Goal: Task Accomplishment & Management: Complete application form

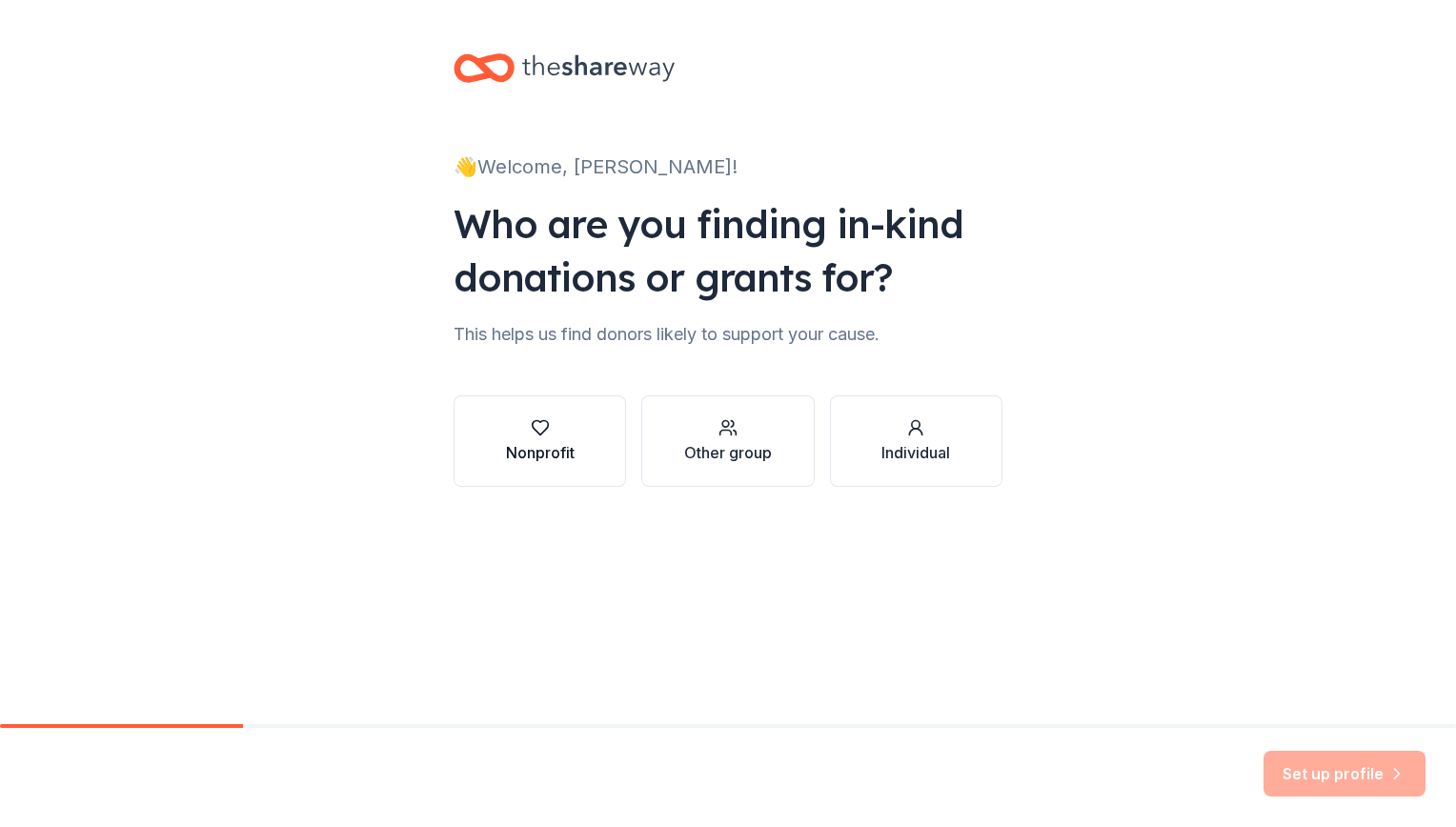
click at [559, 439] on div "Nonprofit" at bounding box center [540, 441] width 68 height 46
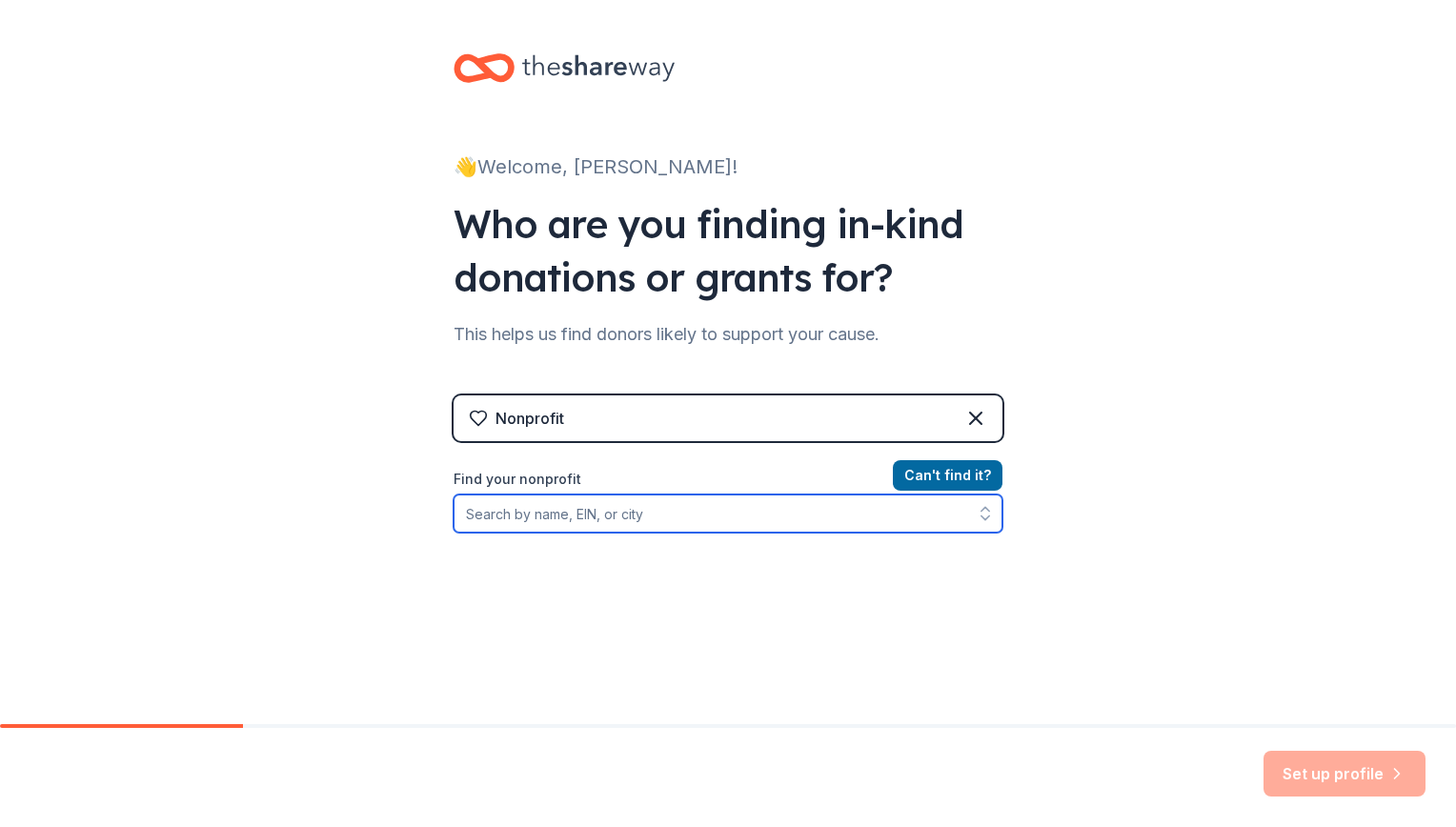
click at [644, 522] on input "Find your nonprofit" at bounding box center [728, 513] width 549 height 38
click at [701, 515] on input "[PERSON_NAME][GEOGRAPHIC_DATA]" at bounding box center [728, 513] width 549 height 38
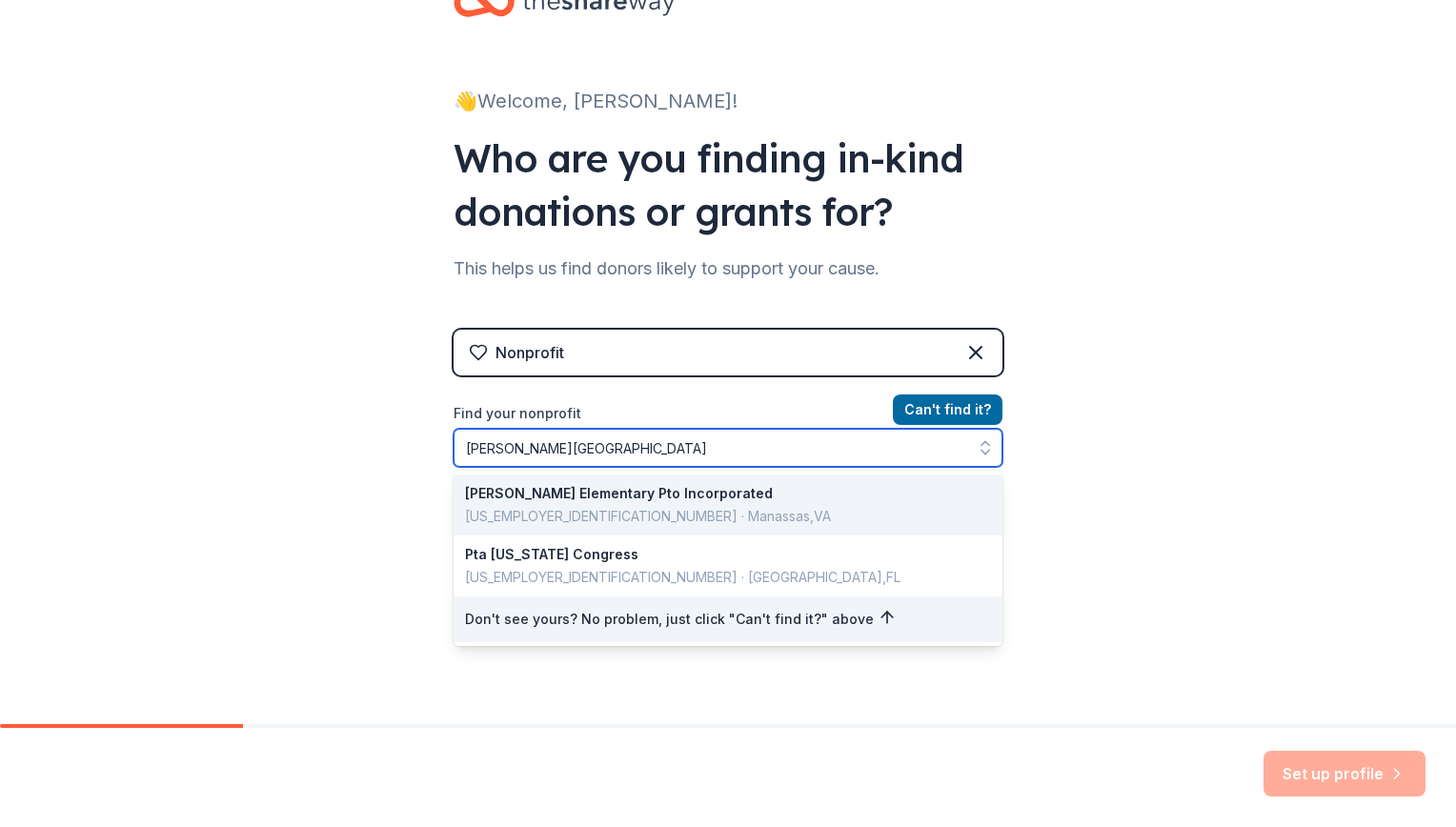
scroll to position [90, 0]
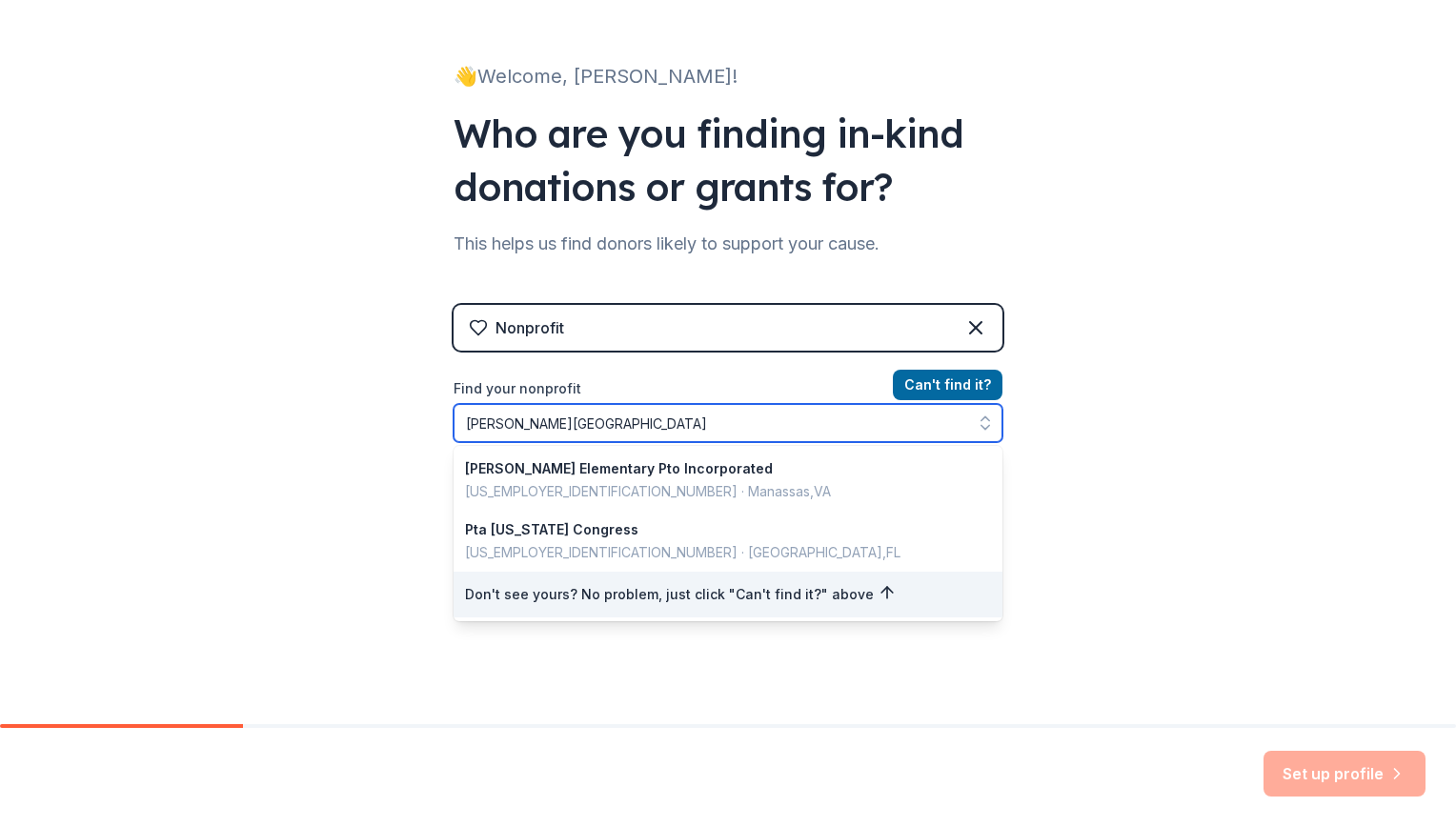
click at [586, 419] on input "[PERSON_NAME][GEOGRAPHIC_DATA]" at bounding box center [728, 423] width 549 height 38
drag, startPoint x: 586, startPoint y: 419, endPoint x: 460, endPoint y: 417, distance: 126.0
click at [460, 417] on input "[PERSON_NAME][GEOGRAPHIC_DATA]" at bounding box center [728, 423] width 549 height 38
click at [663, 433] on input "[PERSON_NAME][GEOGRAPHIC_DATA]" at bounding box center [728, 423] width 549 height 38
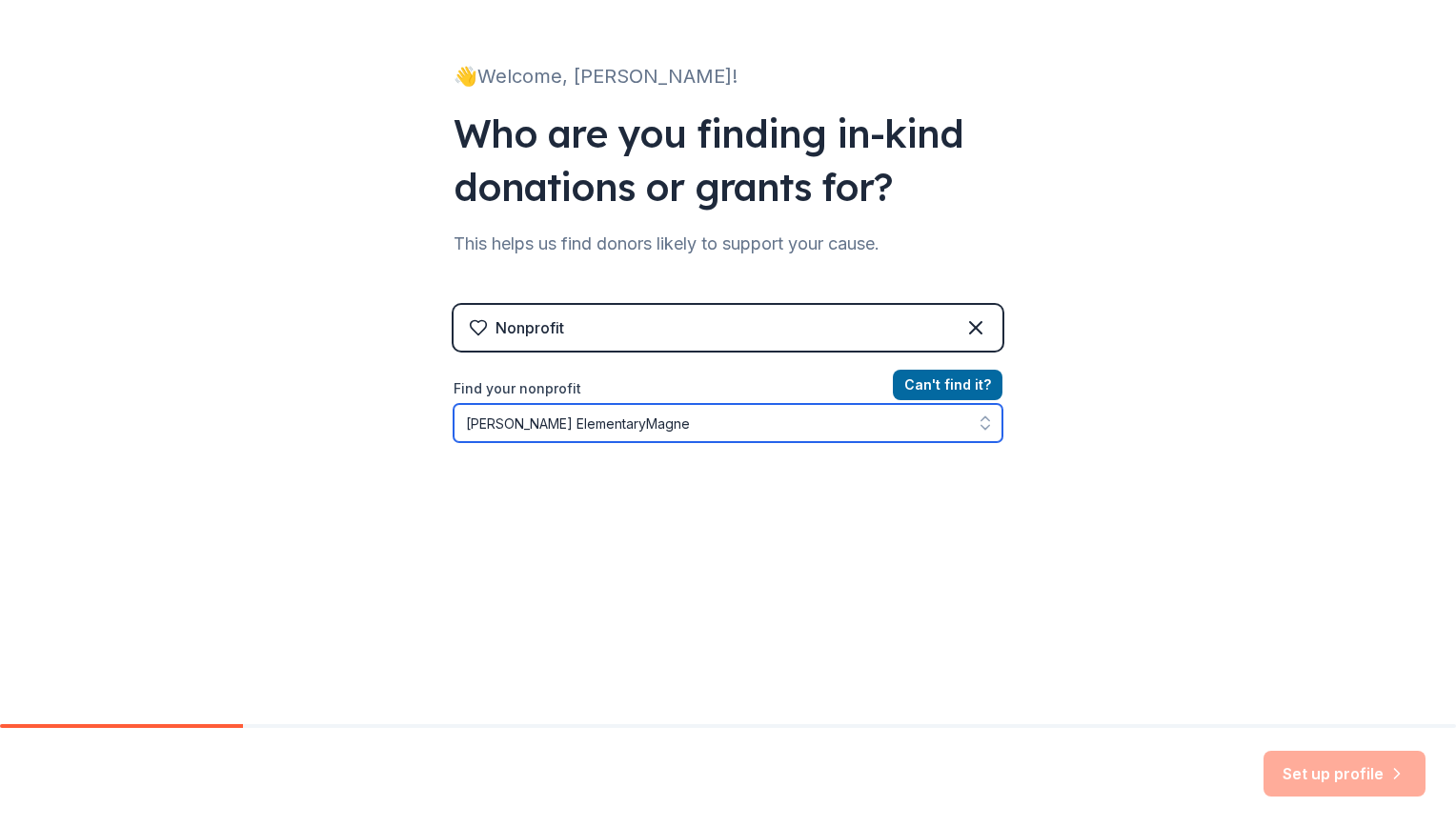
type input "[PERSON_NAME] ElementaryMagnet"
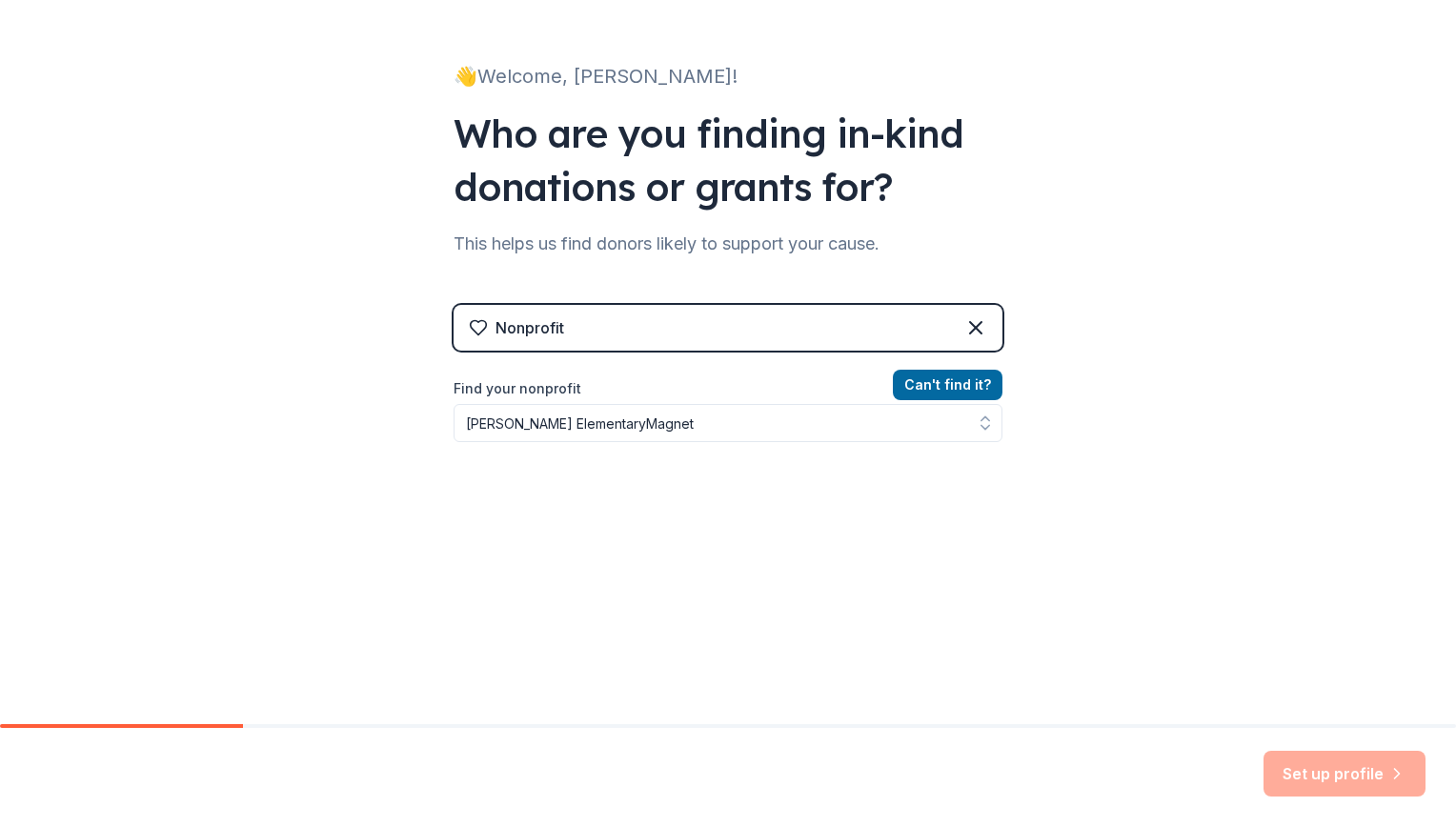
scroll to position [60, 0]
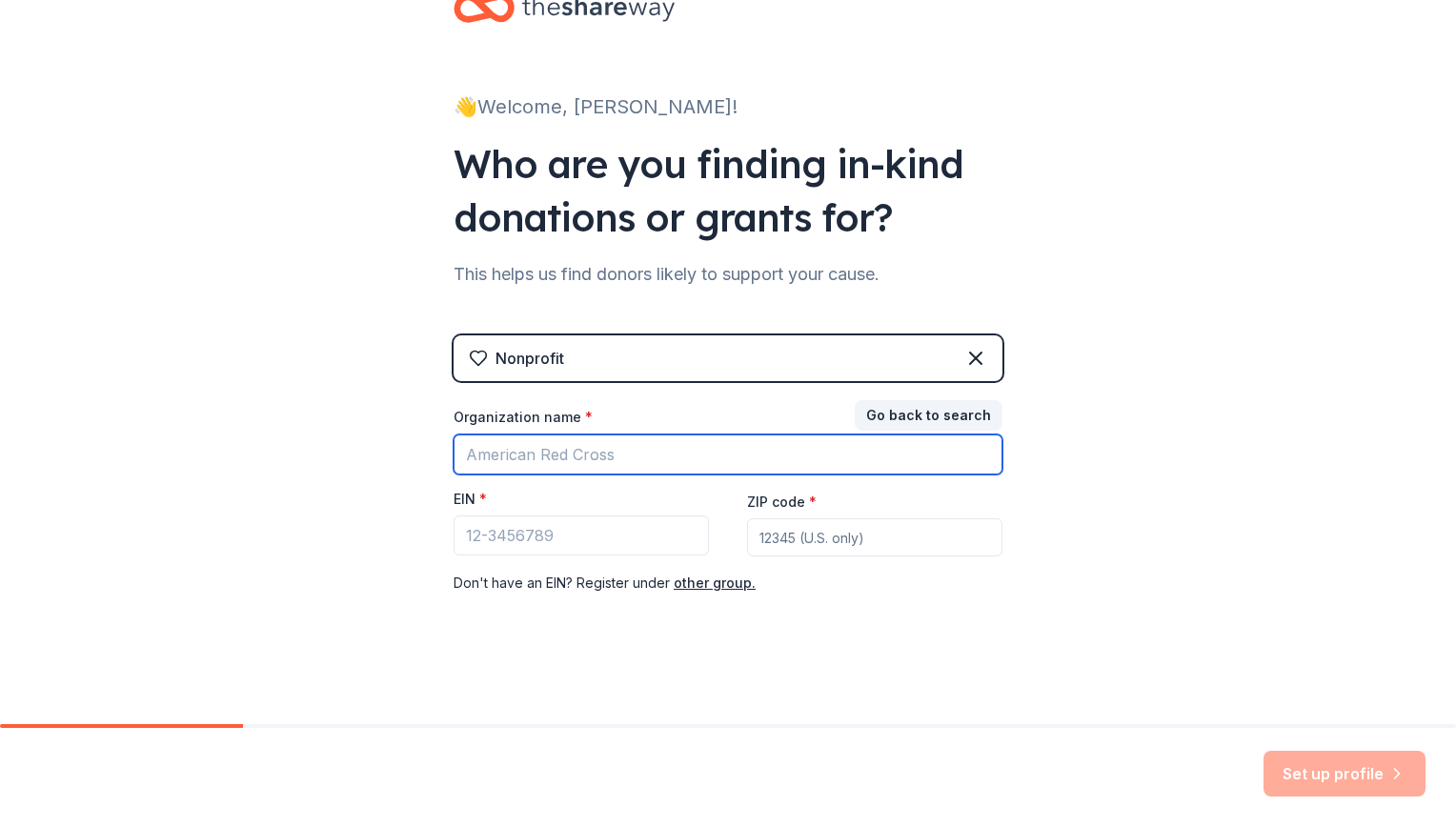
click at [644, 462] on input "Organization name *" at bounding box center [728, 455] width 549 height 40
type input "[PERSON_NAME][GEOGRAPHIC_DATA]"
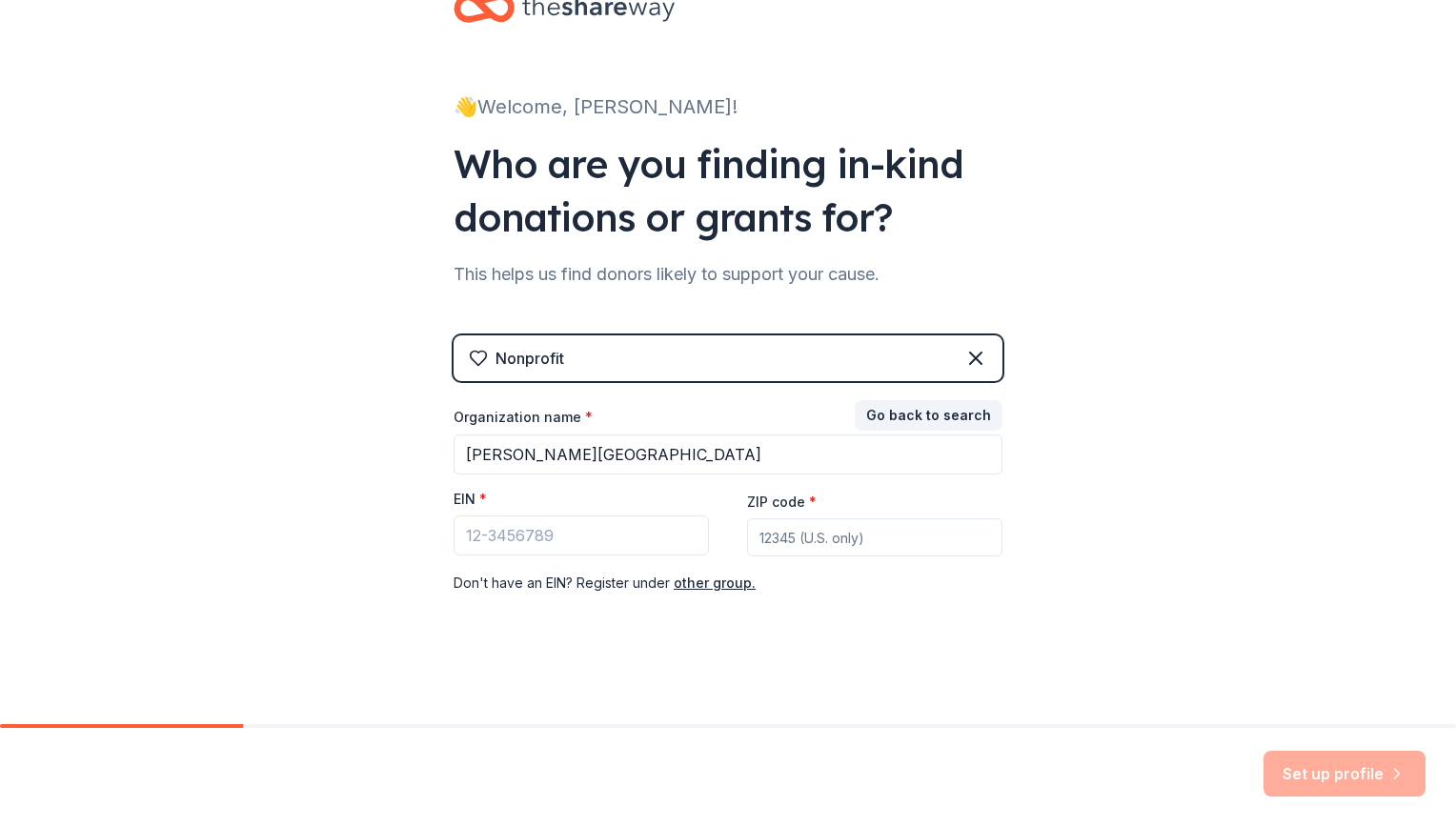
type input "33613"
click at [666, 522] on input "EIN *" at bounding box center [581, 535] width 255 height 40
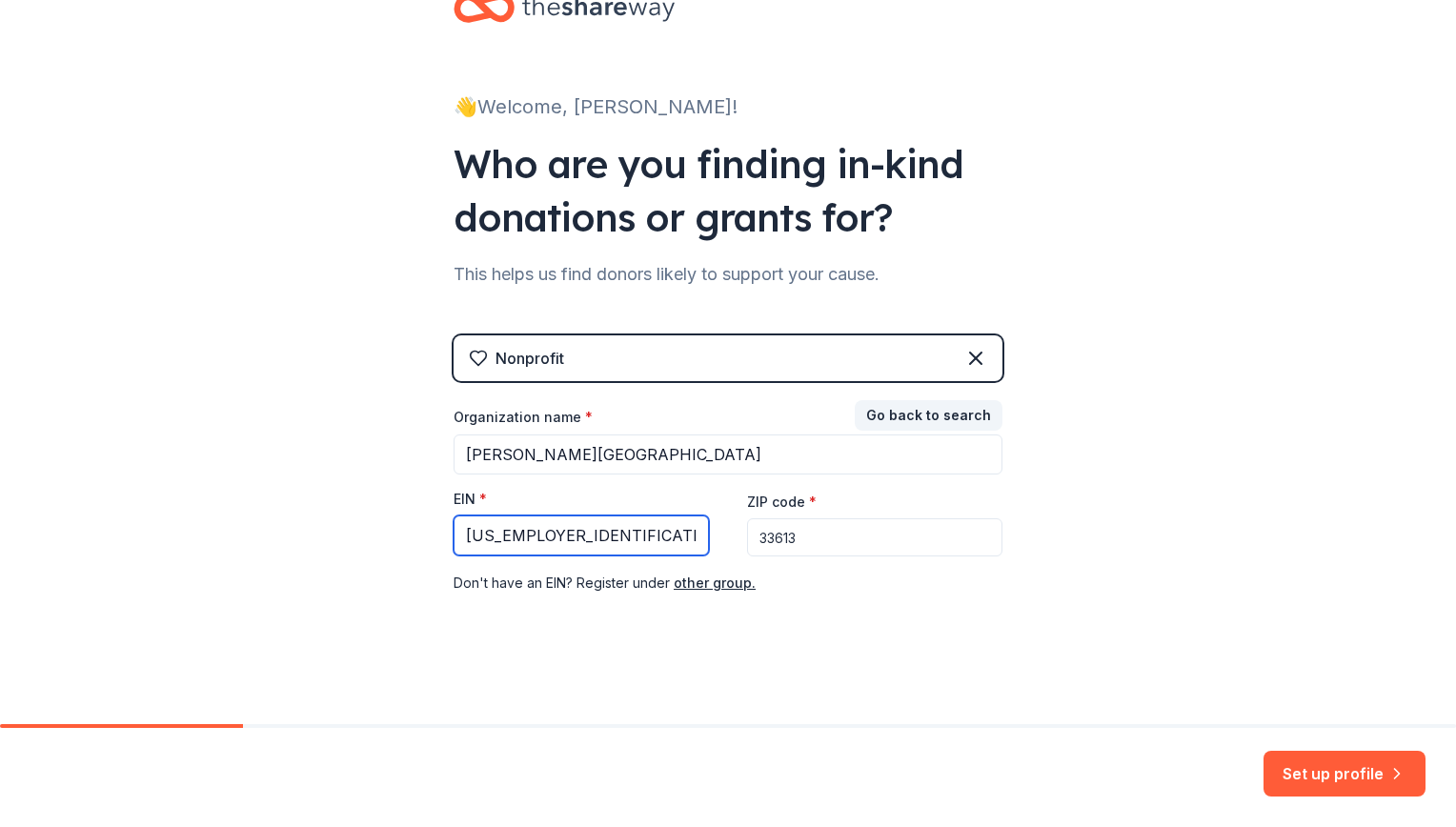
click at [552, 534] on input "[US_EMPLOYER_IDENTIFICATION_NUMBER]" at bounding box center [581, 535] width 255 height 40
type input "[US_EMPLOYER_IDENTIFICATION_NUMBER]"
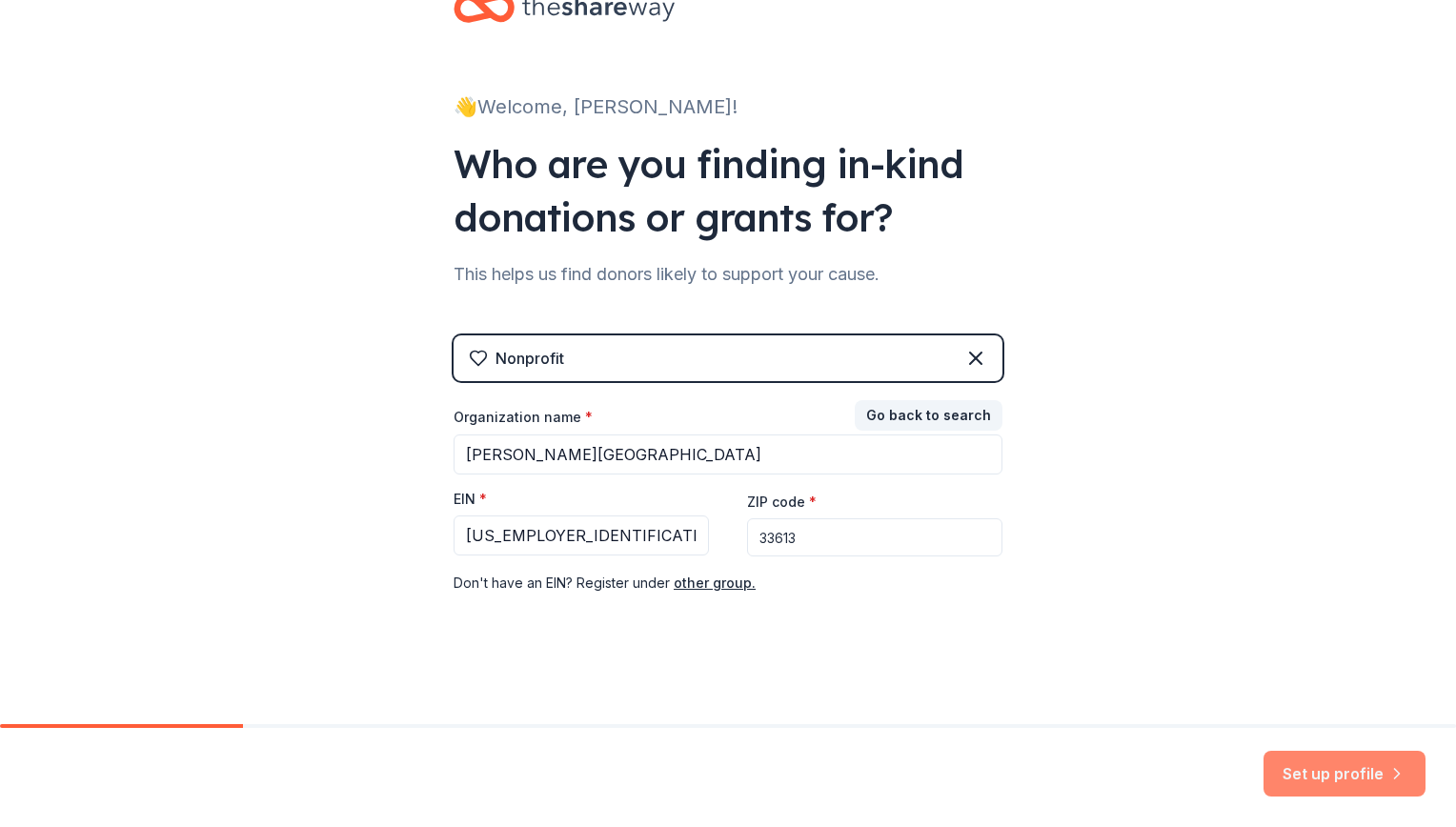
click at [1338, 780] on button "Set up profile" at bounding box center [1344, 773] width 162 height 46
click at [1326, 246] on div "👋 Welcome, [PERSON_NAME]! Who are you finding in-kind donations or grants for? …" at bounding box center [728, 333] width 1456 height 784
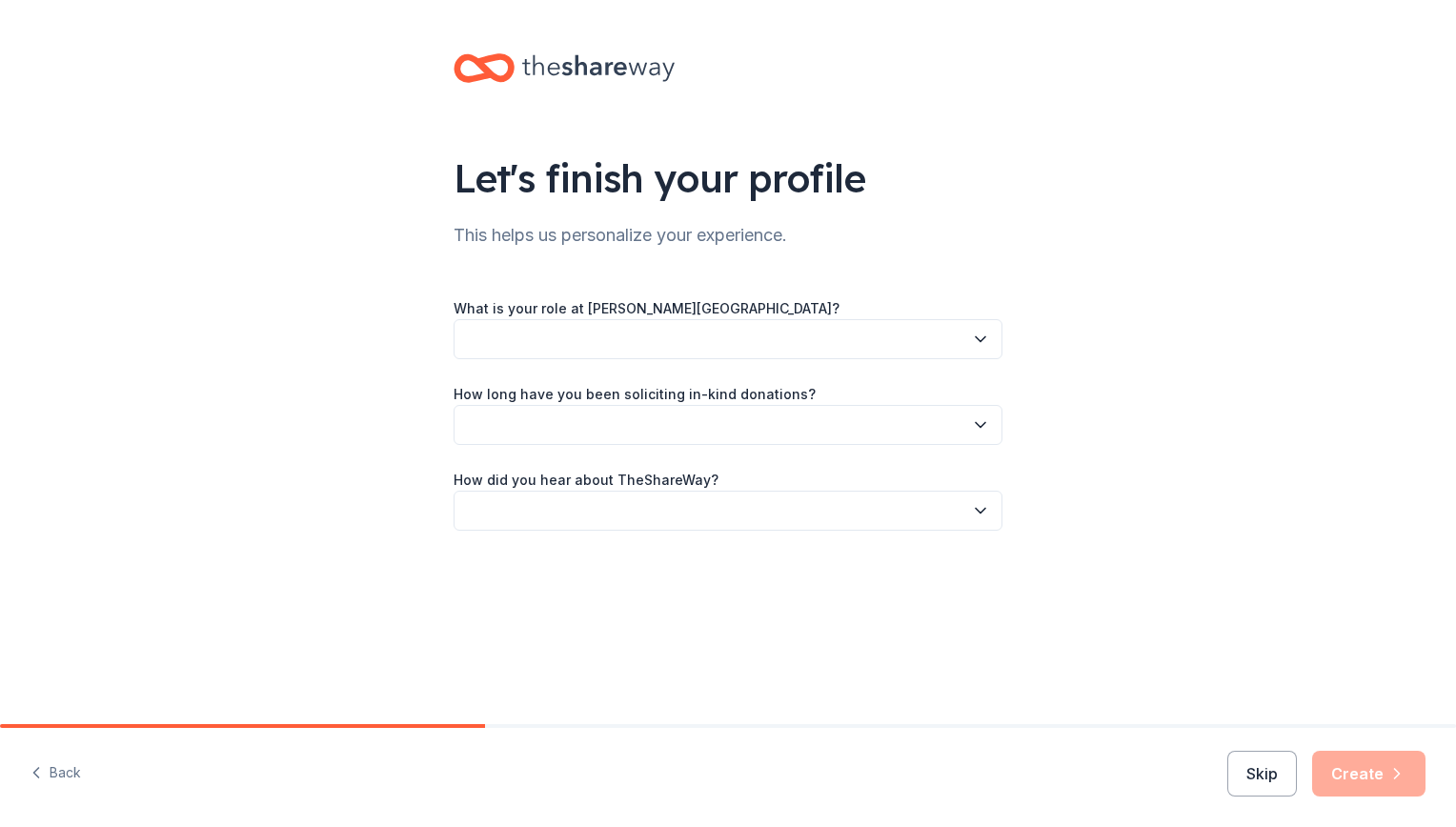
click at [619, 342] on button "button" at bounding box center [728, 340] width 549 height 40
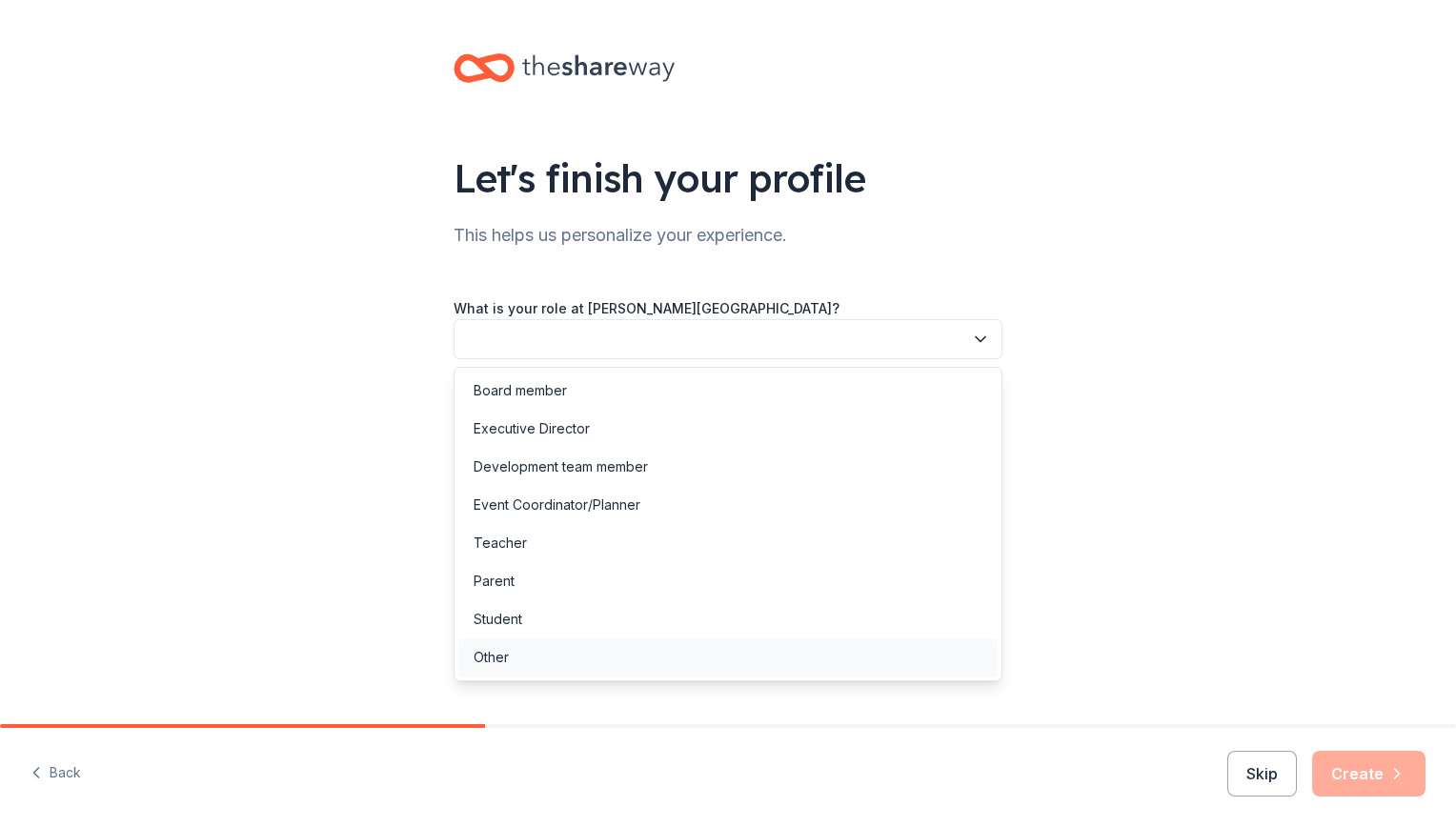
click at [512, 662] on div "Other" at bounding box center [728, 657] width 539 height 38
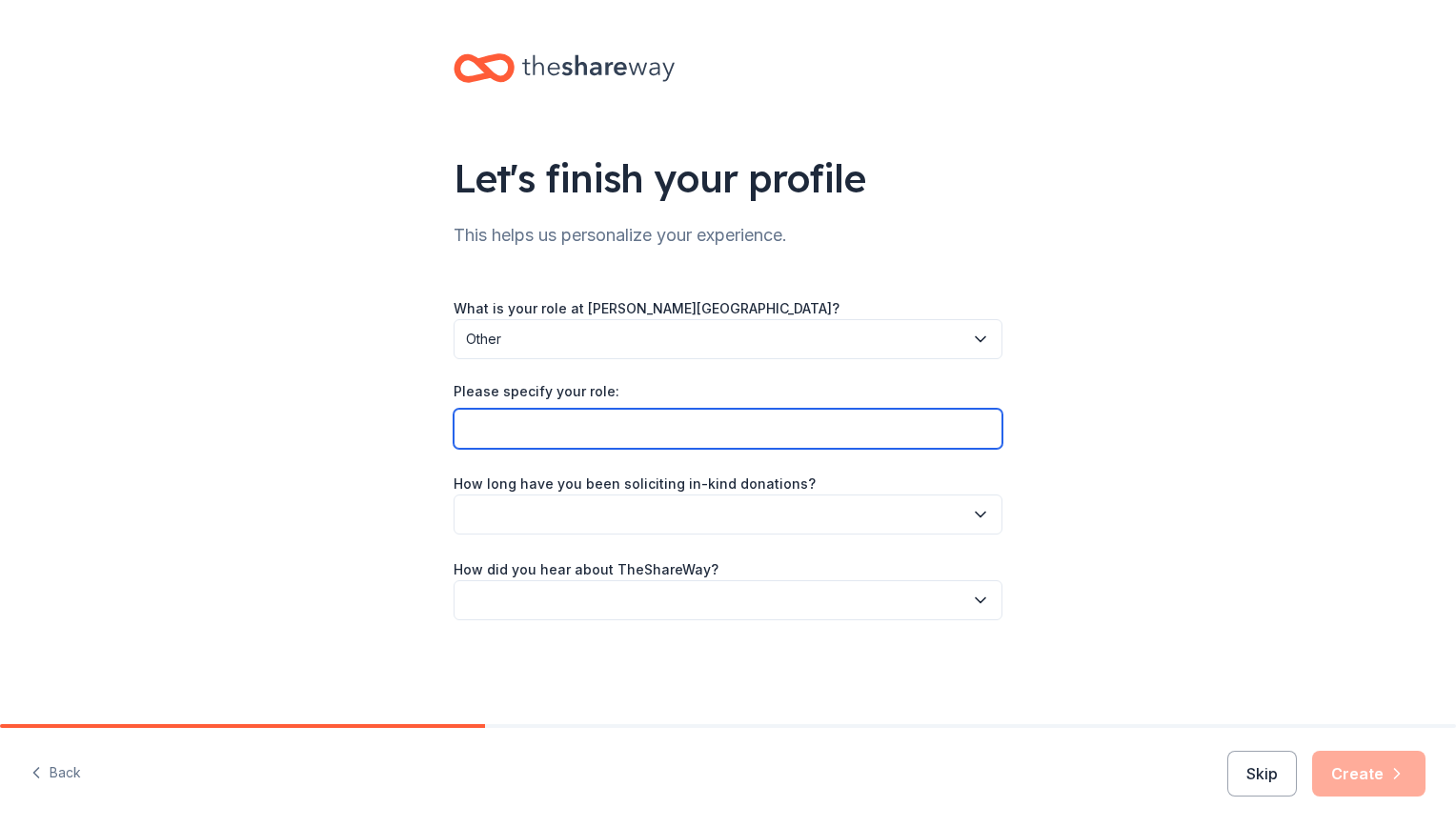
click at [603, 427] on input "Please specify your role:" at bounding box center [728, 429] width 549 height 40
type input "Magnet Lead Teacher"
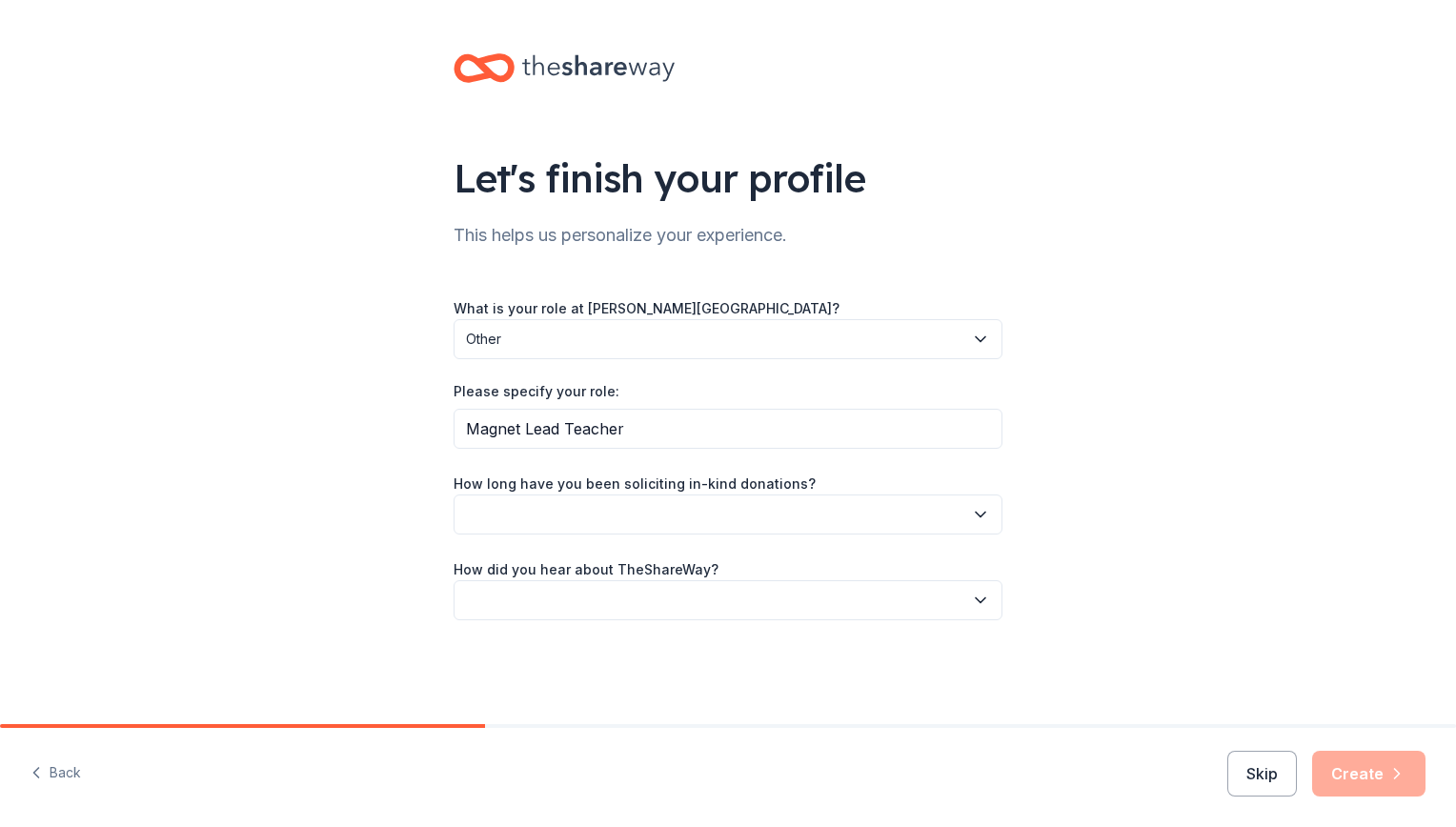
click at [605, 514] on button "button" at bounding box center [728, 514] width 549 height 40
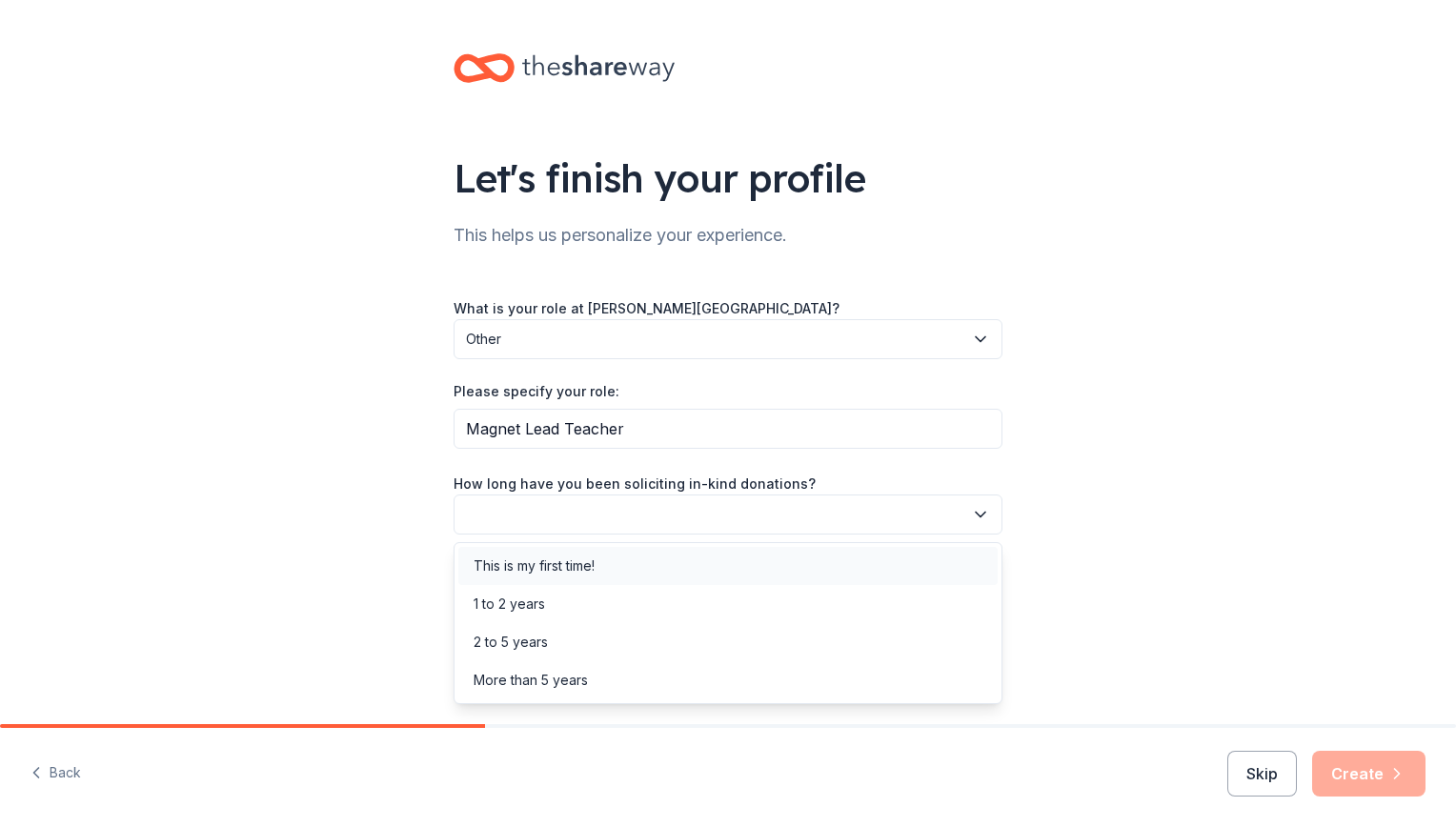
click at [546, 566] on div "This is my first time!" at bounding box center [534, 566] width 121 height 23
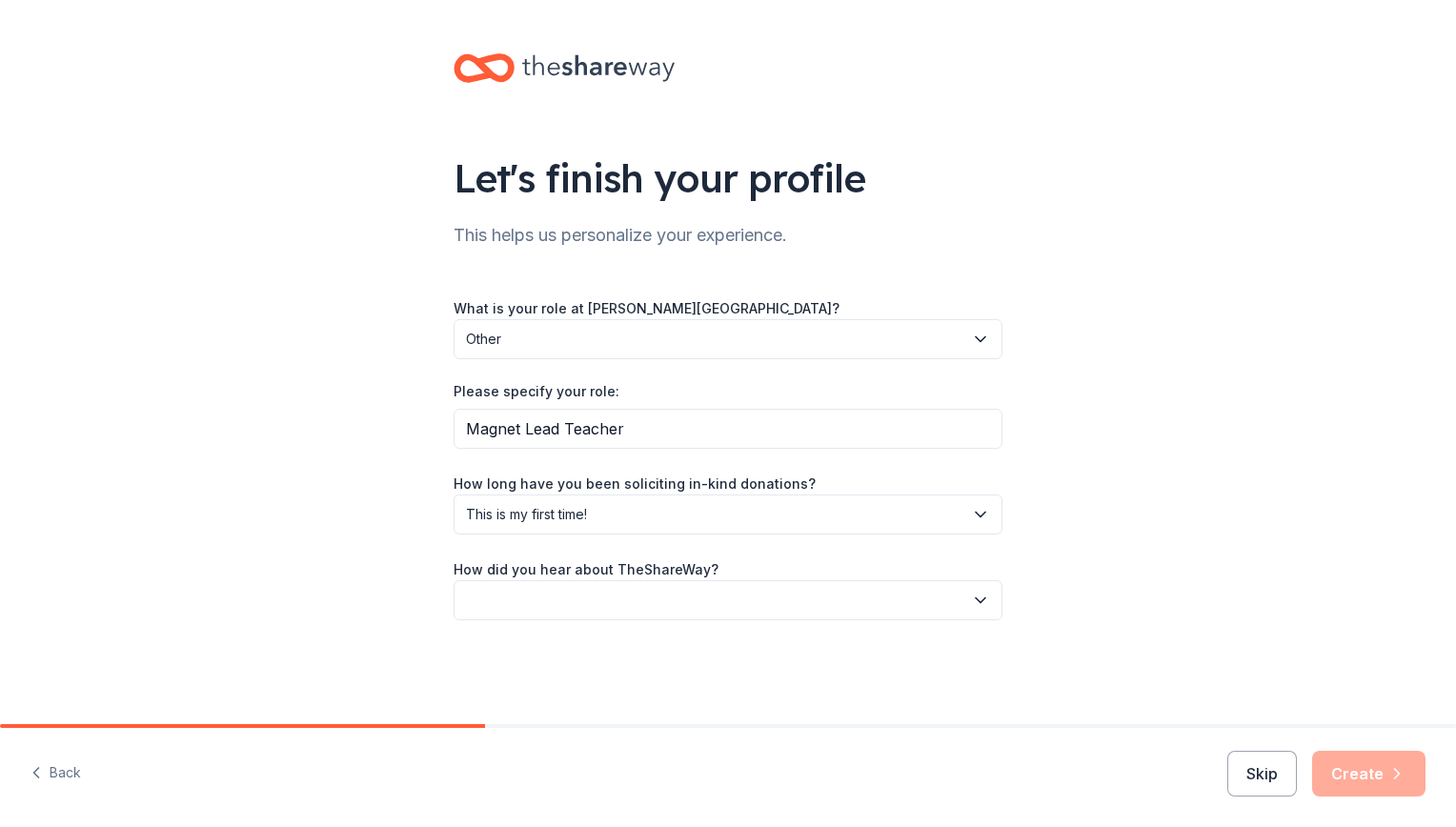
click at [537, 599] on button "button" at bounding box center [728, 601] width 549 height 40
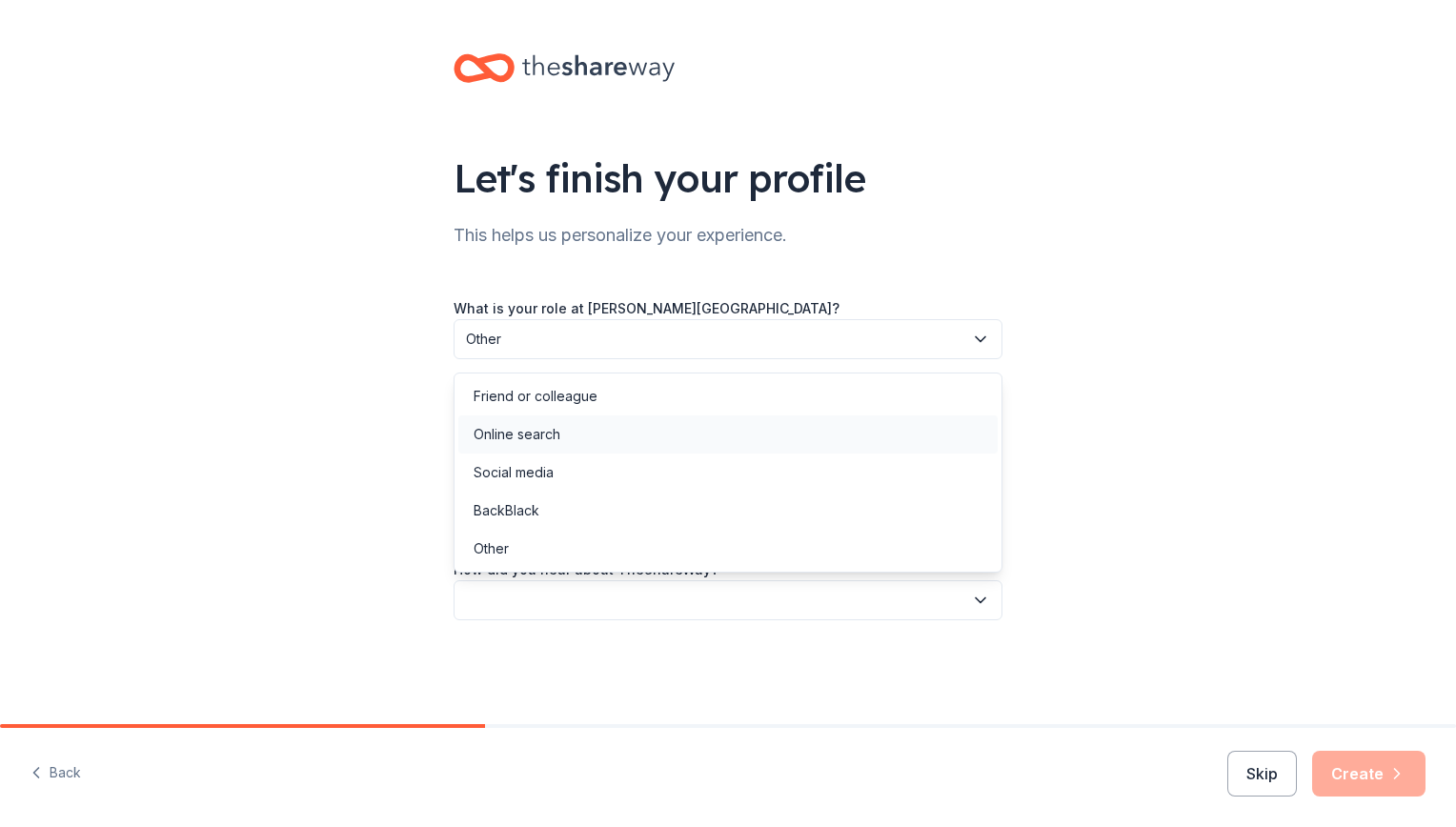
click at [528, 432] on div "Online search" at bounding box center [516, 434] width 86 height 23
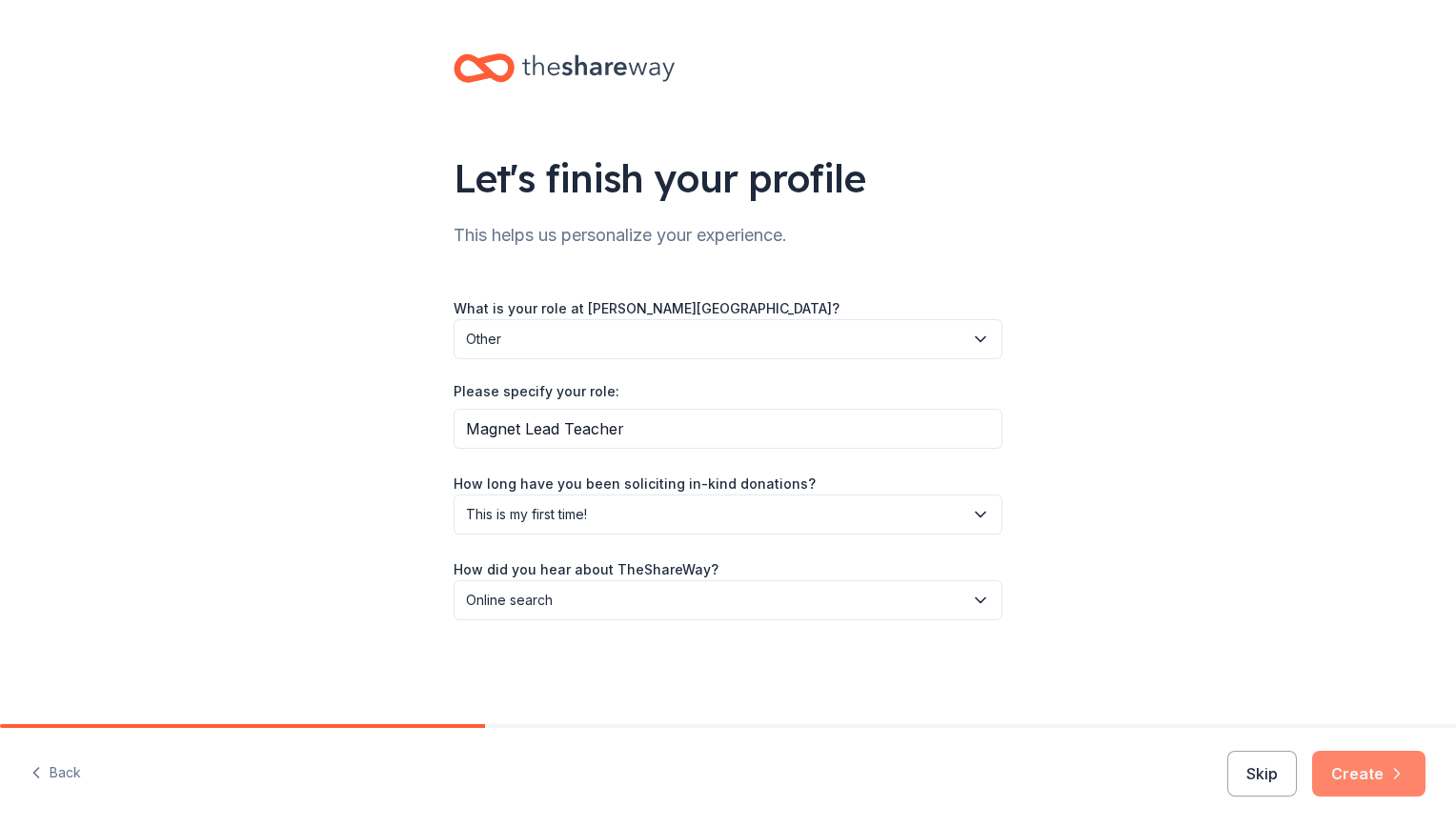
click at [1366, 766] on button "Create" at bounding box center [1369, 773] width 113 height 46
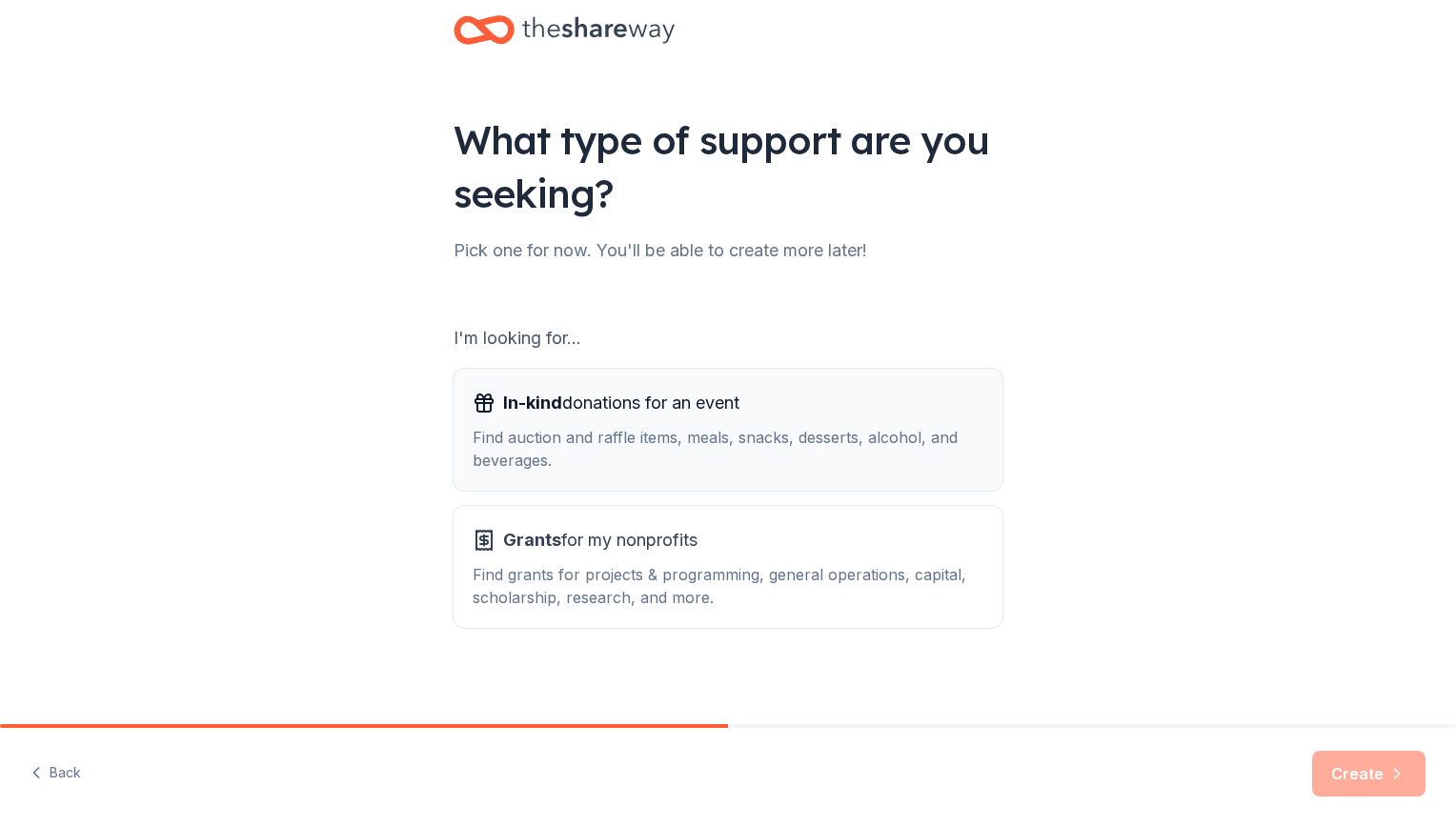
scroll to position [45, 0]
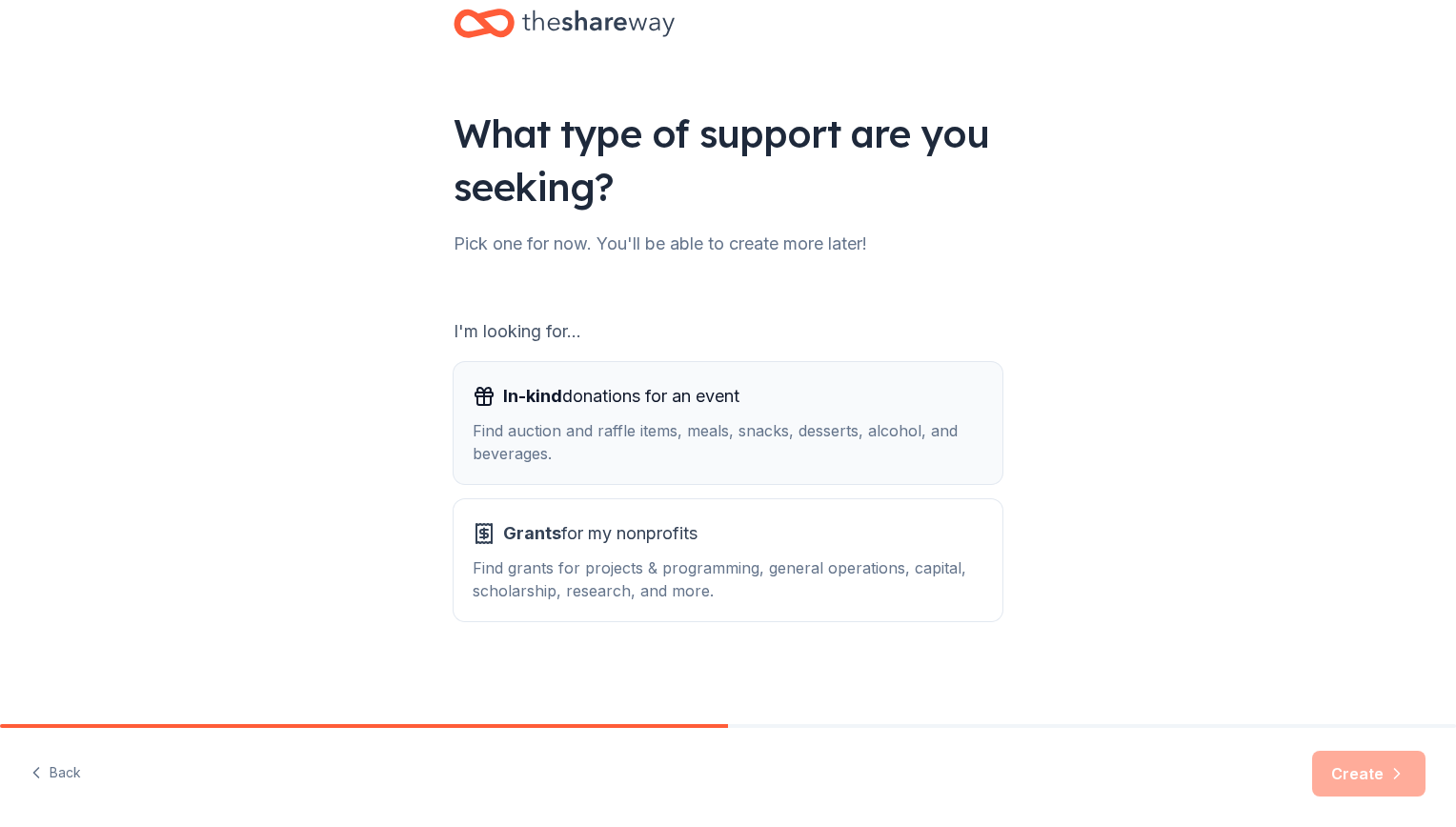
click at [744, 419] on div "Find auction and raffle items, meals, snacks, desserts, alcohol, and beverages." at bounding box center [728, 442] width 510 height 46
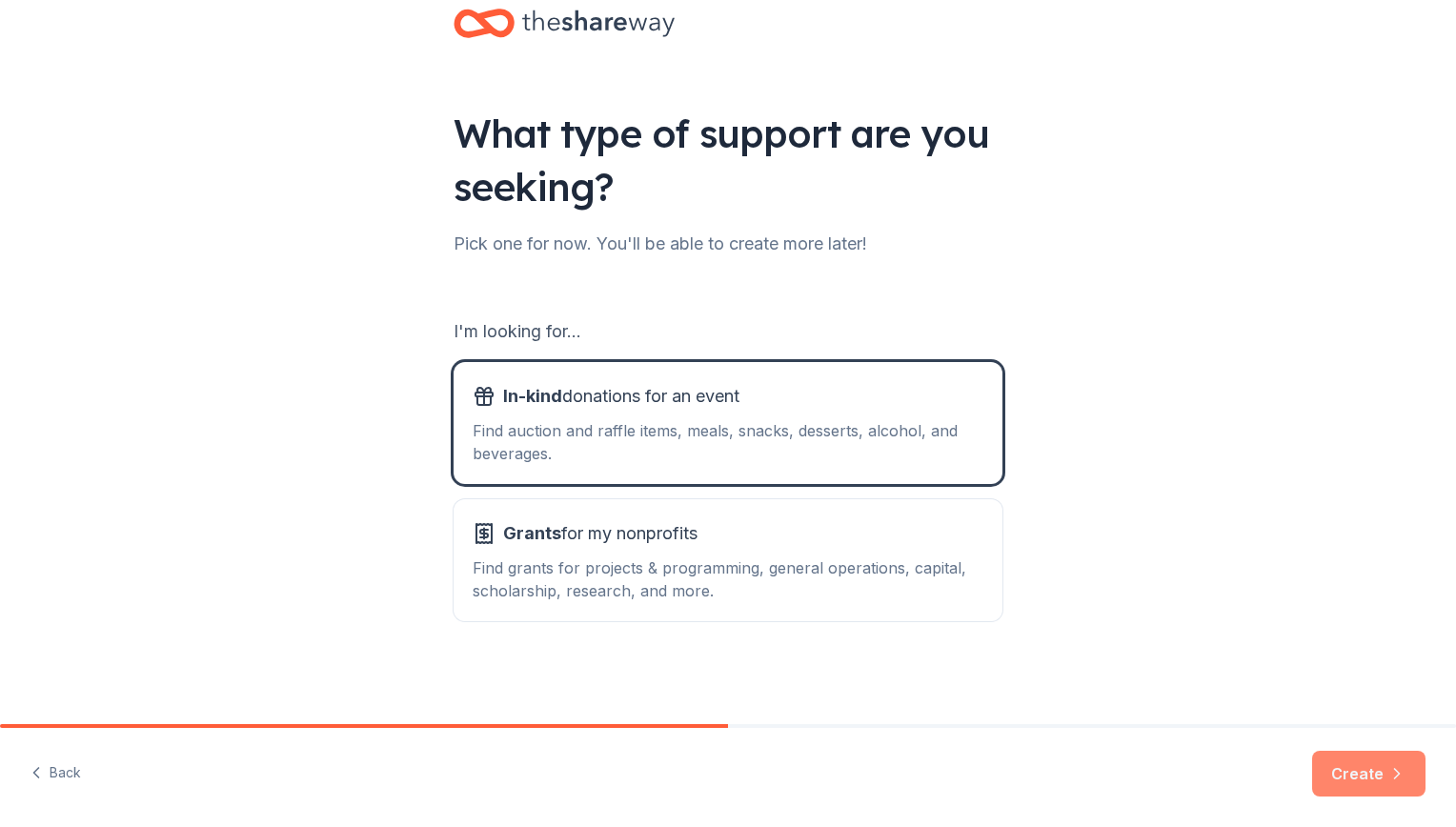
click at [1361, 765] on button "Create" at bounding box center [1369, 773] width 113 height 46
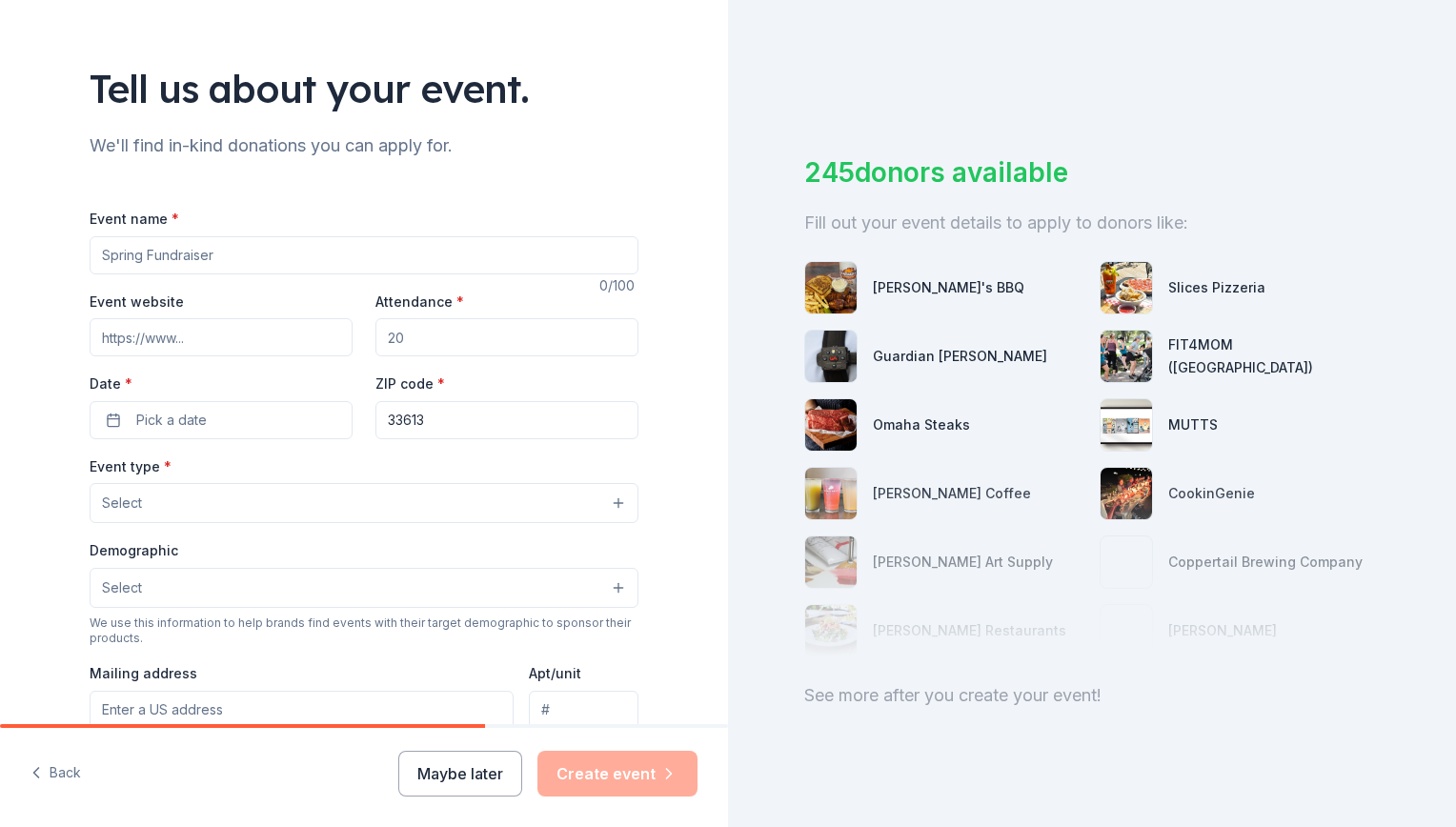
scroll to position [94, 0]
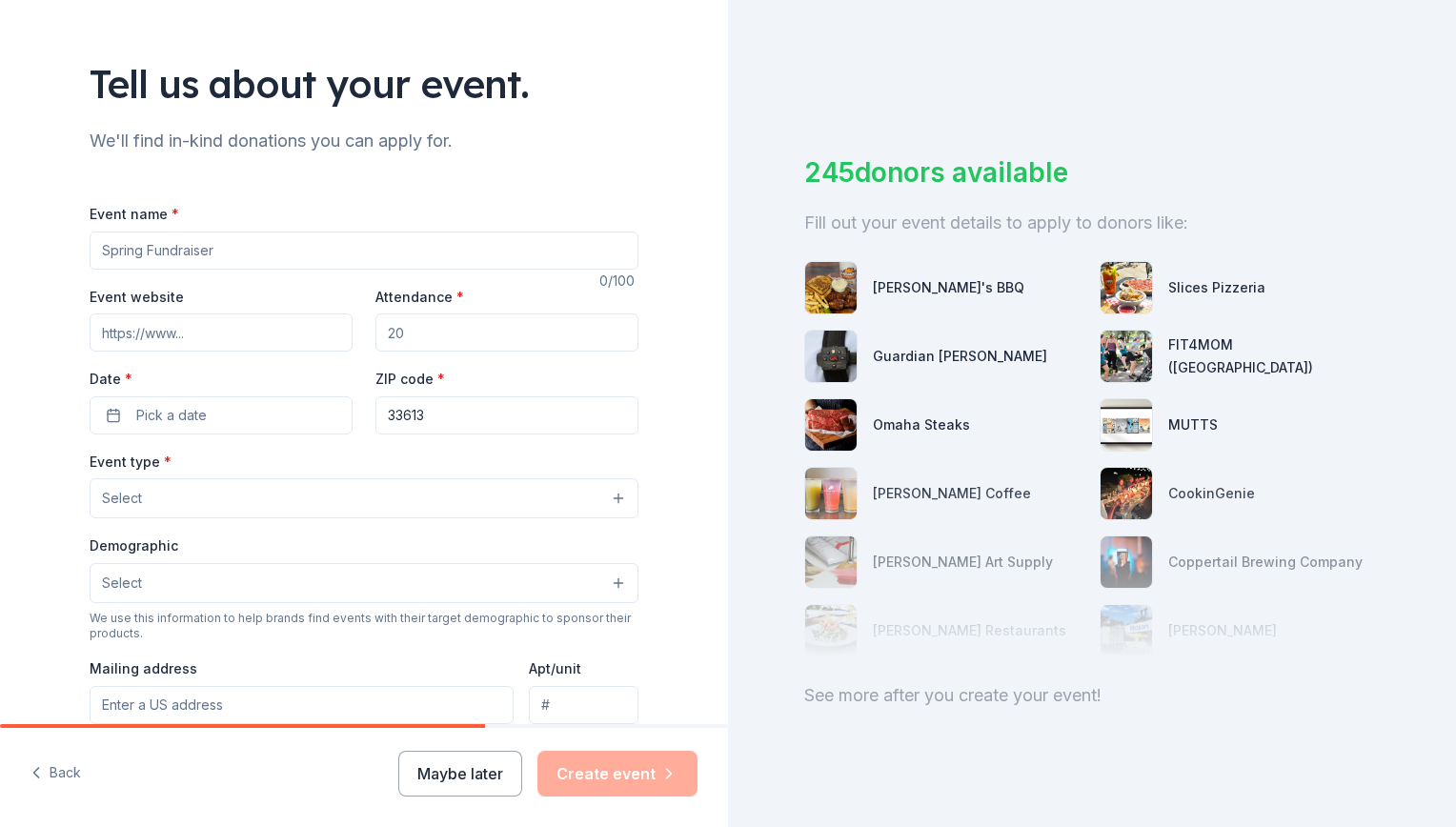
click at [222, 257] on input "Event name *" at bounding box center [363, 250] width 549 height 38
drag, startPoint x: 222, startPoint y: 257, endPoint x: 107, endPoint y: 246, distance: 115.5
click at [107, 246] on input "Event name *" at bounding box center [363, 250] width 549 height 38
click at [224, 250] on input "Event name *" at bounding box center [363, 250] width 549 height 38
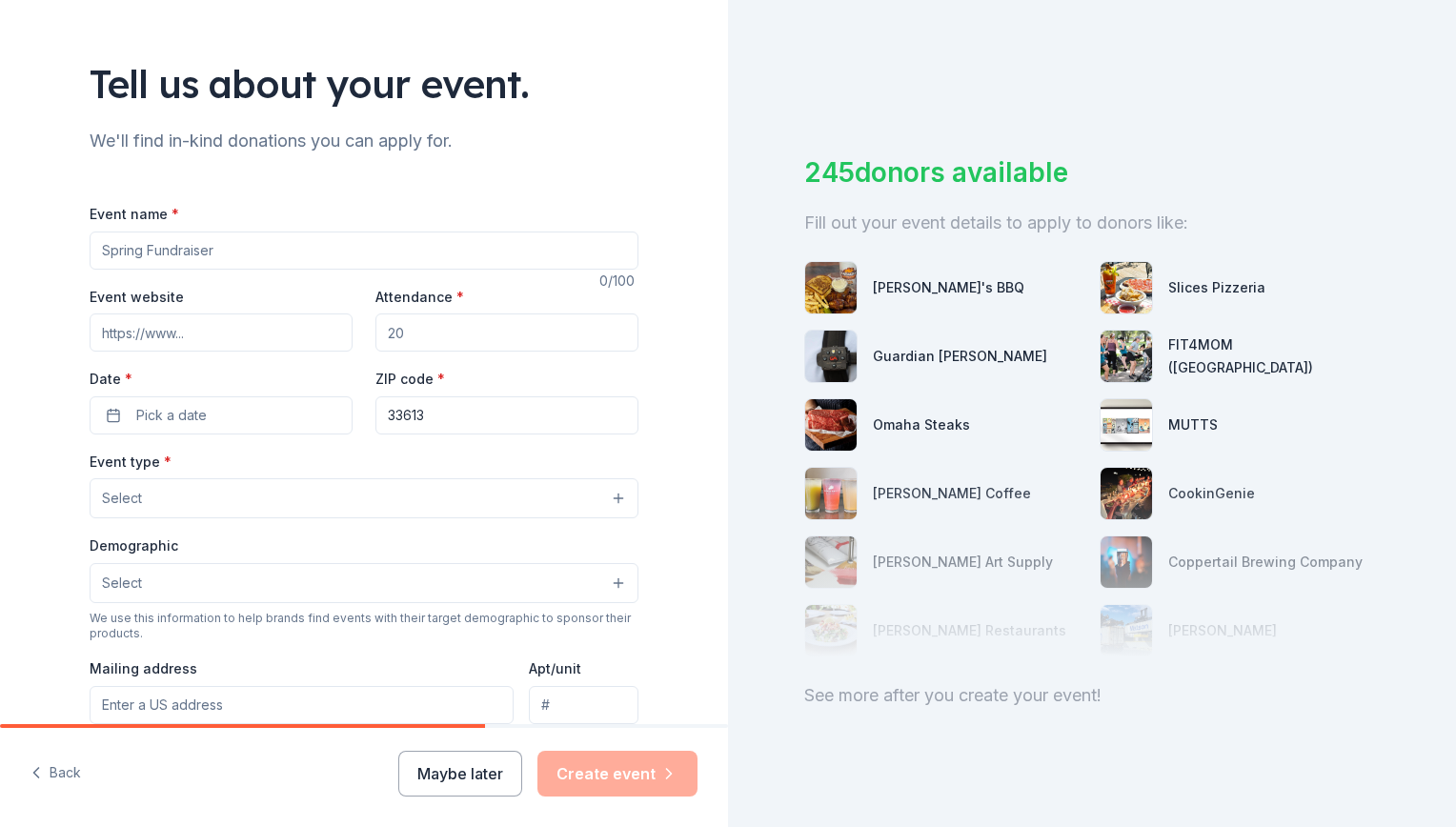
click at [171, 341] on input "Event website" at bounding box center [220, 333] width 263 height 38
click at [243, 237] on input "Event name *" at bounding box center [363, 250] width 549 height 38
click at [445, 341] on input "Attendance *" at bounding box center [506, 333] width 263 height 38
type input "120"
click at [216, 414] on button "Pick a date" at bounding box center [220, 415] width 263 height 38
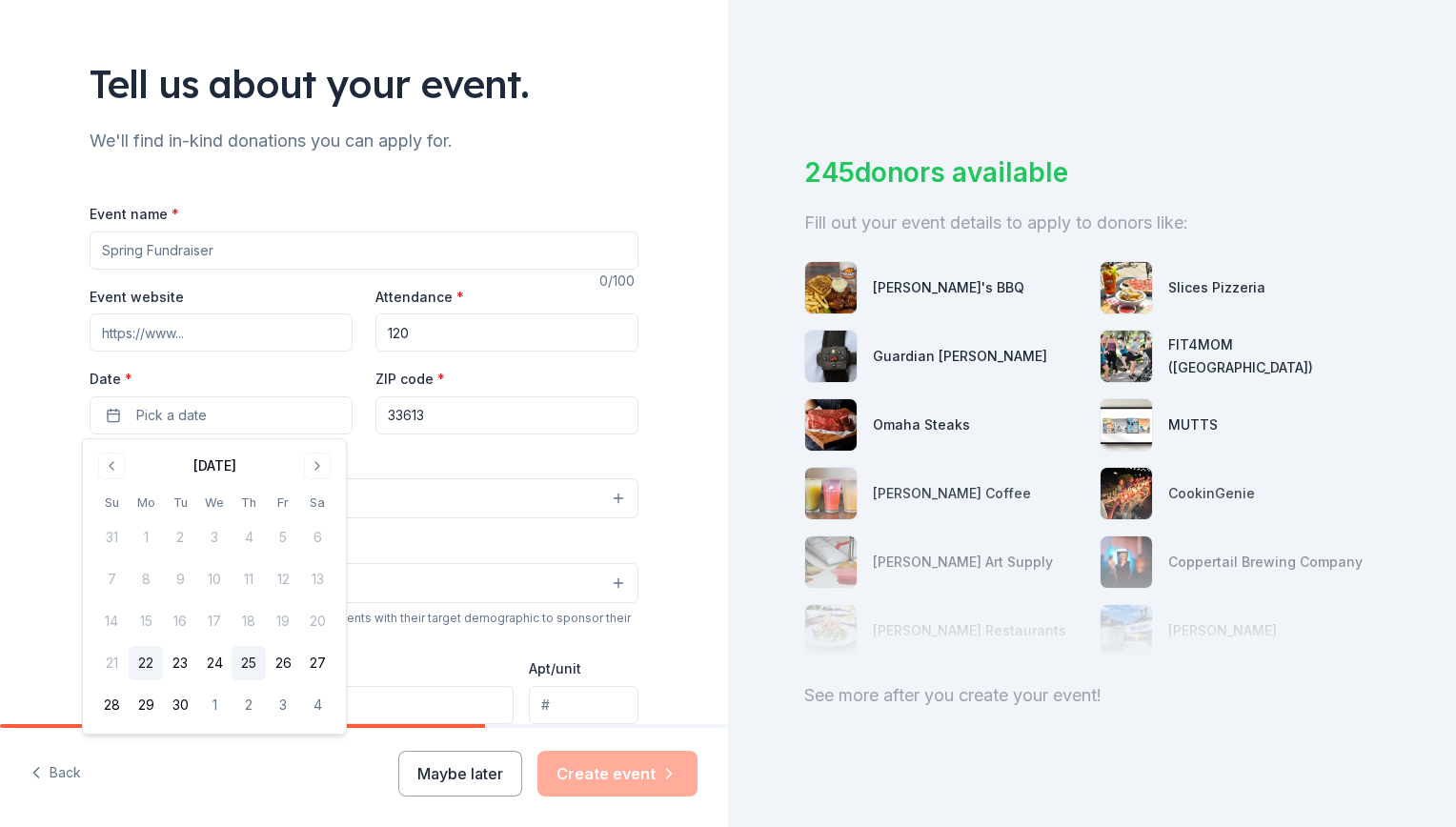
click at [248, 663] on button "25" at bounding box center [248, 663] width 35 height 35
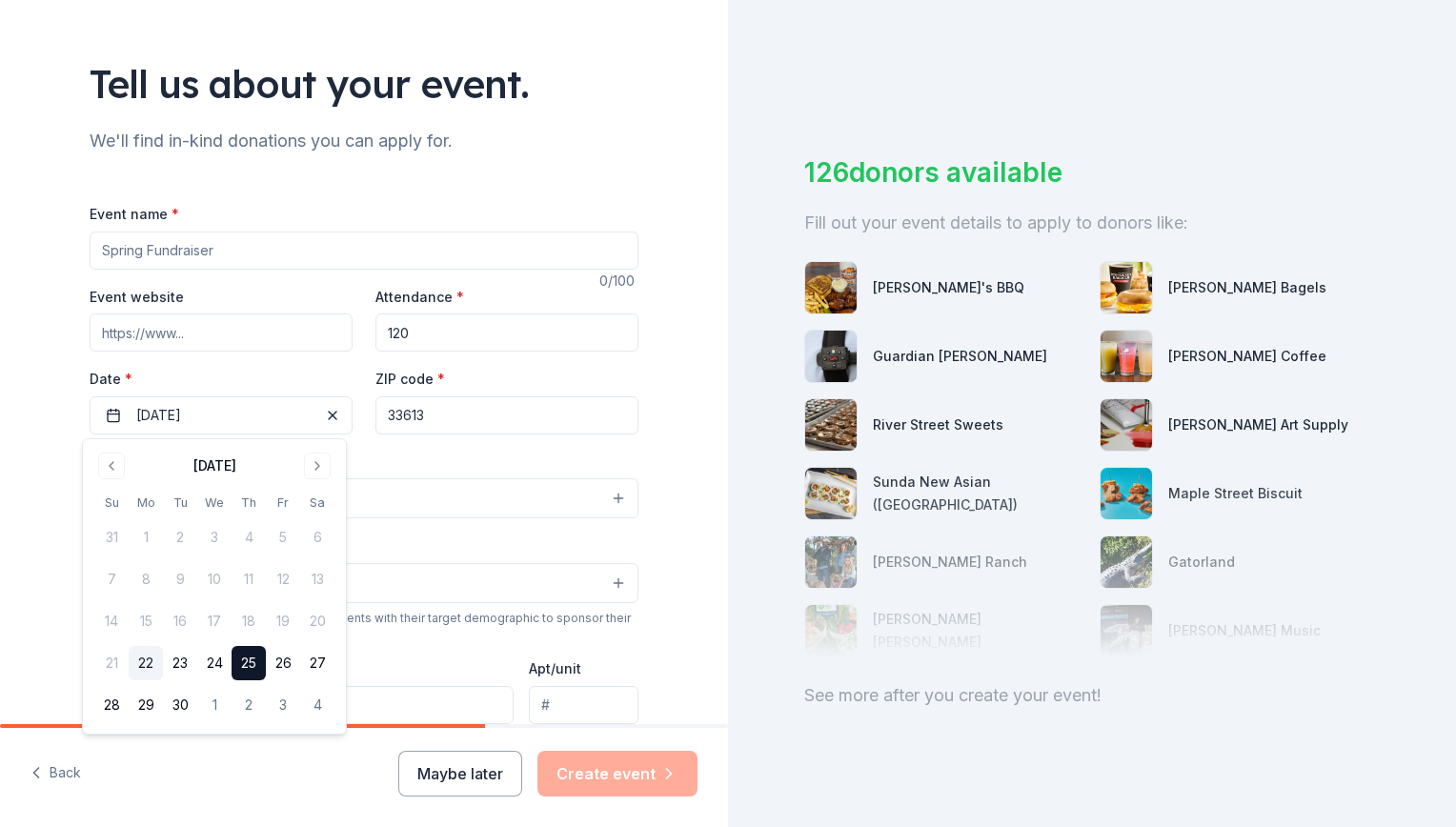
click at [249, 663] on button "25" at bounding box center [248, 663] width 35 height 35
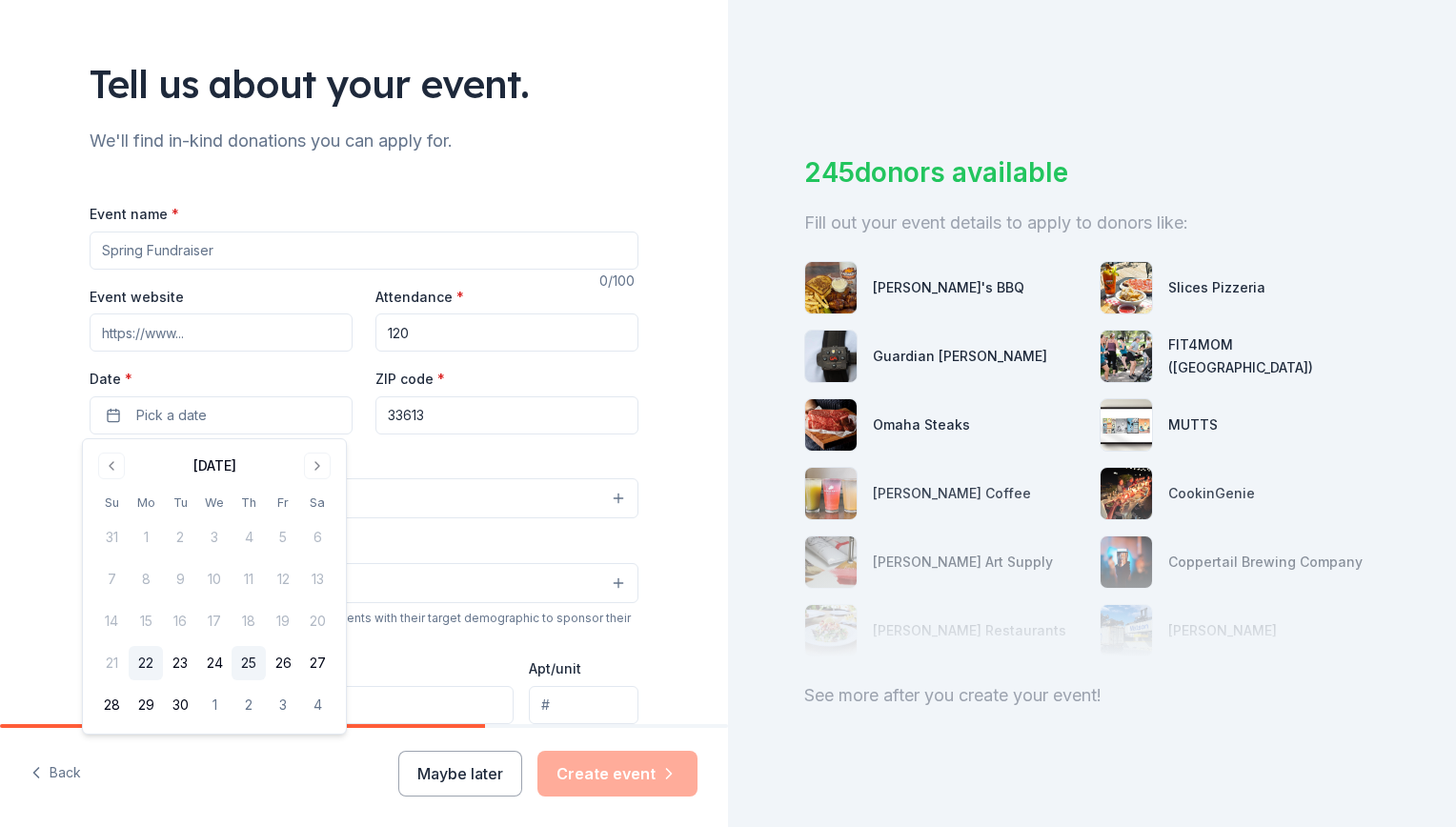
click at [251, 663] on button "25" at bounding box center [248, 663] width 35 height 35
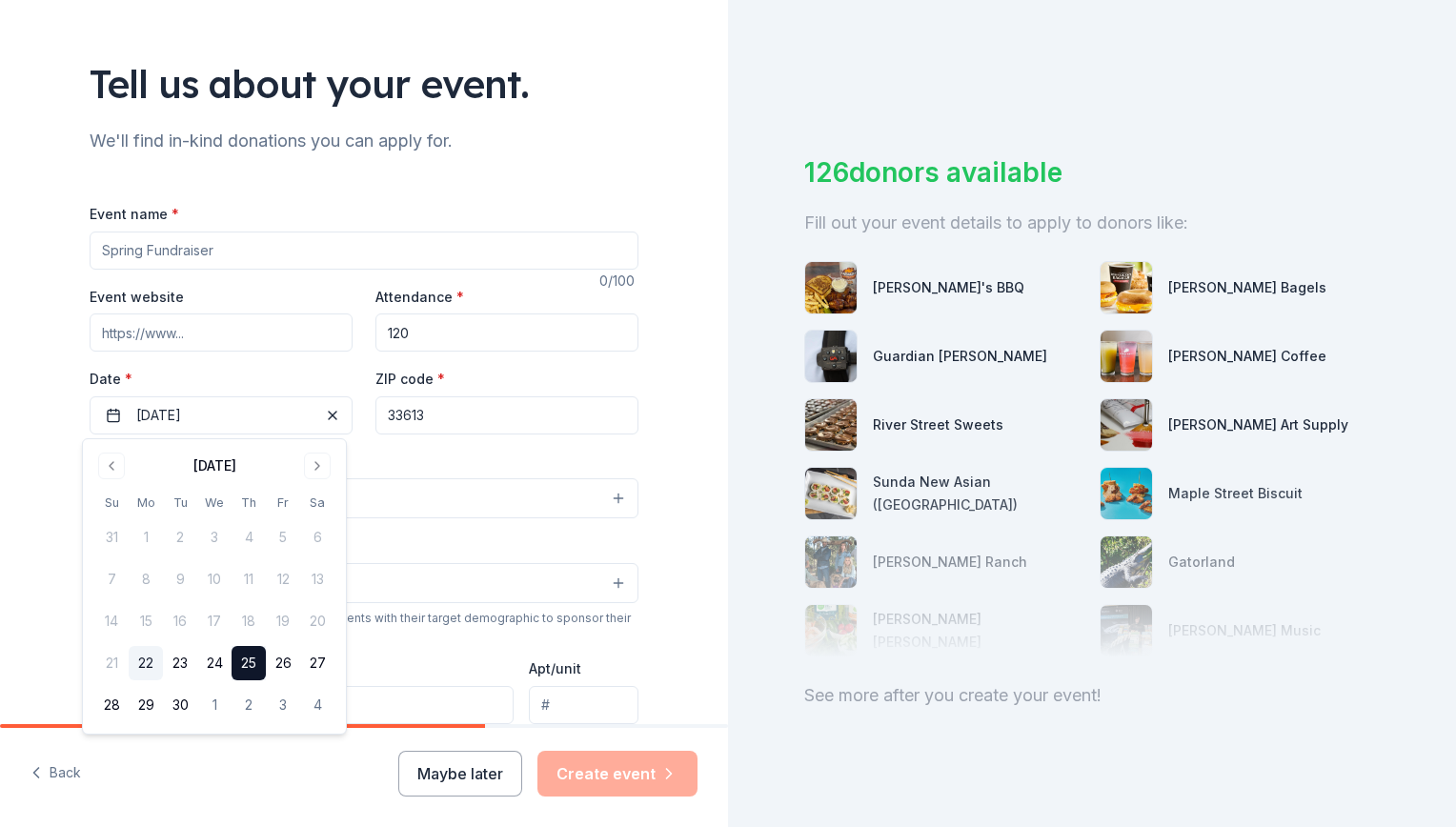
click at [702, 643] on div "Tell us about your event. We'll find in-kind donations you can apply for. Event…" at bounding box center [363, 540] width 728 height 1269
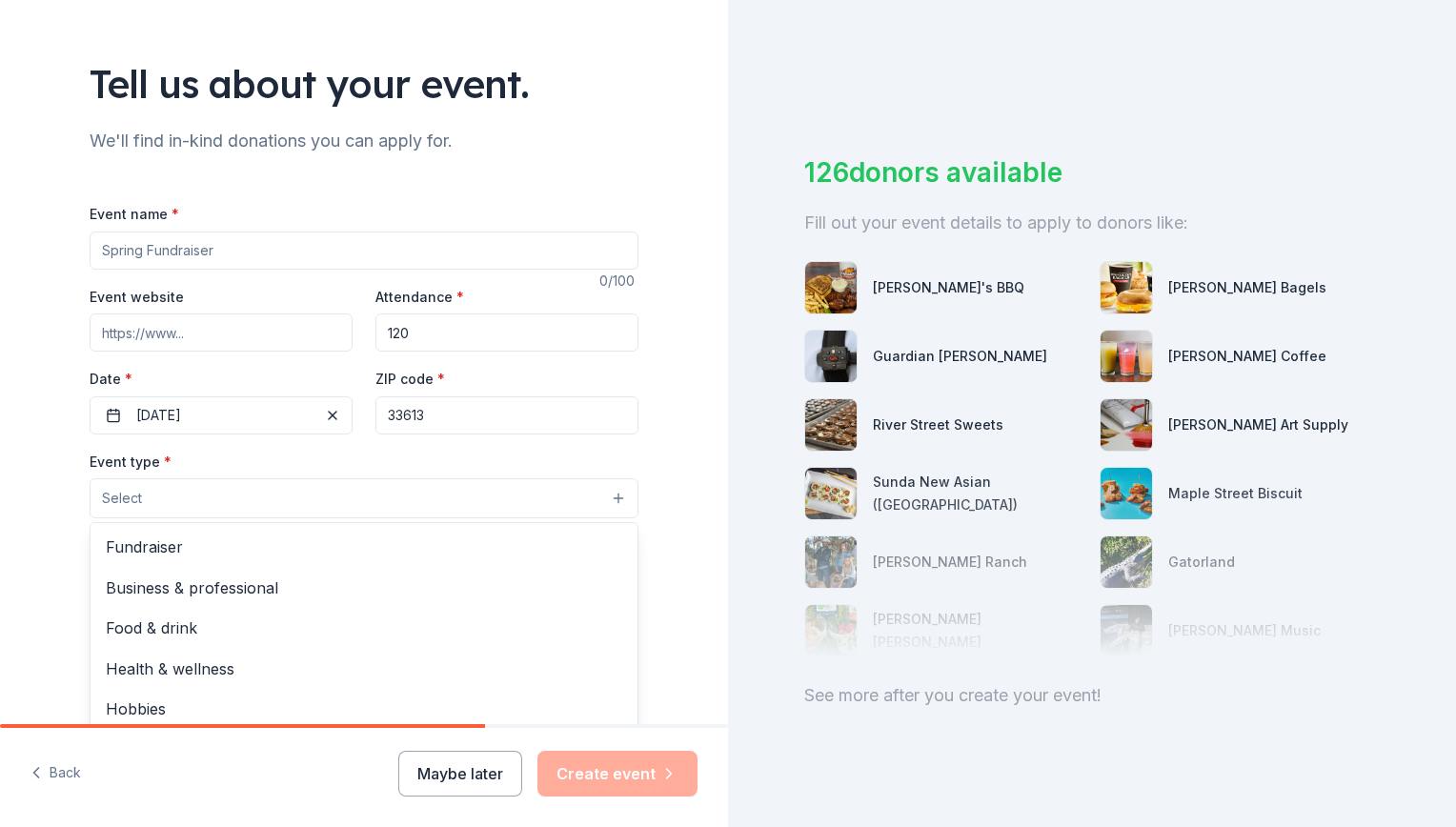
click at [608, 500] on button "Select" at bounding box center [363, 498] width 549 height 40
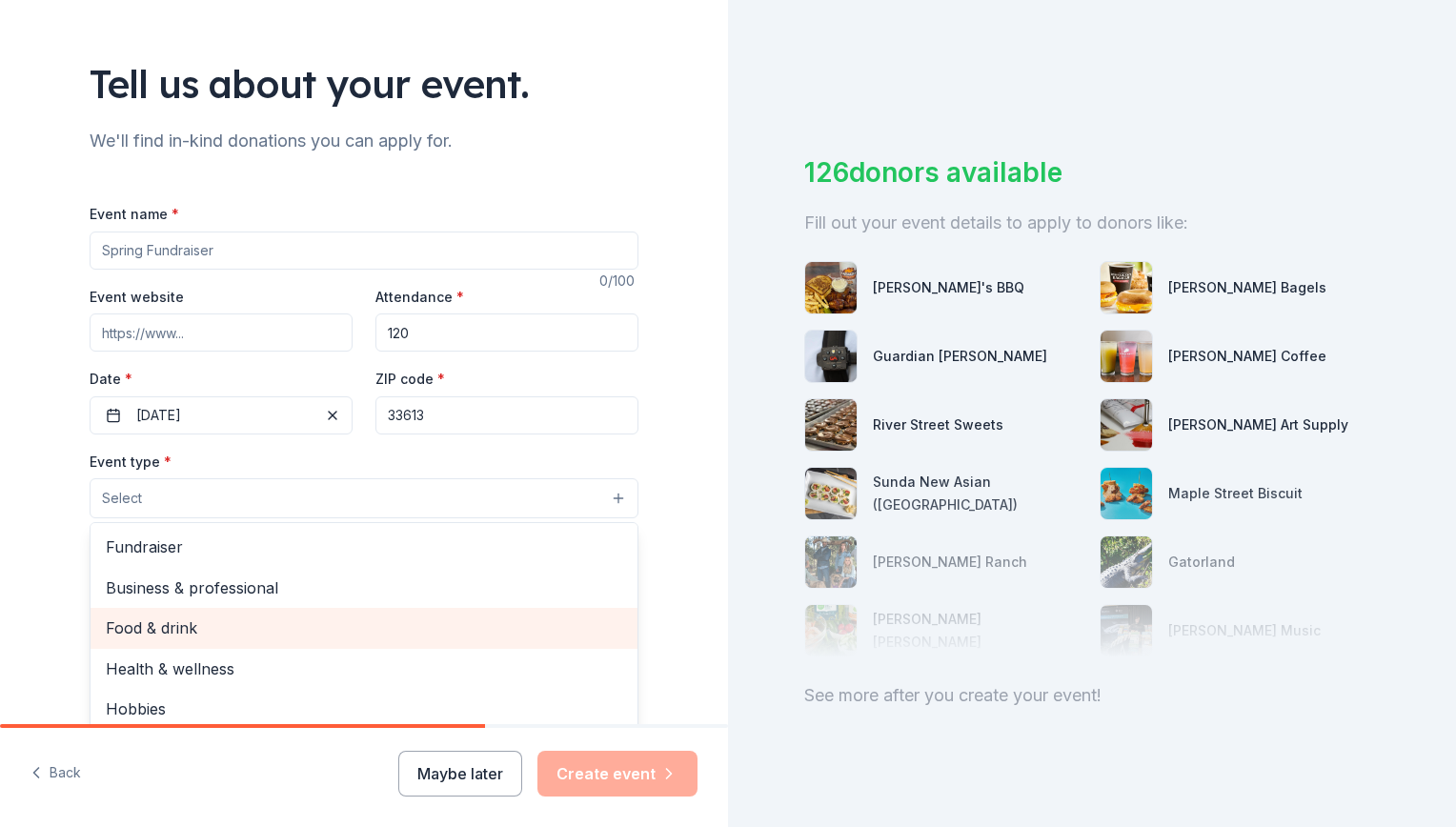
click at [336, 629] on span "Food & drink" at bounding box center [364, 627] width 516 height 25
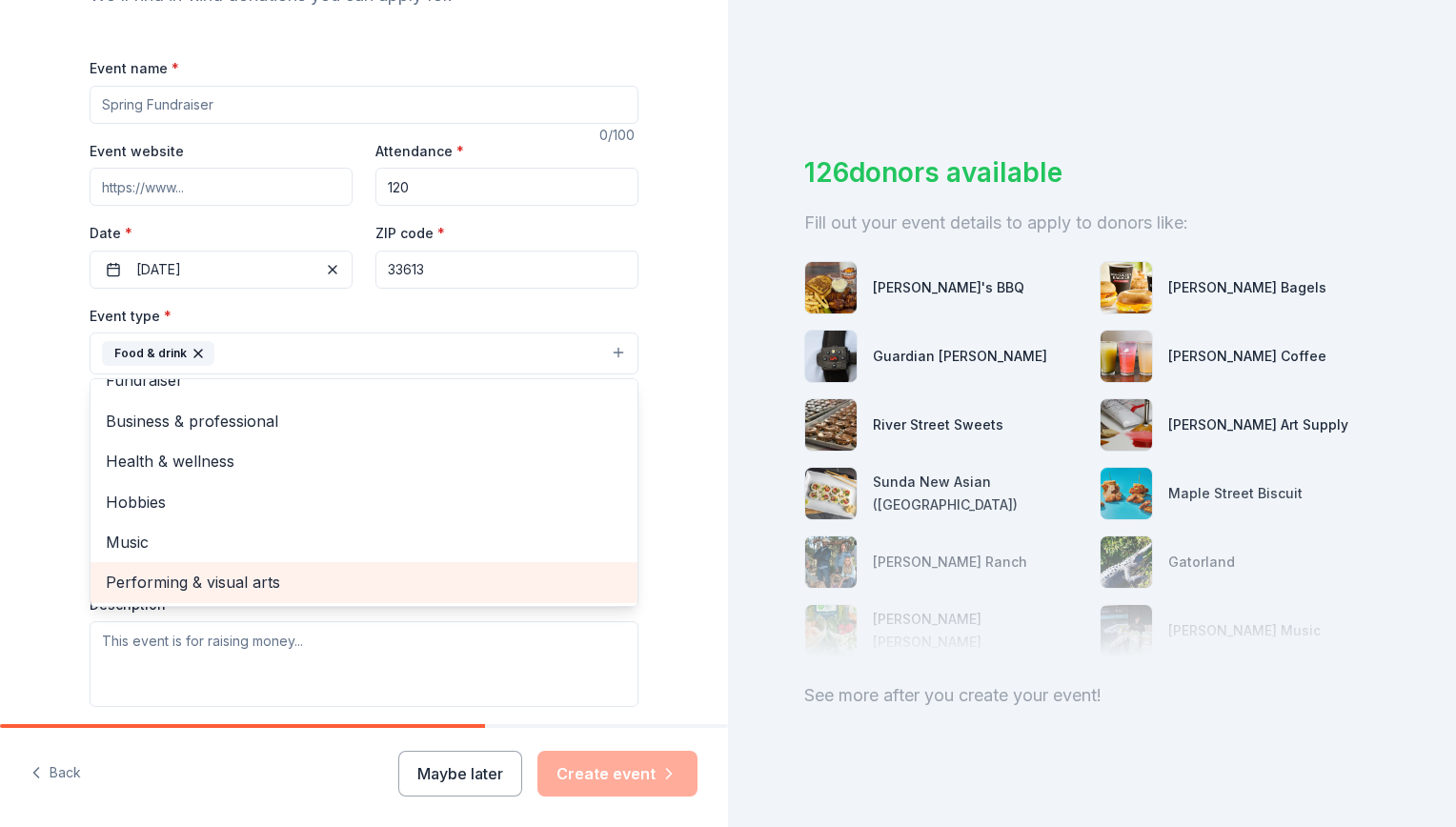
scroll to position [0, 0]
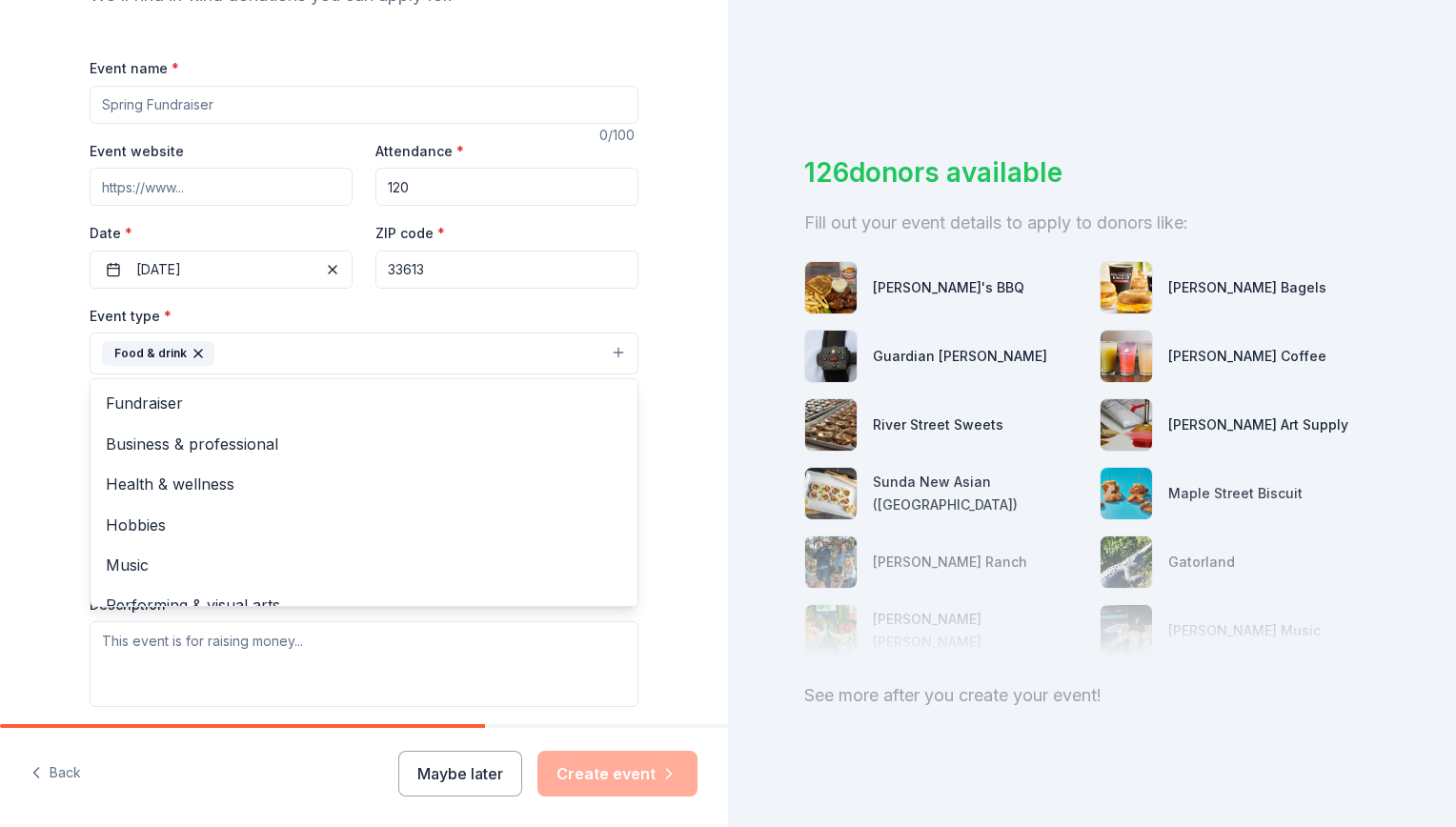
click at [674, 784] on div "Tell us about your event. We'll find in-kind donations you can apply for. Event…" at bounding box center [363, 413] width 728 height 827
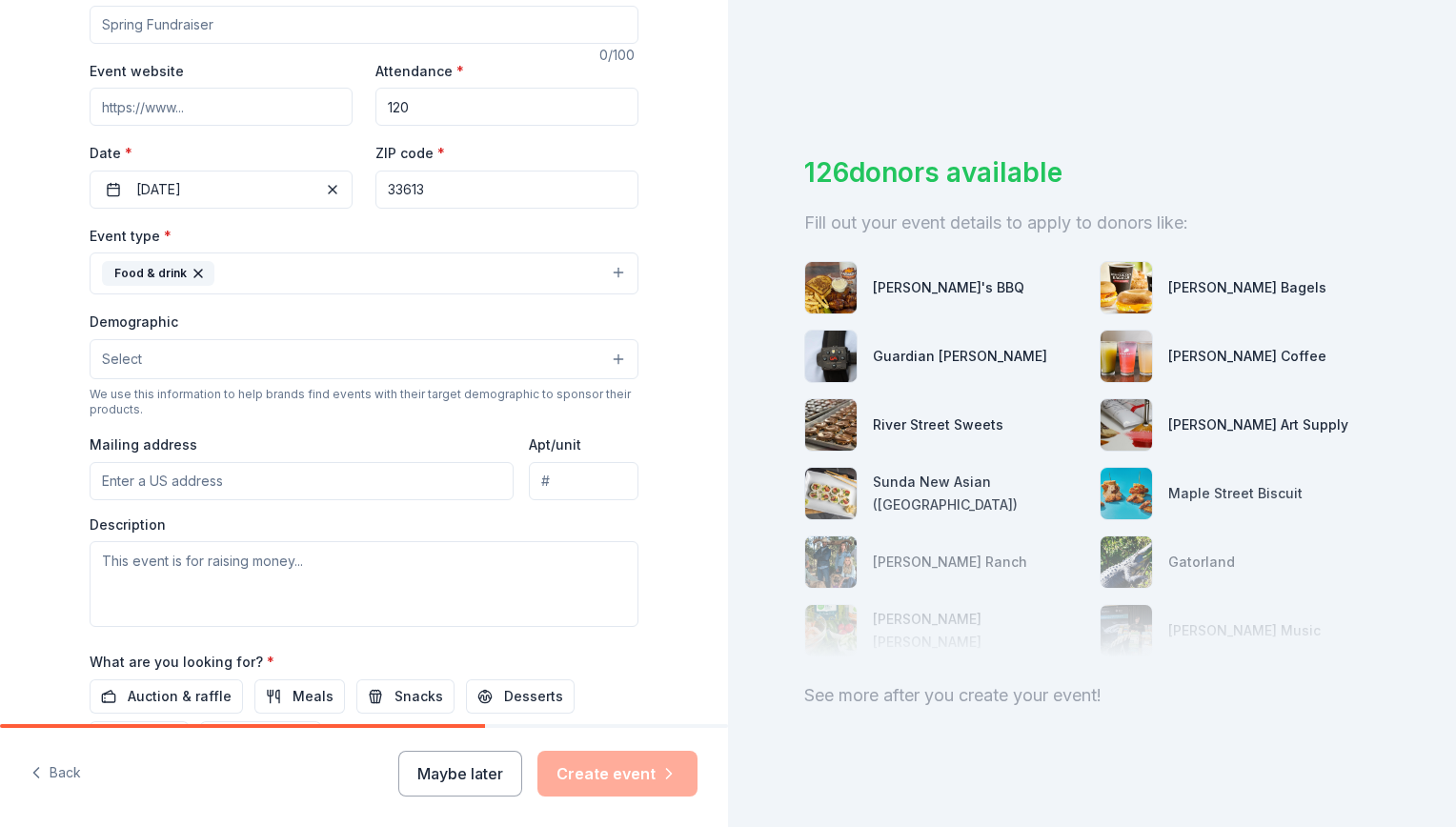
scroll to position [321, 0]
click at [307, 483] on input "Mailing address" at bounding box center [301, 481] width 424 height 38
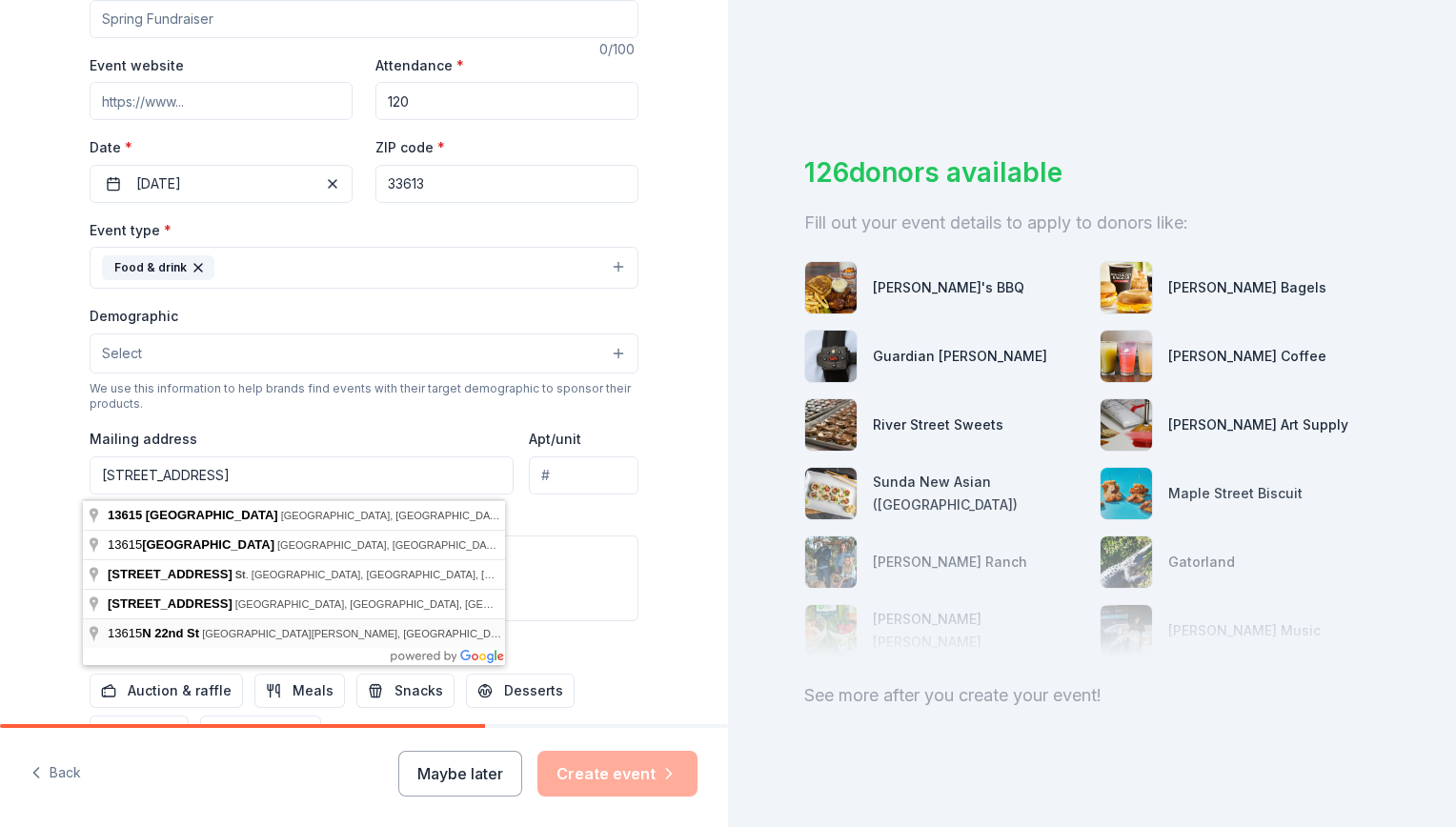
scroll to position [325, 0]
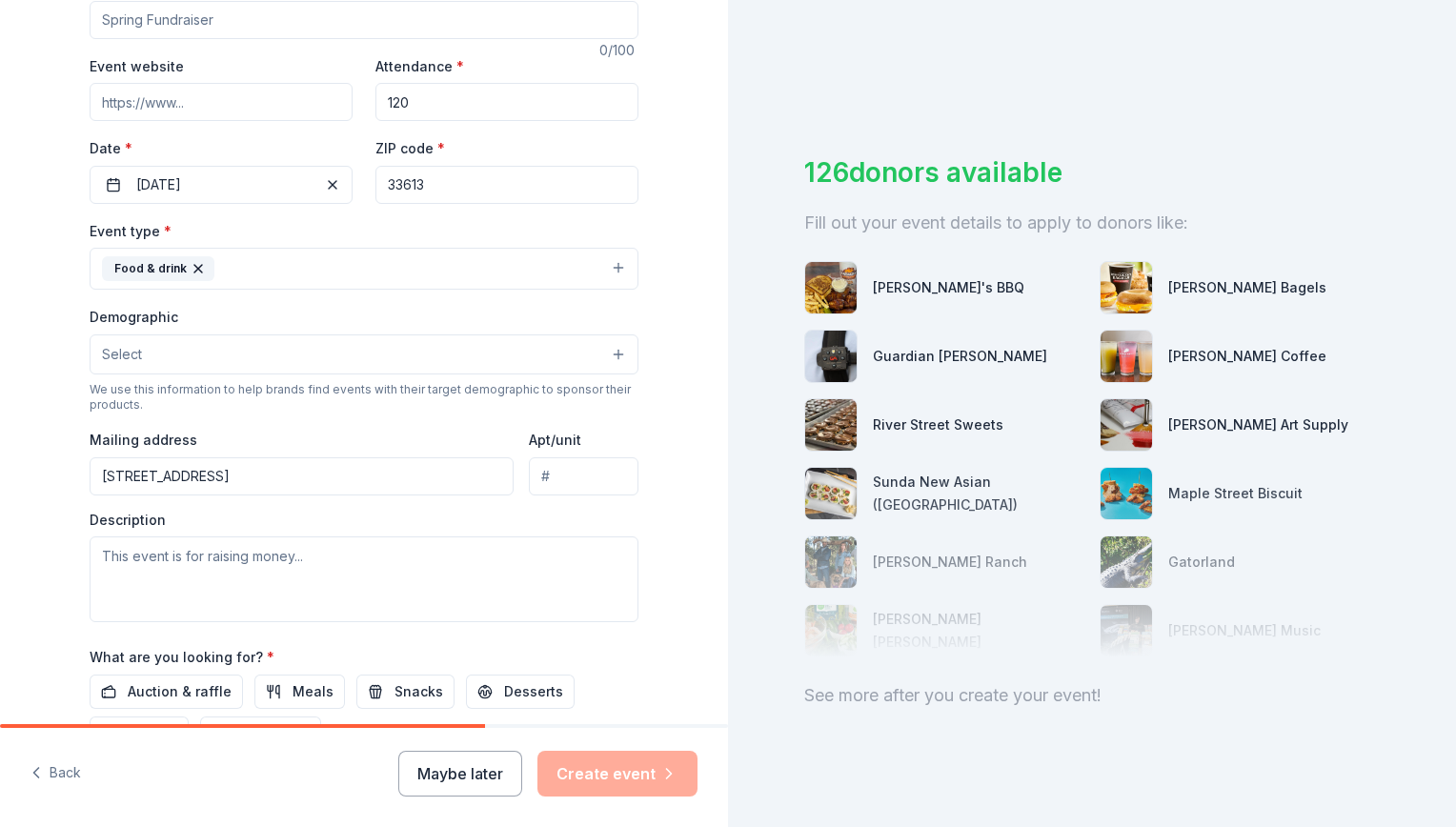
type input "[STREET_ADDRESS]"
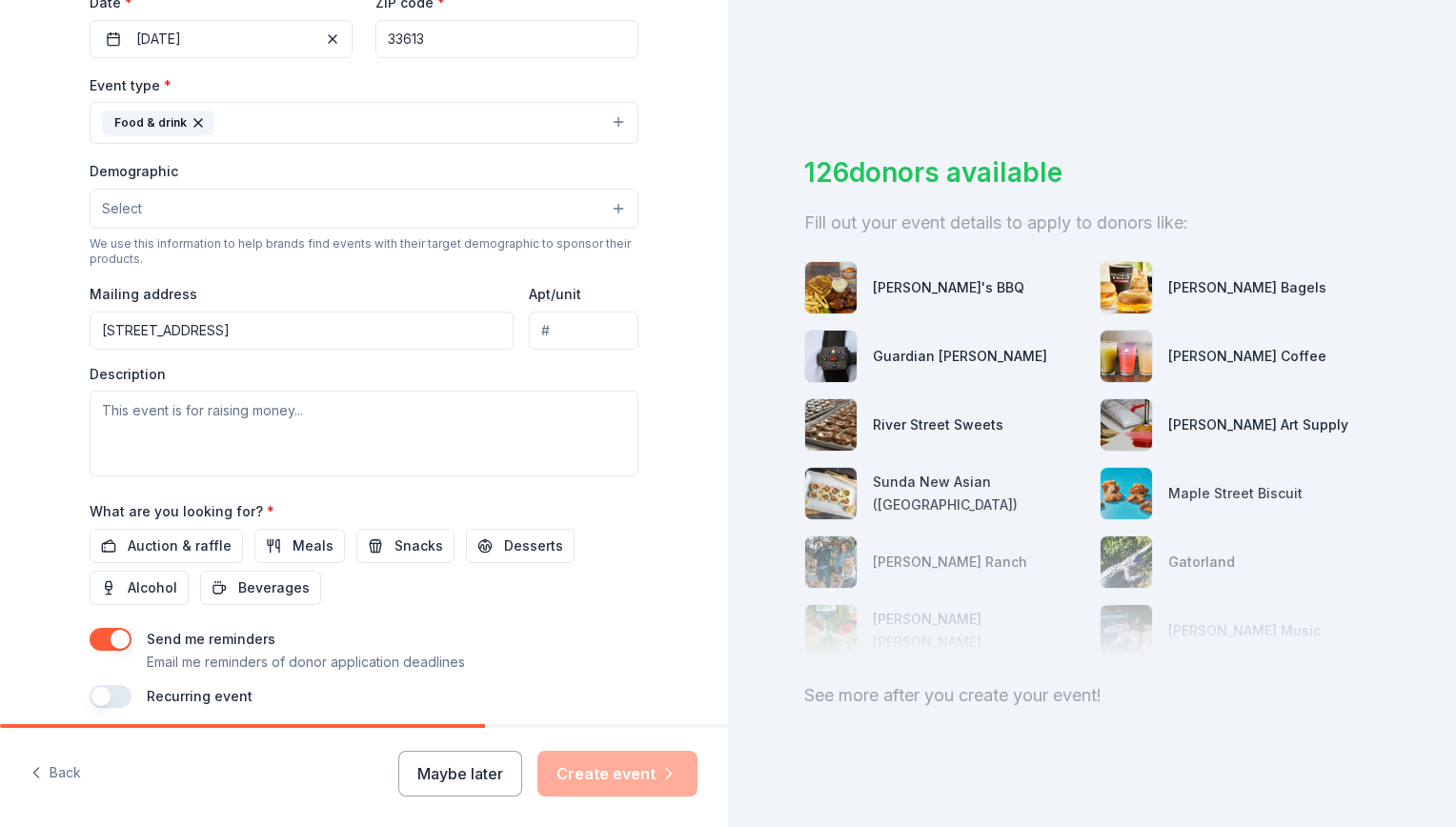
scroll to position [546, 0]
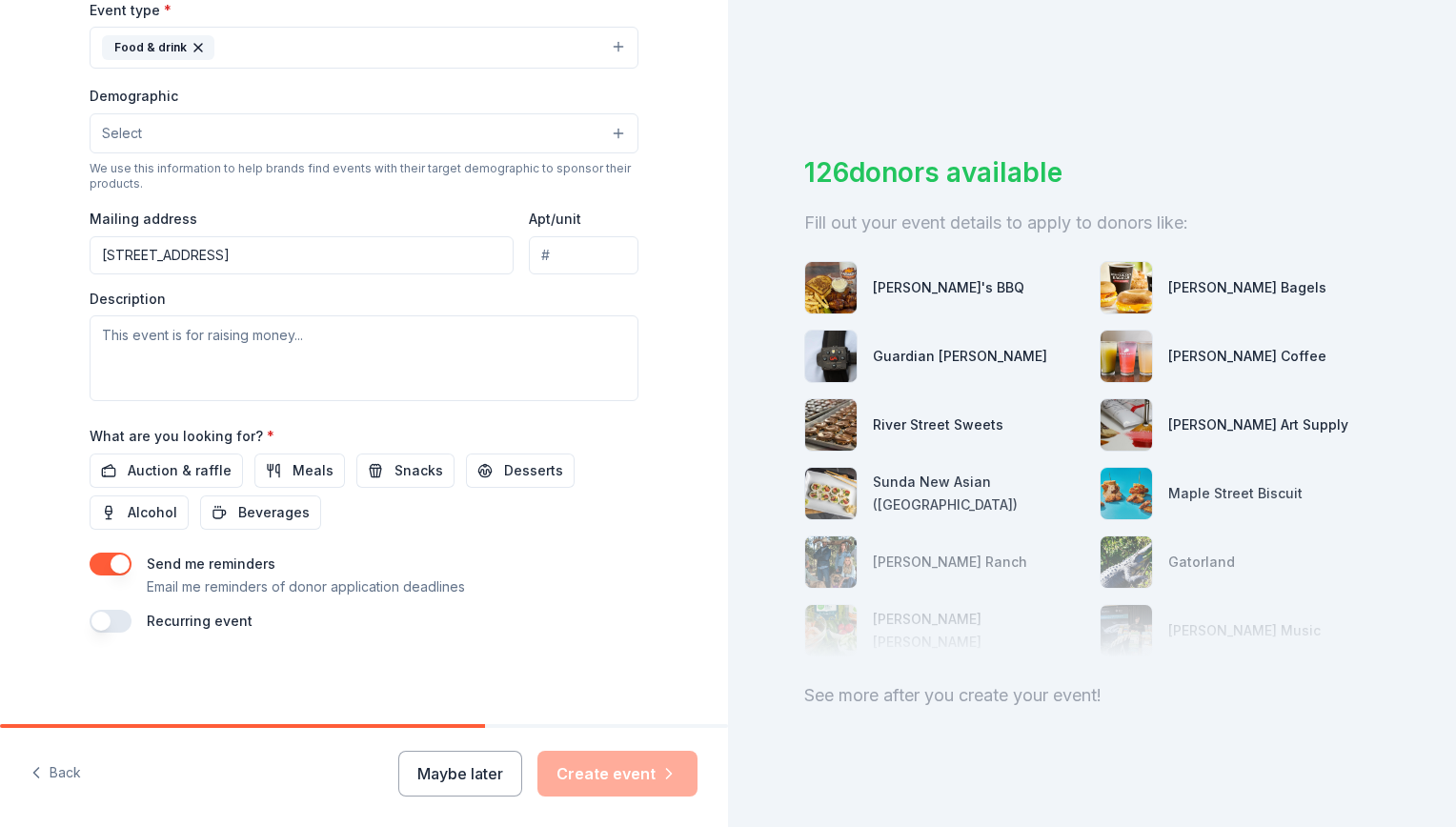
click at [606, 774] on div "Maybe later Create event" at bounding box center [547, 773] width 299 height 46
click at [293, 463] on span "Meals" at bounding box center [313, 471] width 41 height 23
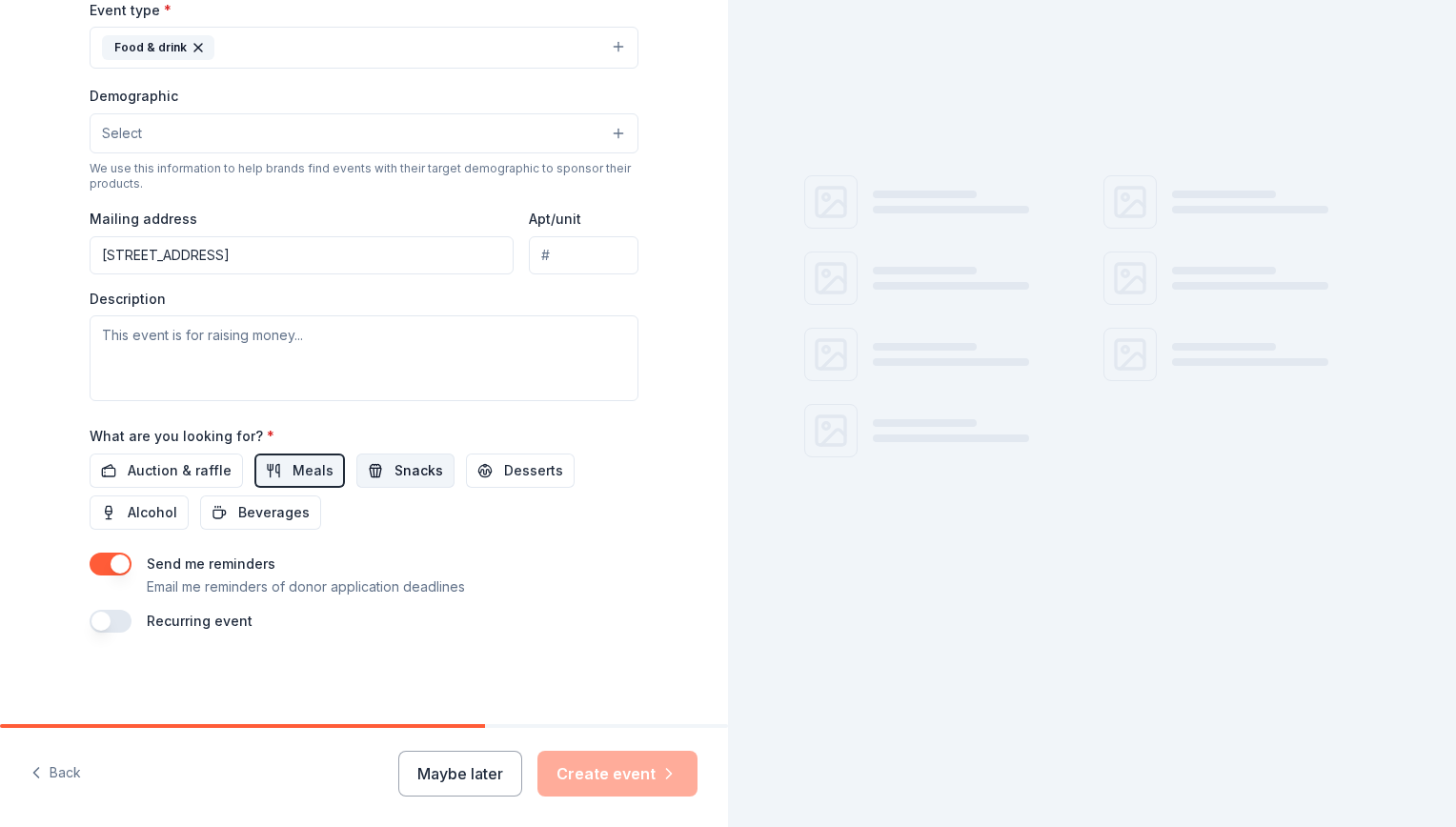
click at [417, 460] on span "Snacks" at bounding box center [418, 471] width 49 height 23
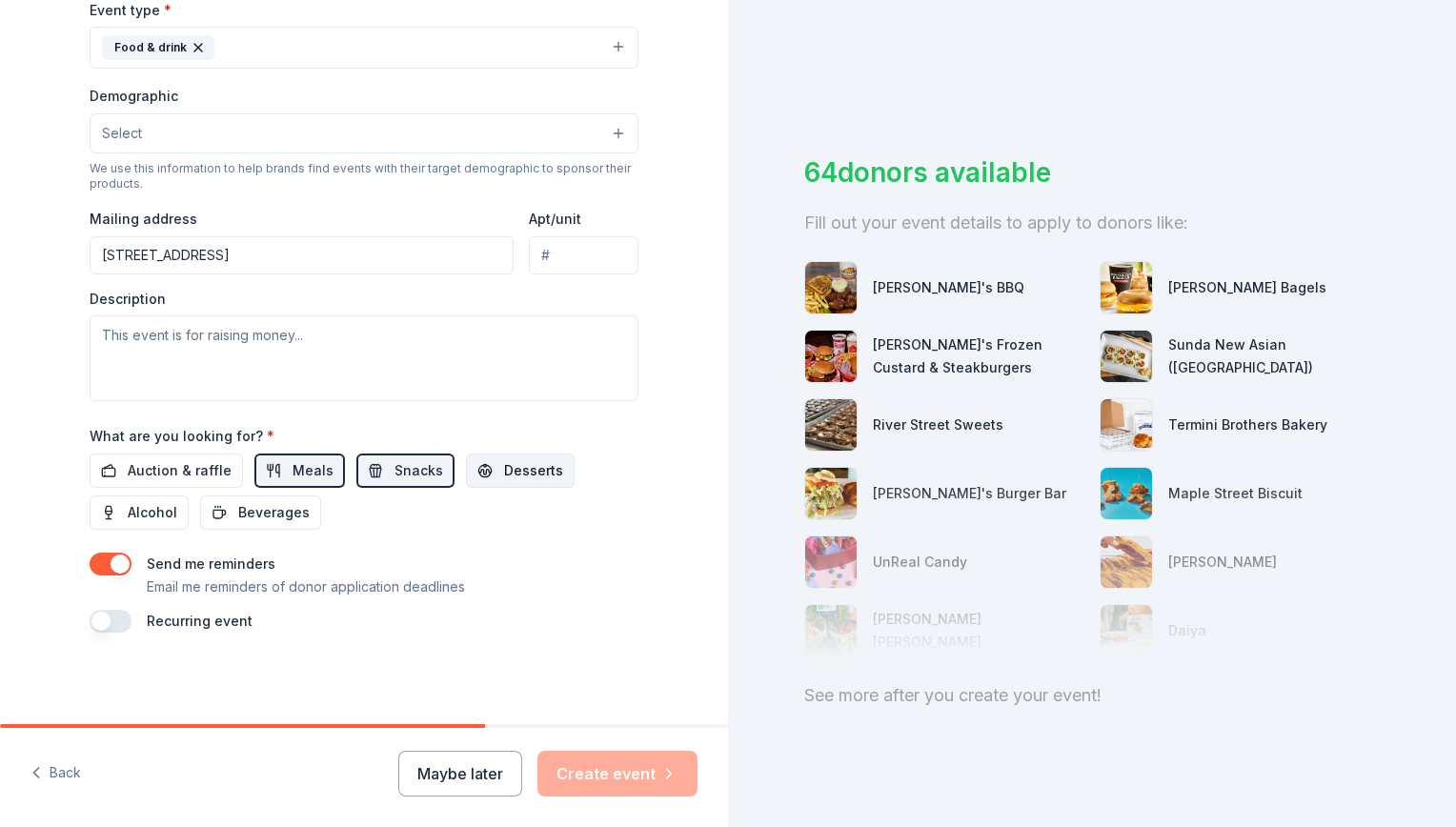
click at [504, 469] on span "Desserts" at bounding box center [534, 471] width 60 height 23
click at [274, 512] on span "Beverages" at bounding box center [274, 512] width 71 height 23
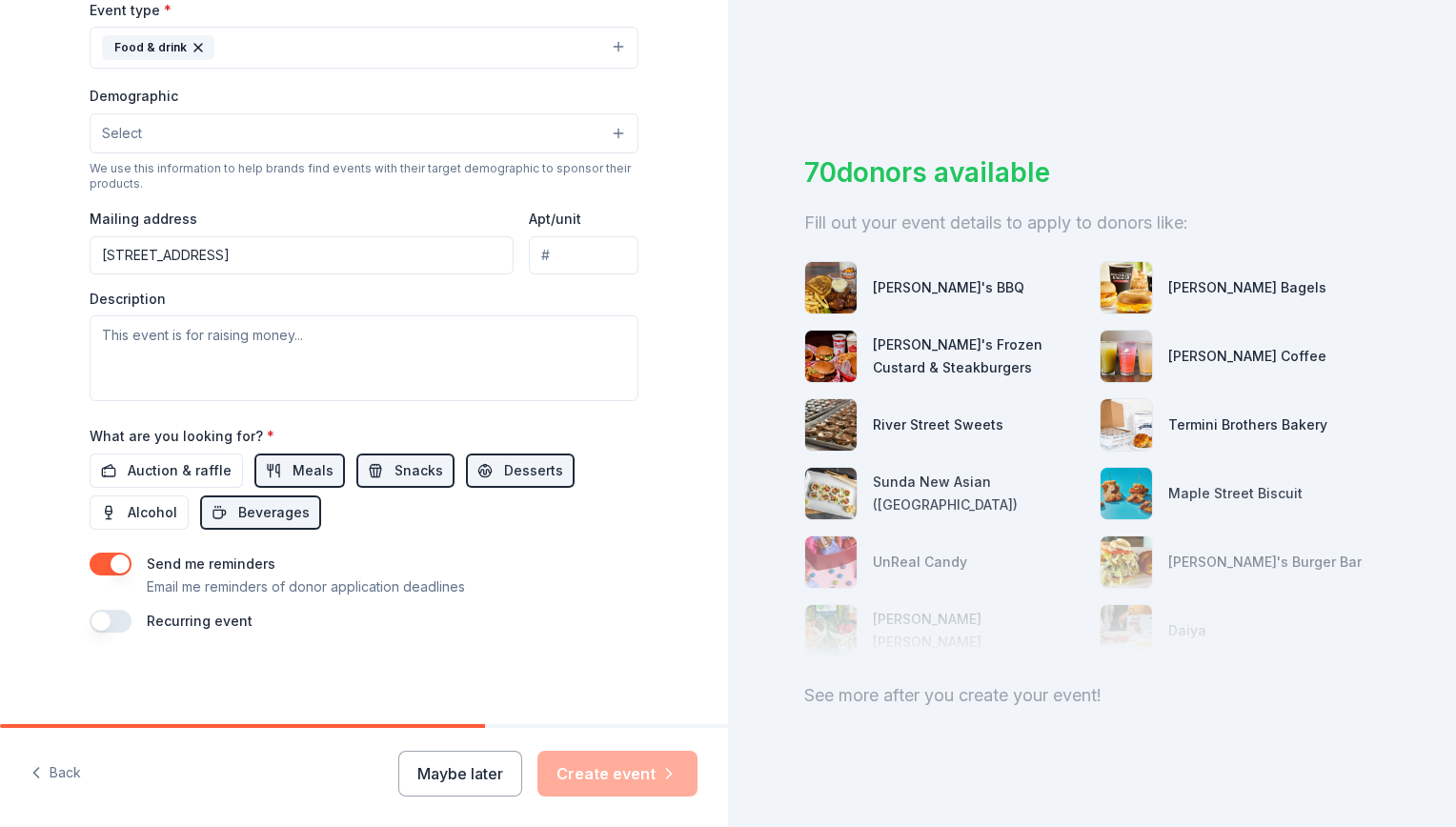
click at [626, 772] on div "Maybe later Create event" at bounding box center [547, 773] width 299 height 46
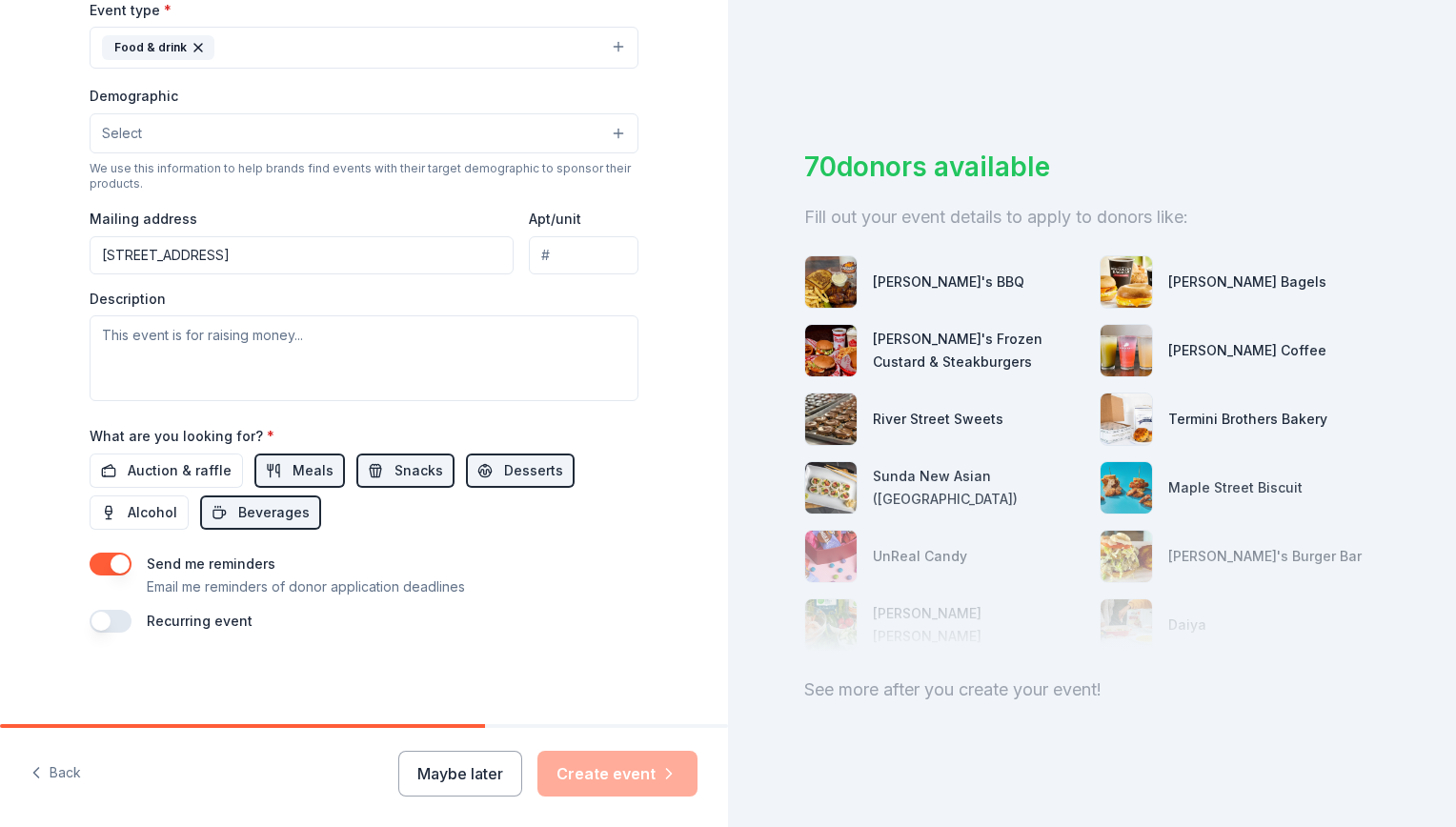
click at [845, 267] on img at bounding box center [831, 282] width 52 height 52
click at [837, 362] on div at bounding box center [831, 350] width 54 height 54
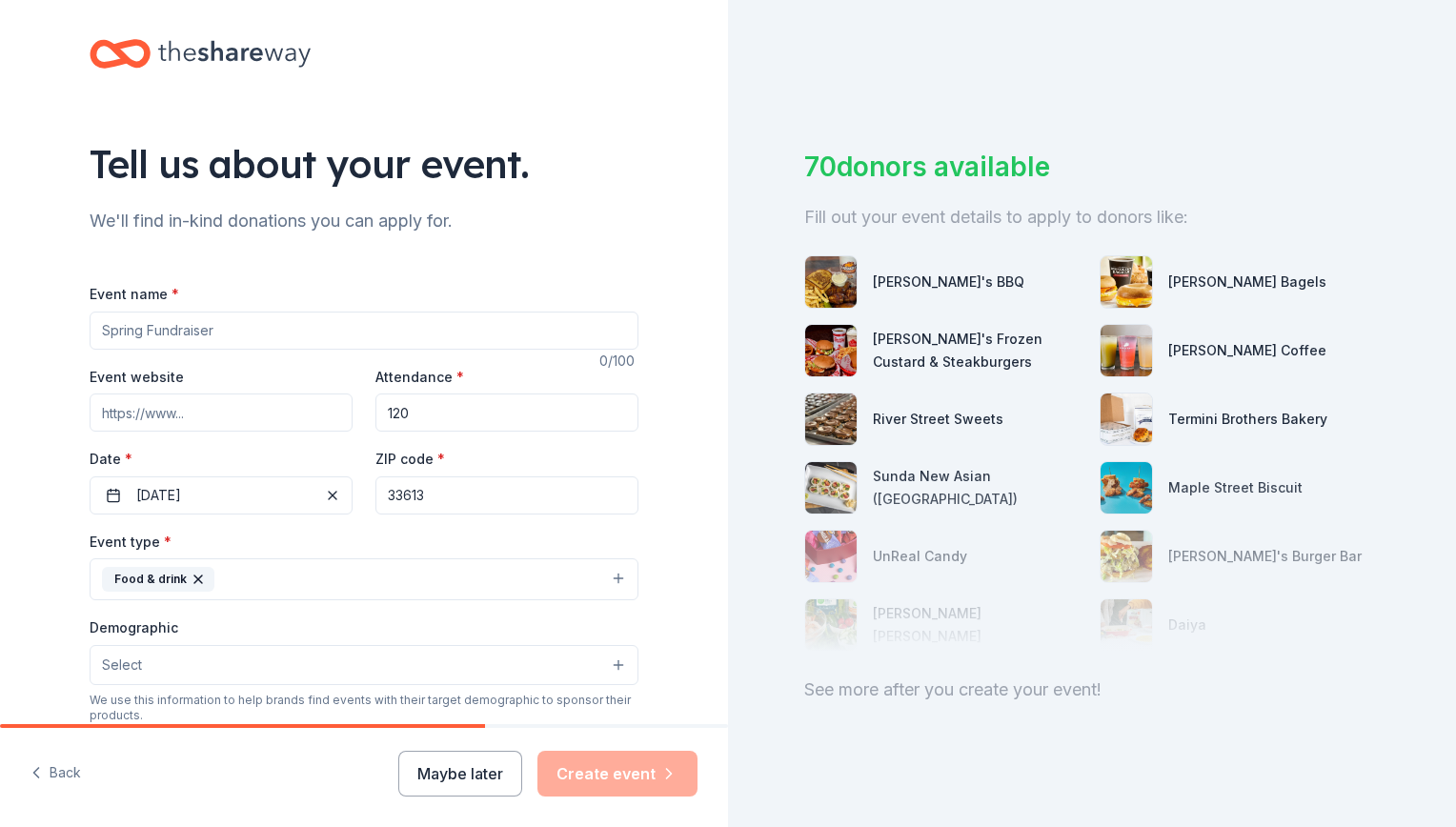
scroll to position [0, 0]
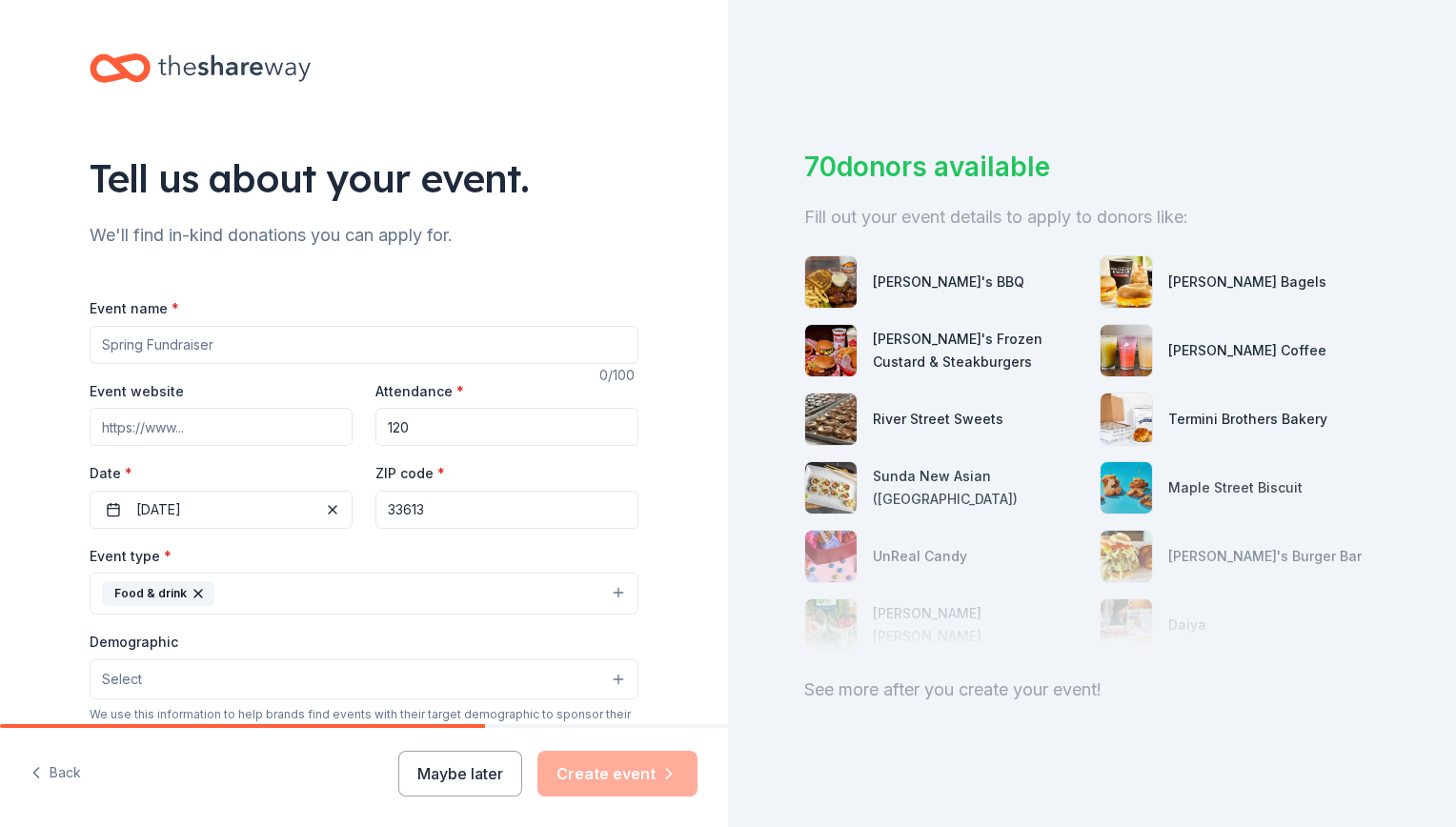
click at [242, 341] on input "Event name *" at bounding box center [363, 345] width 549 height 38
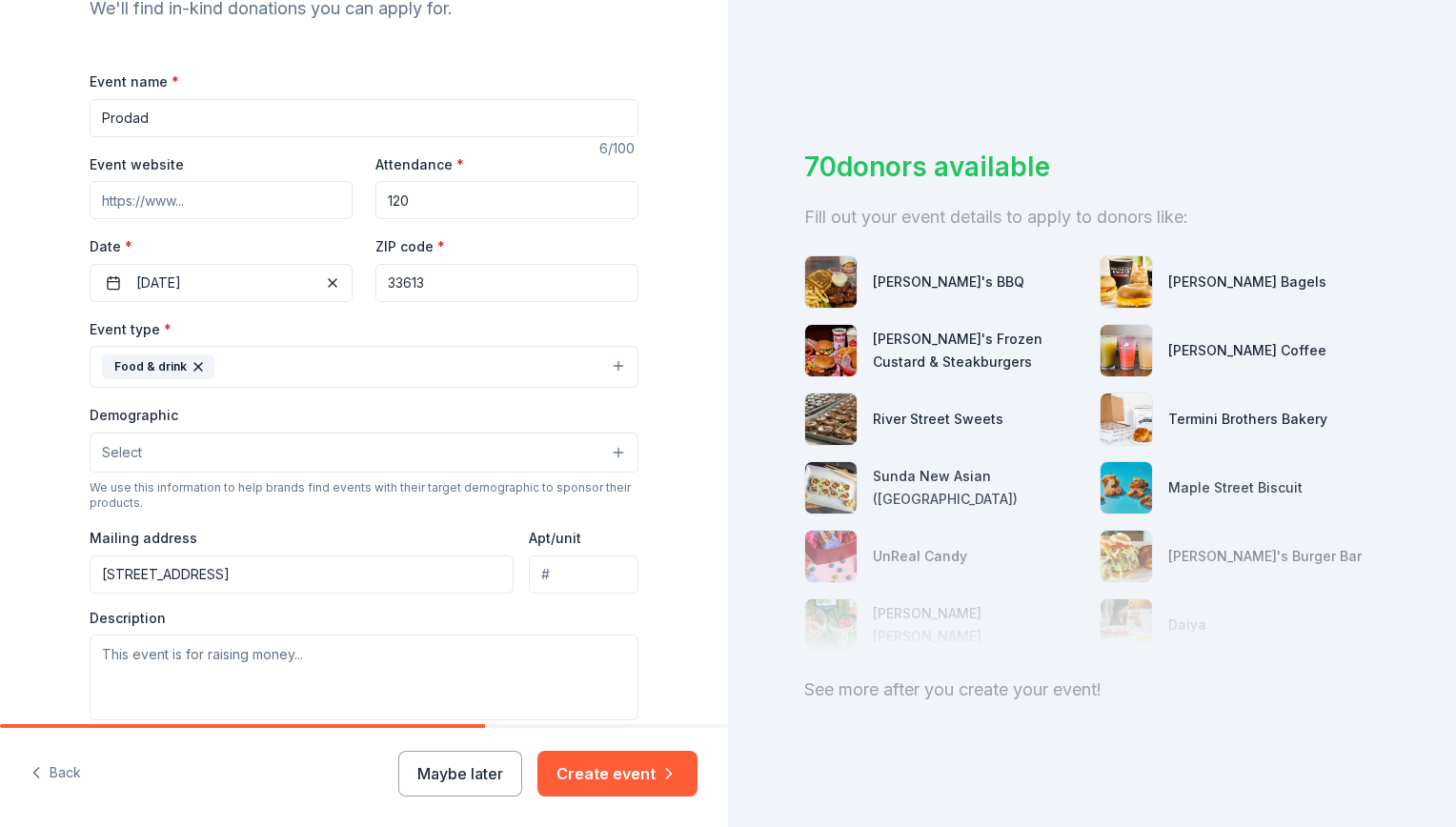
scroll to position [228, 0]
type input "Prodad"
click at [617, 764] on button "Create event" at bounding box center [616, 773] width 160 height 46
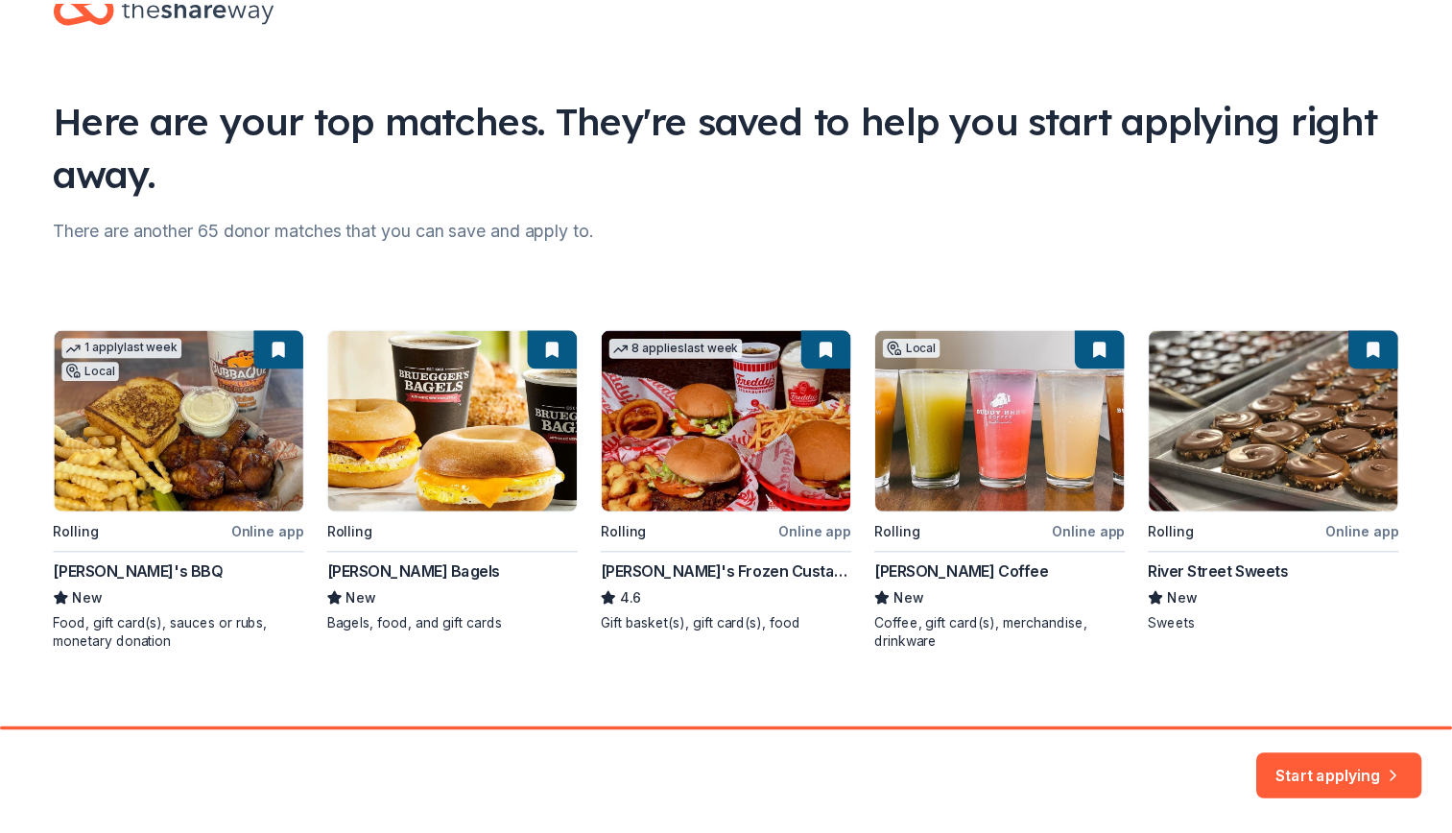
scroll to position [78, 0]
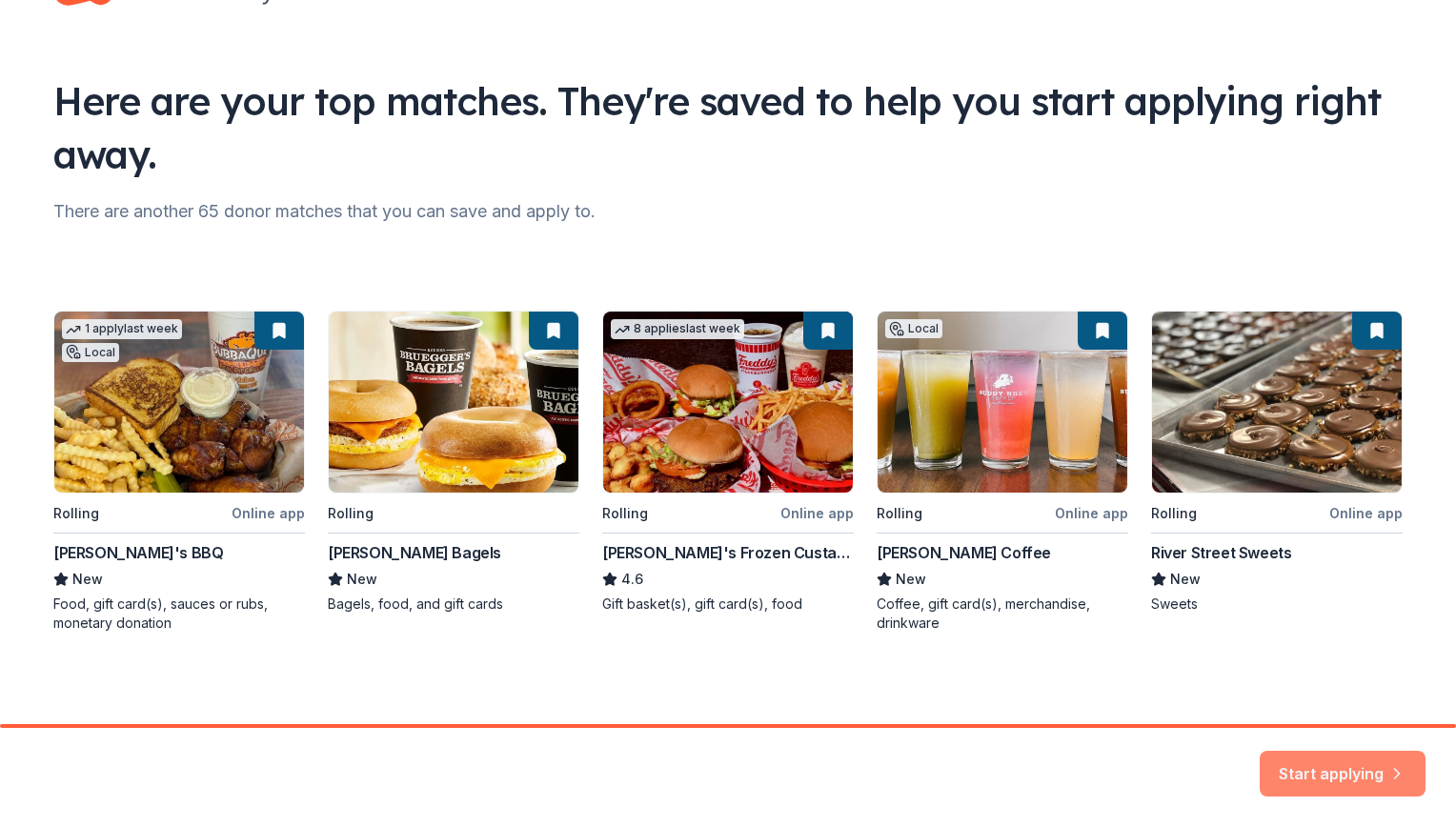
click at [1338, 760] on button "Start applying" at bounding box center [1342, 762] width 166 height 46
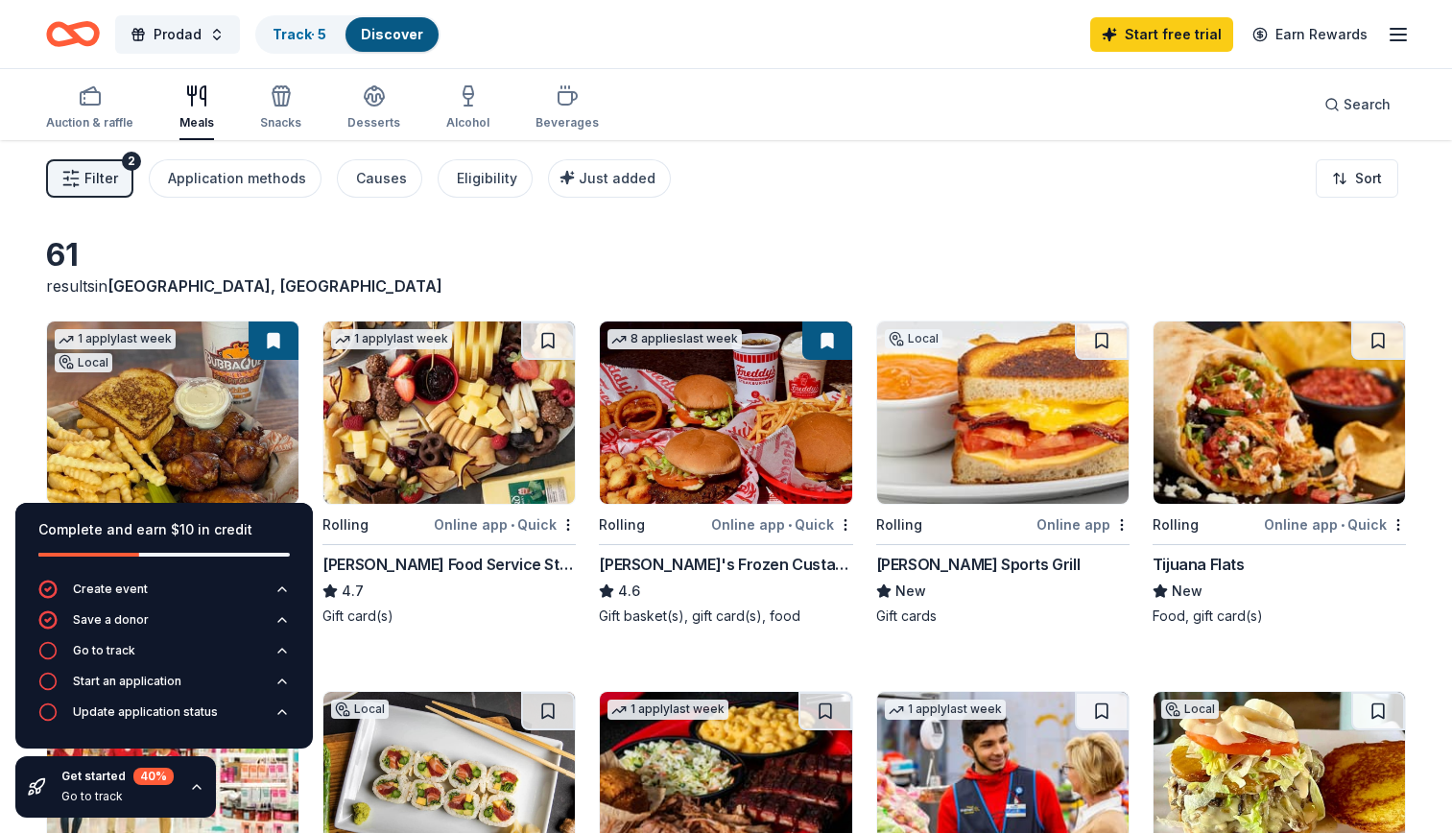
scroll to position [9, 0]
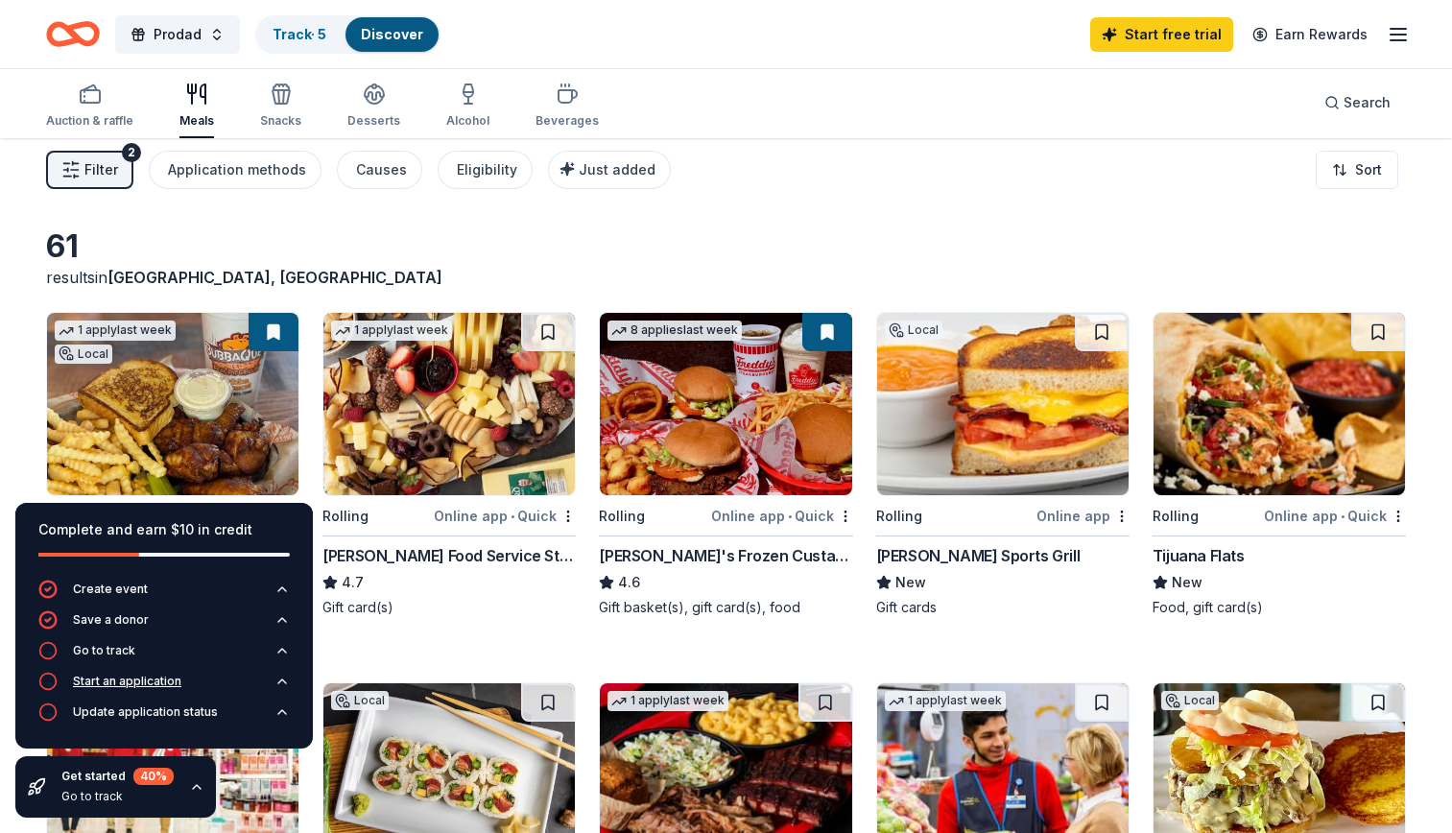
click at [163, 678] on div "Start an application" at bounding box center [127, 681] width 108 height 15
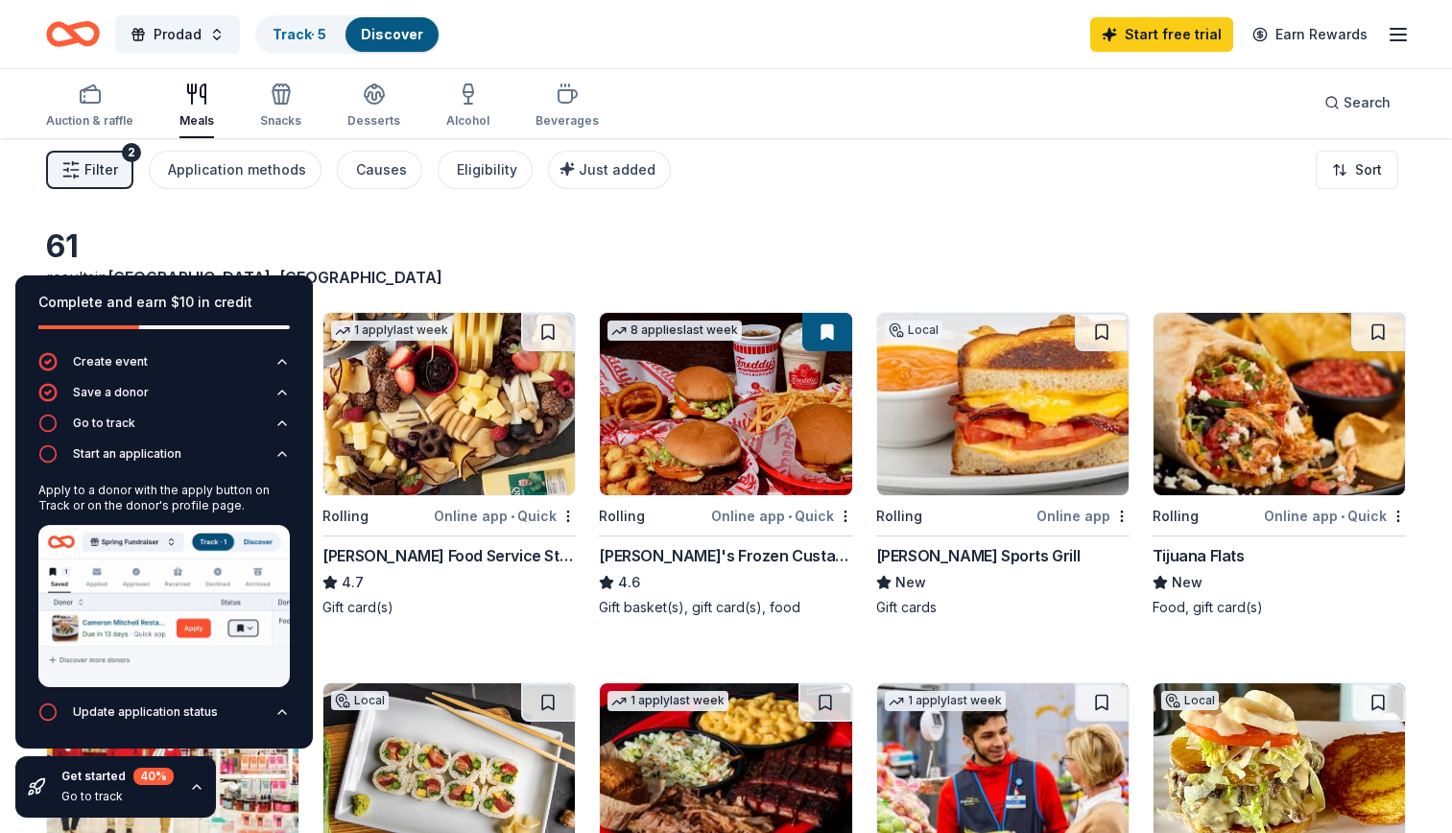
click at [624, 247] on div "61 results in [GEOGRAPHIC_DATA], [GEOGRAPHIC_DATA]" at bounding box center [726, 257] width 1360 height 61
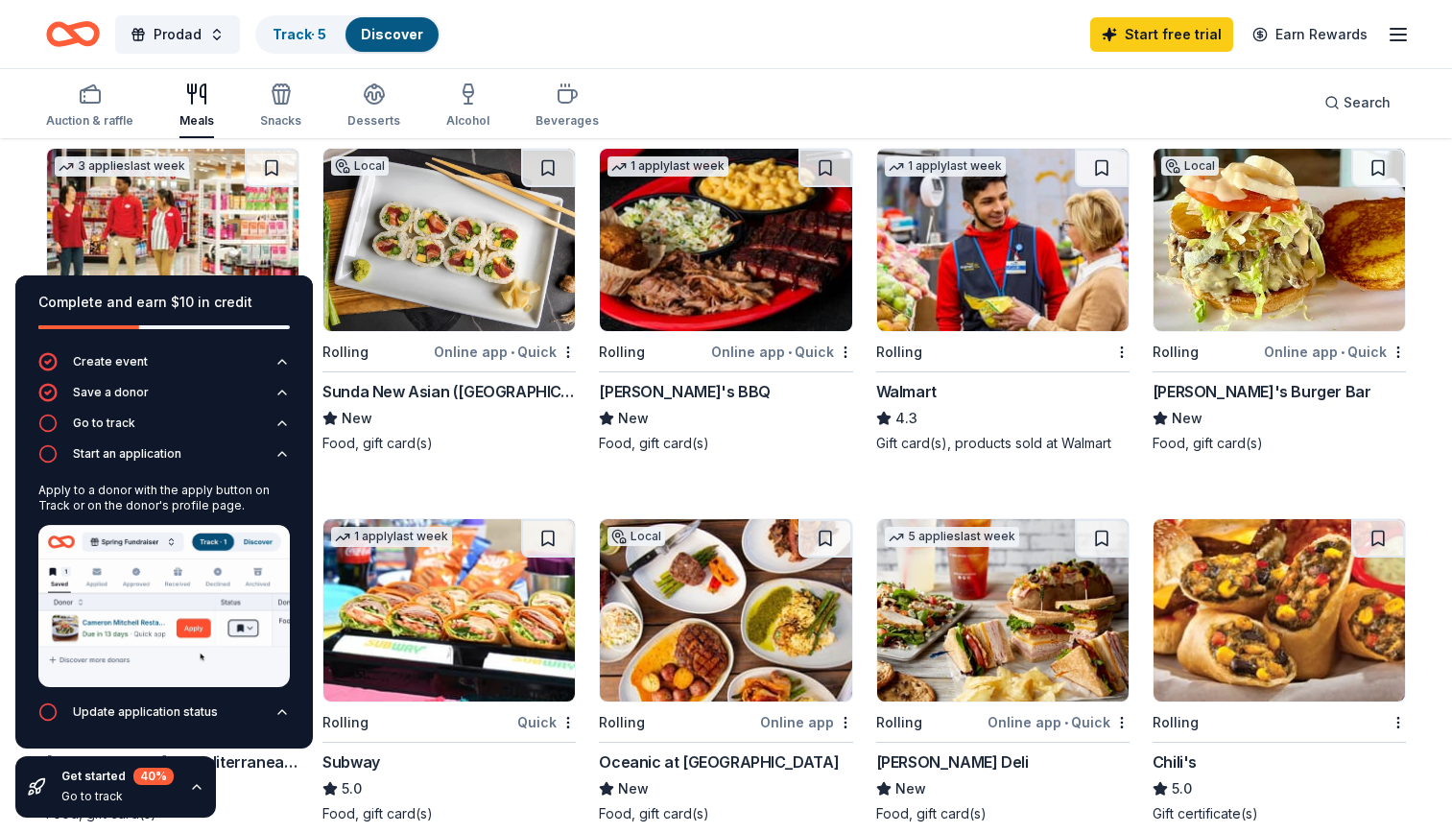
scroll to position [552, 0]
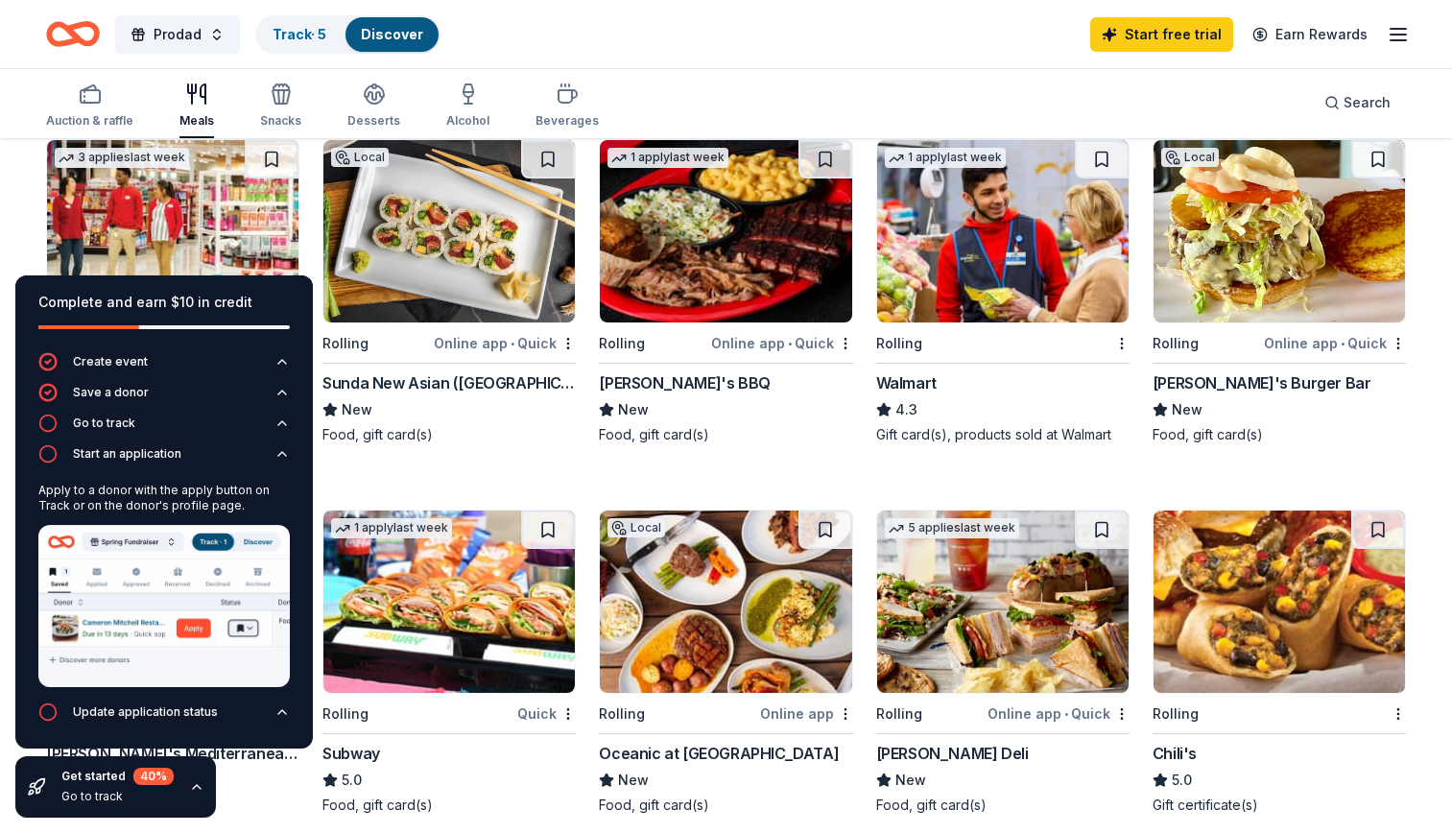
click at [741, 81] on div "Auction & raffle Meals Snacks Desserts Alcohol Beverages Search" at bounding box center [726, 102] width 1360 height 71
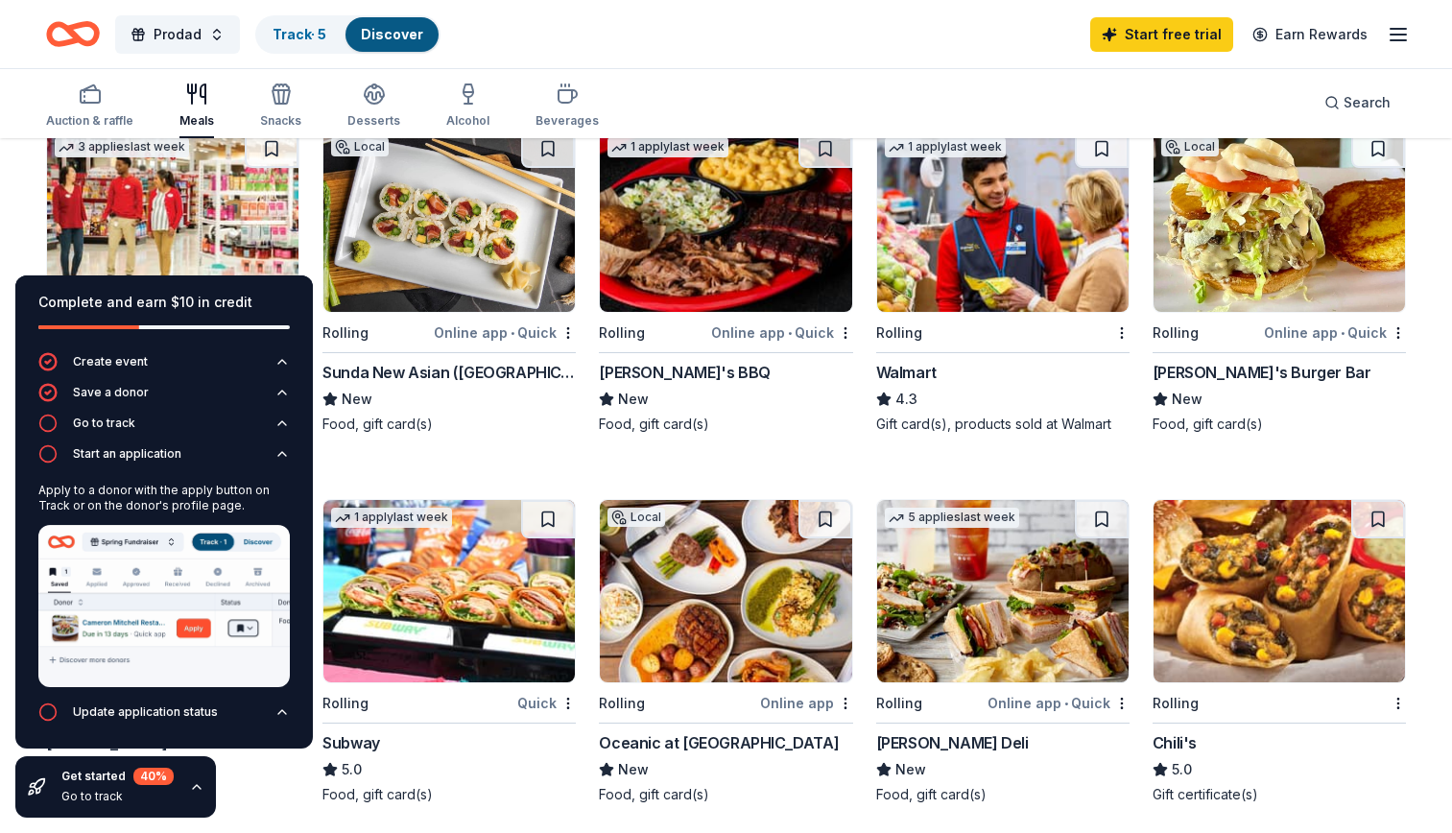
scroll to position [561, 0]
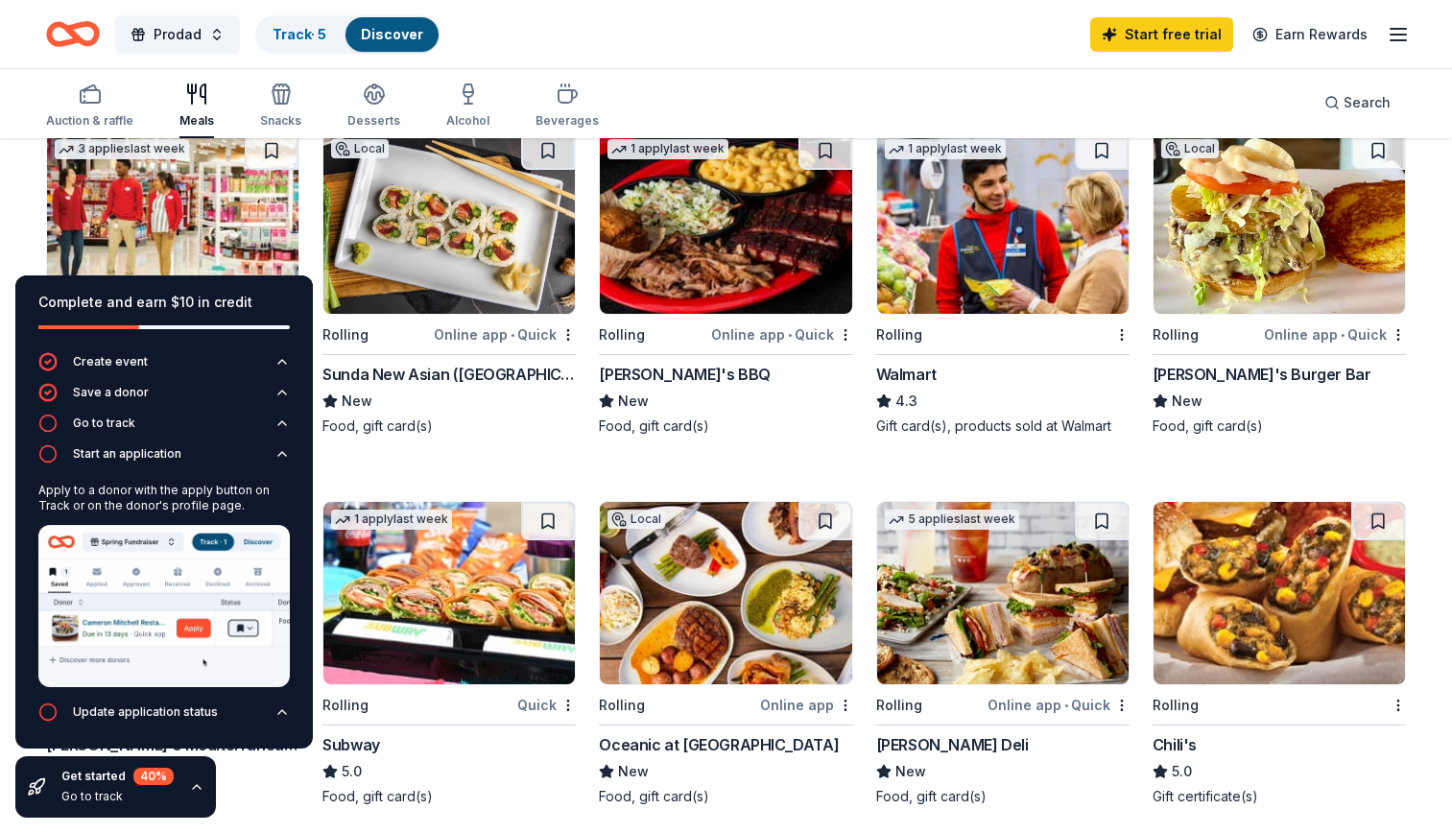
click at [990, 278] on img at bounding box center [1002, 223] width 251 height 182
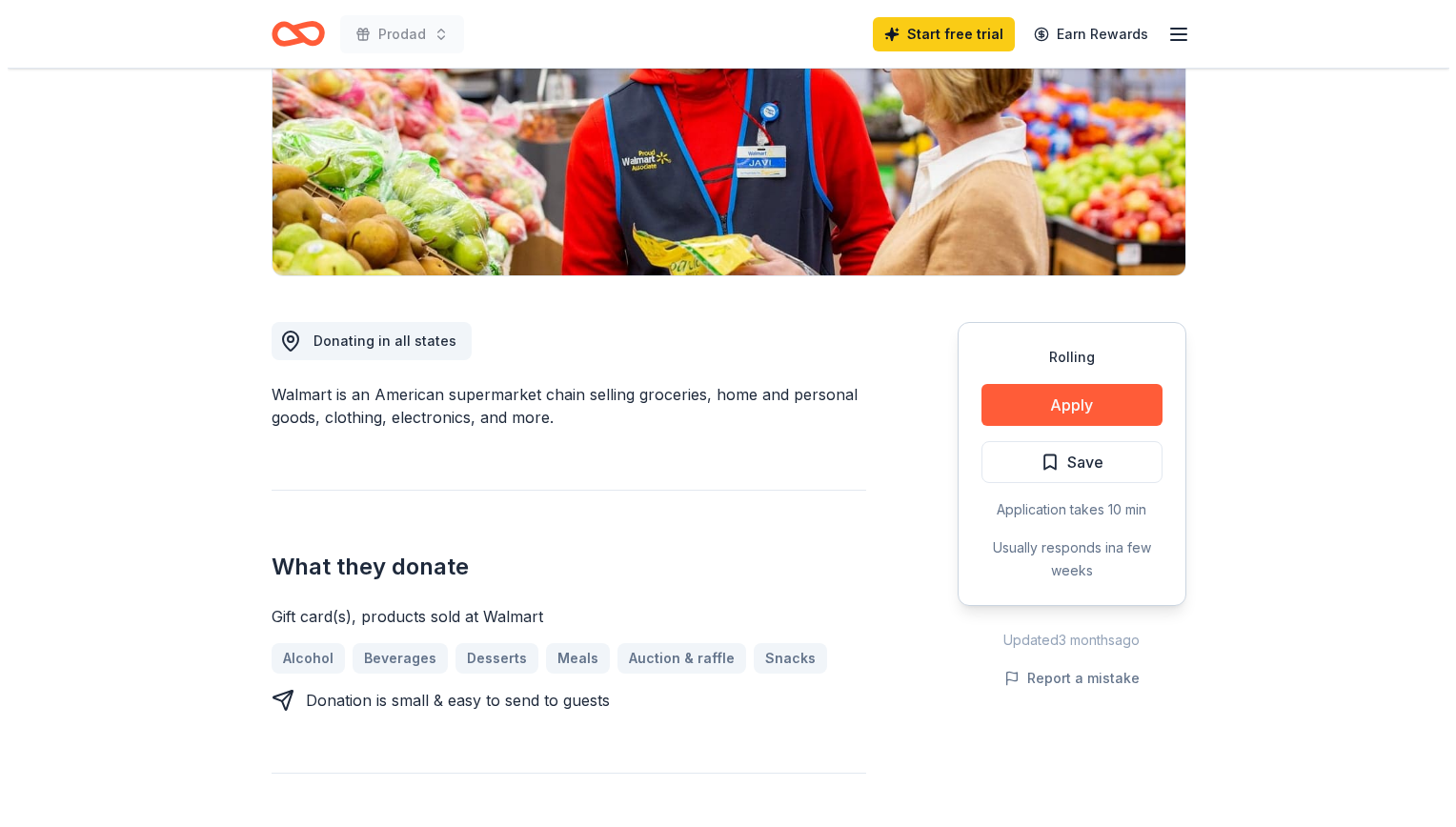
scroll to position [304, 0]
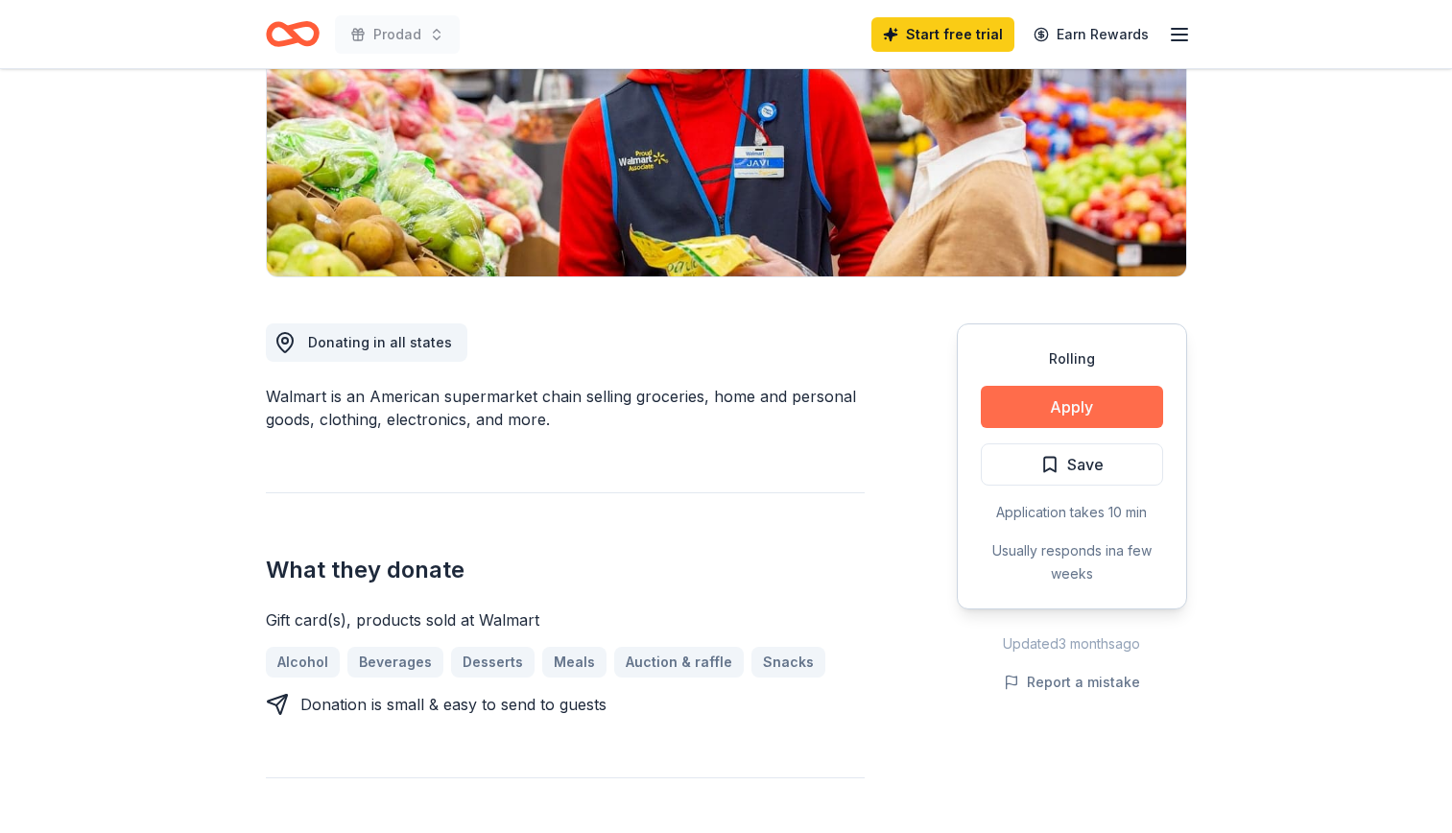
click at [1080, 395] on button "Apply" at bounding box center [1072, 407] width 182 height 42
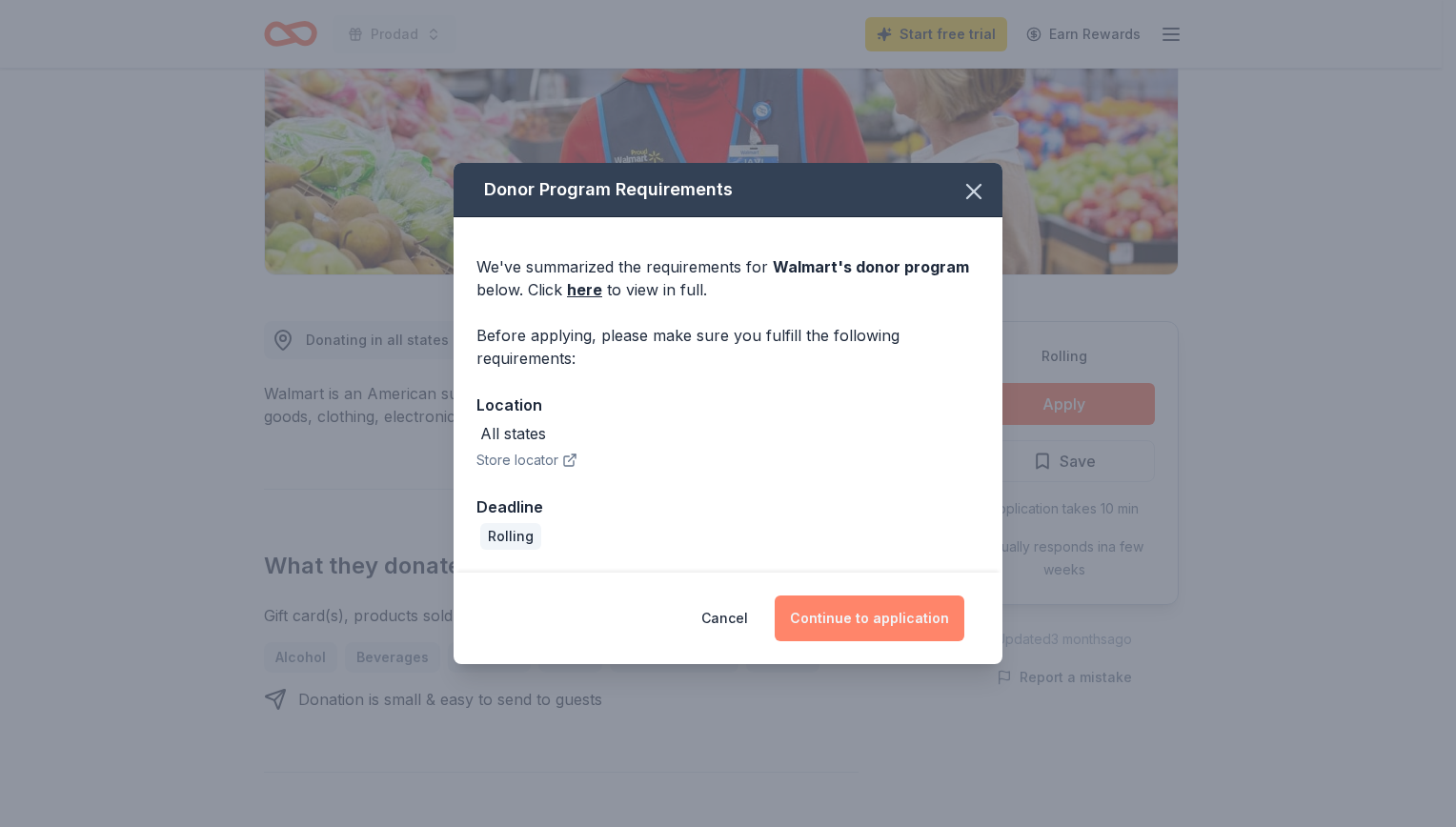
click at [875, 615] on button "Continue to application" at bounding box center [868, 619] width 190 height 46
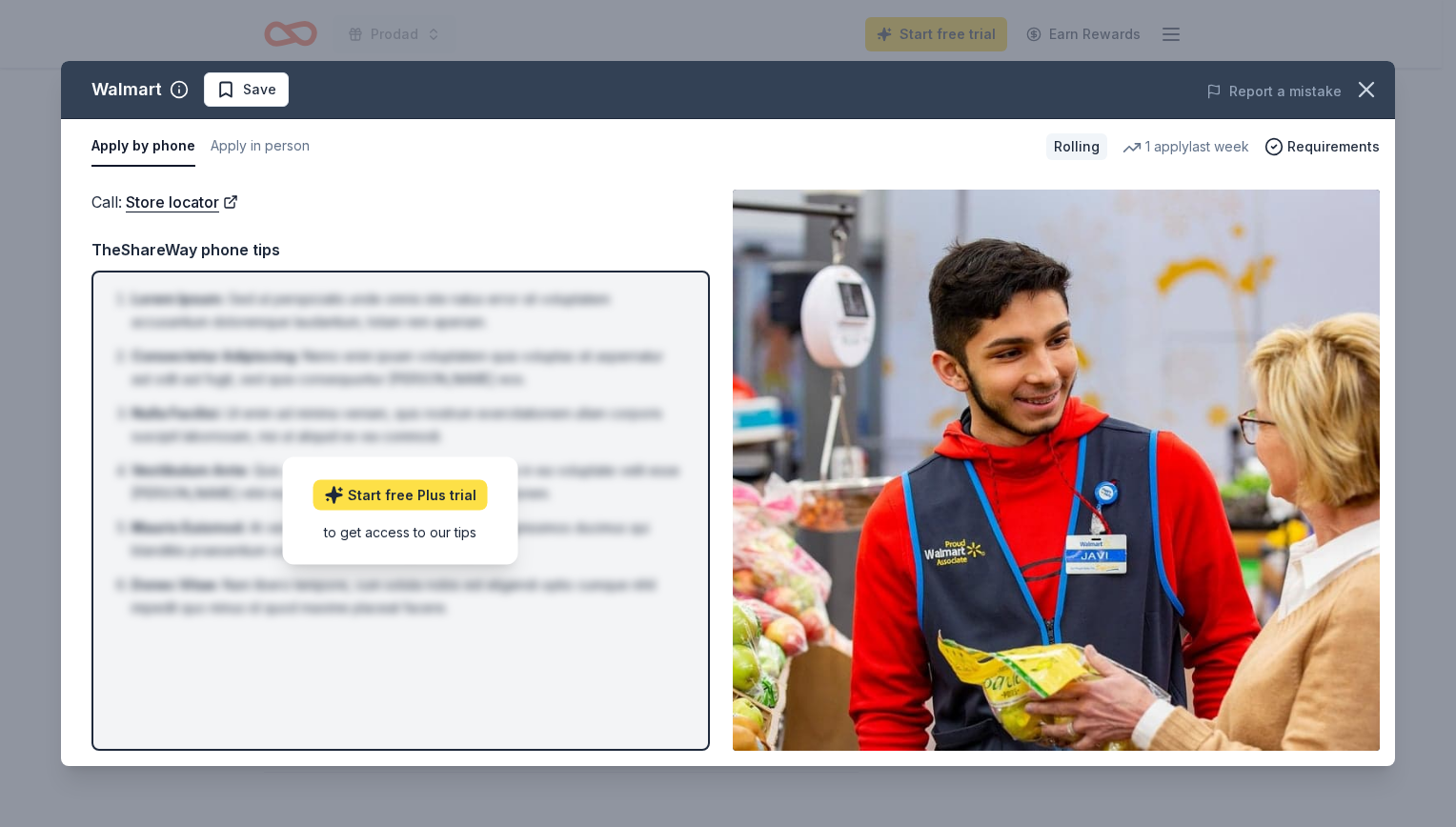
click at [416, 486] on link "Start free Plus trial" at bounding box center [401, 494] width 175 height 31
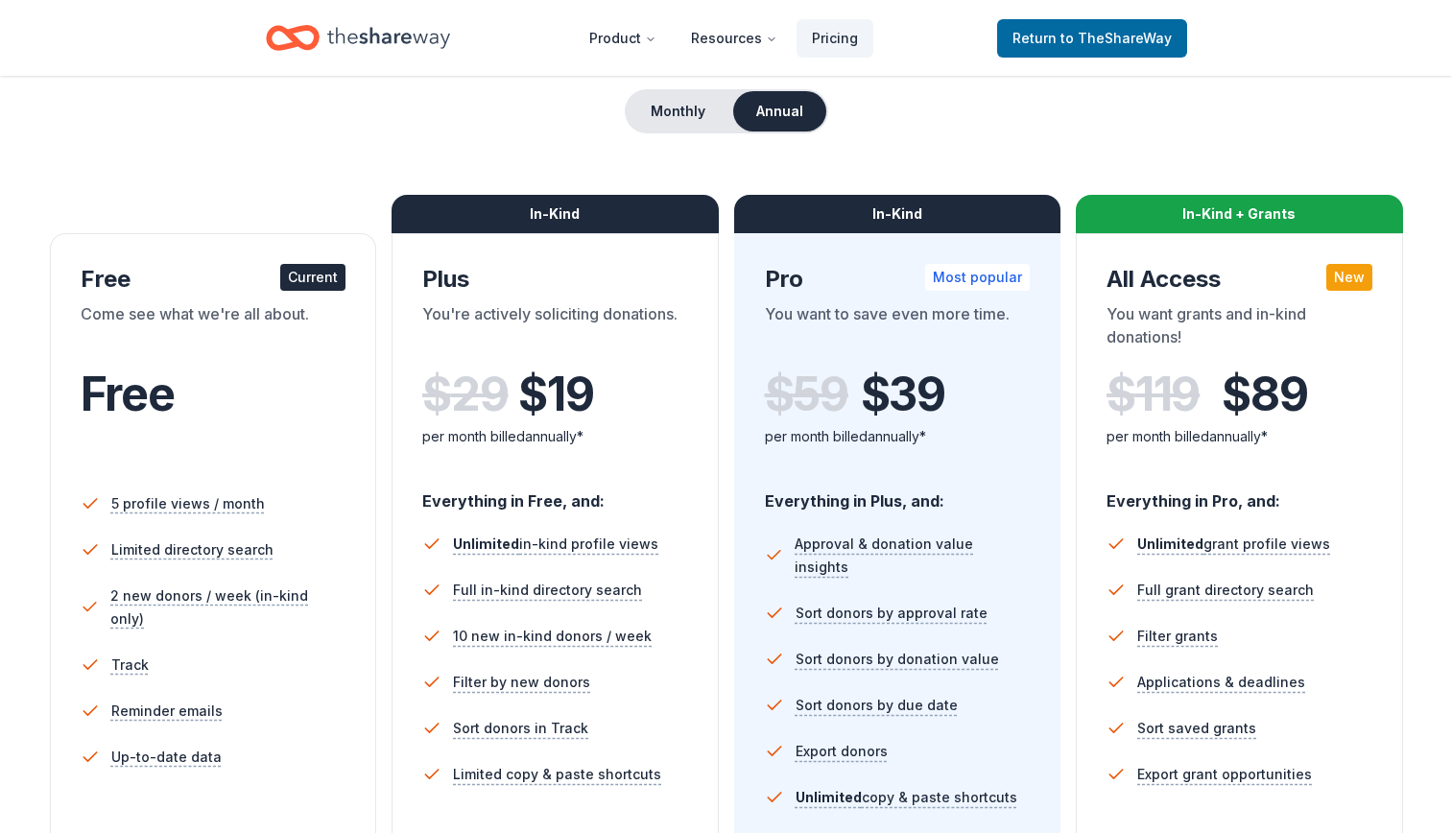
scroll to position [200, 0]
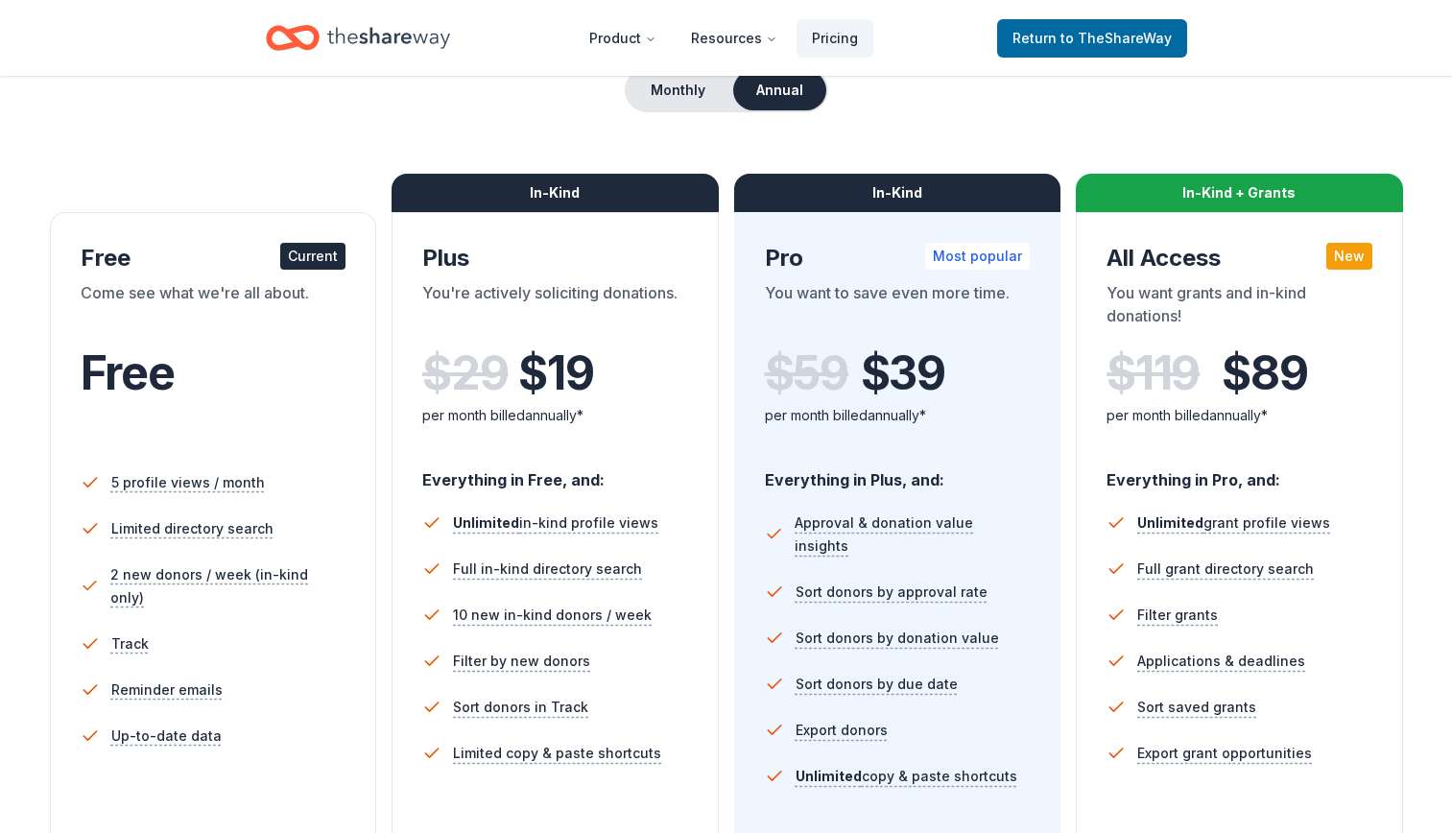
click at [253, 437] on div "Free" at bounding box center [214, 400] width 266 height 106
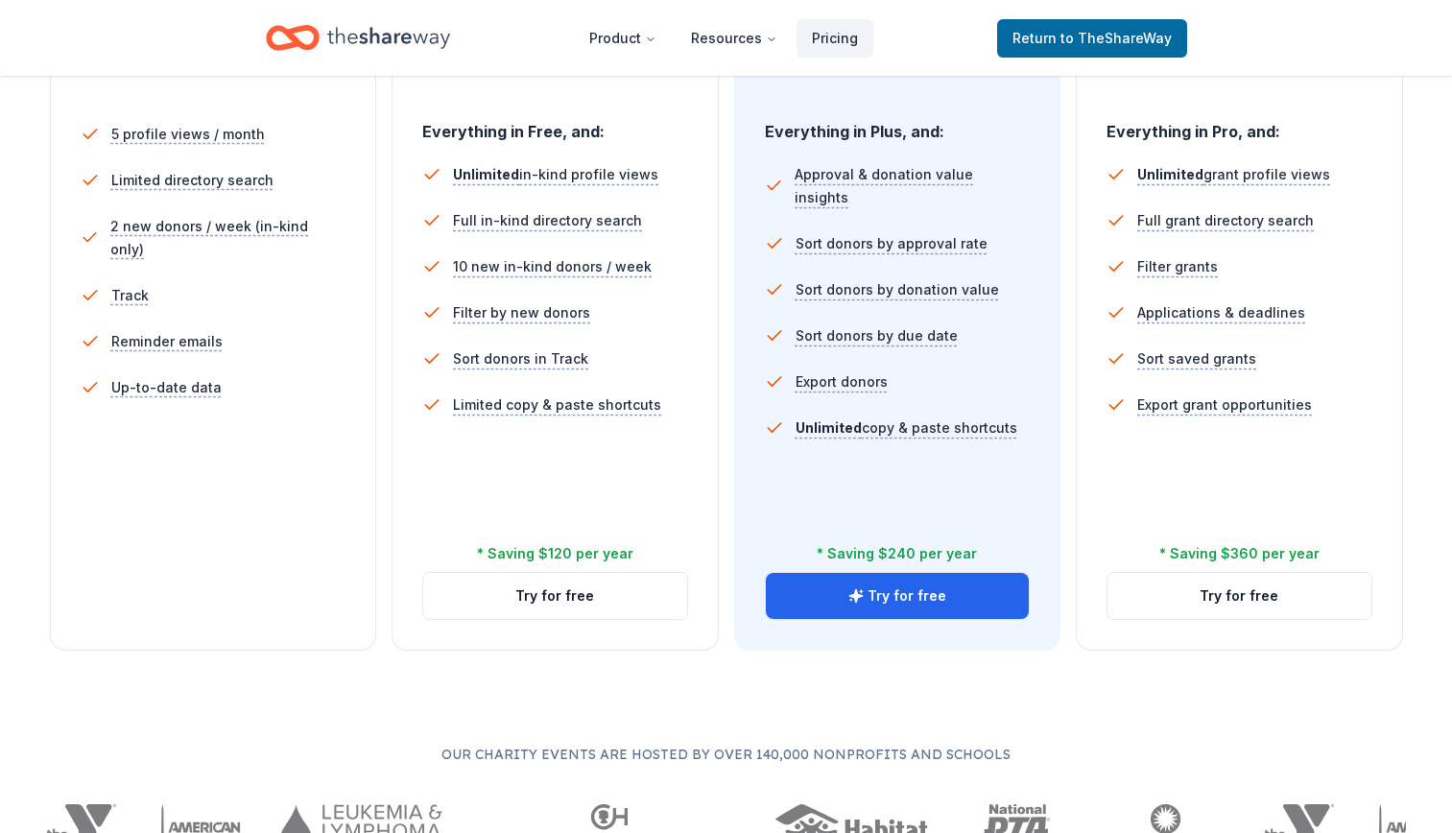
scroll to position [547, 0]
click at [36, 26] on header "Product Resources Pricing Return to TheShareWay" at bounding box center [726, 38] width 1452 height 76
click at [253, 437] on div "5 profile views / month Limited directory search 2 new donors / week (in-kind o…" at bounding box center [214, 335] width 266 height 461
click at [710, 274] on div "In-Kind Plus You're actively soliciting donations. $ 29 $ 19 per month billed a…" at bounding box center [555, 258] width 327 height 787
